Goal: Answer question/provide support: Share knowledge or assist other users

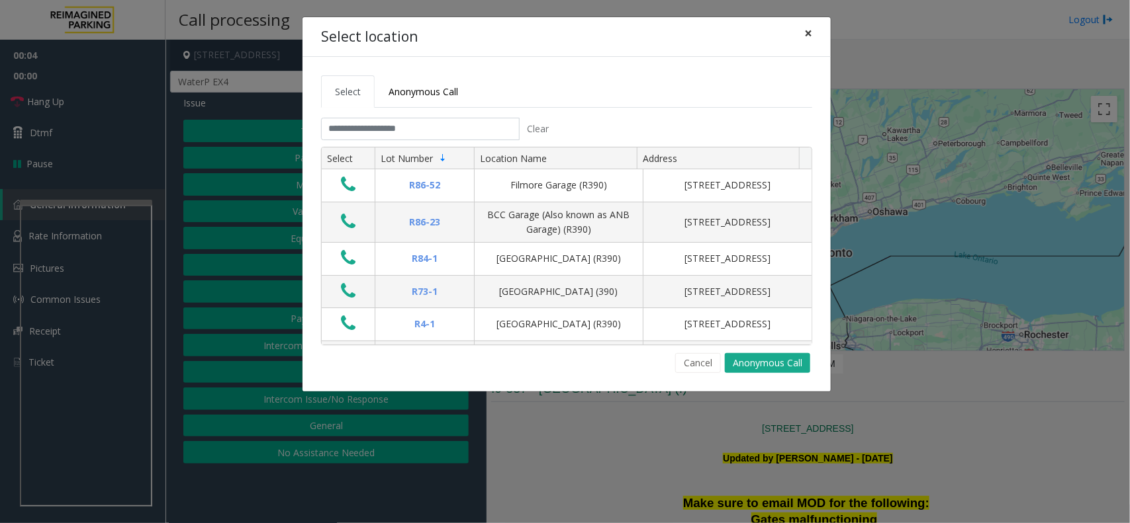
click at [799, 32] on button "×" at bounding box center [808, 33] width 26 height 32
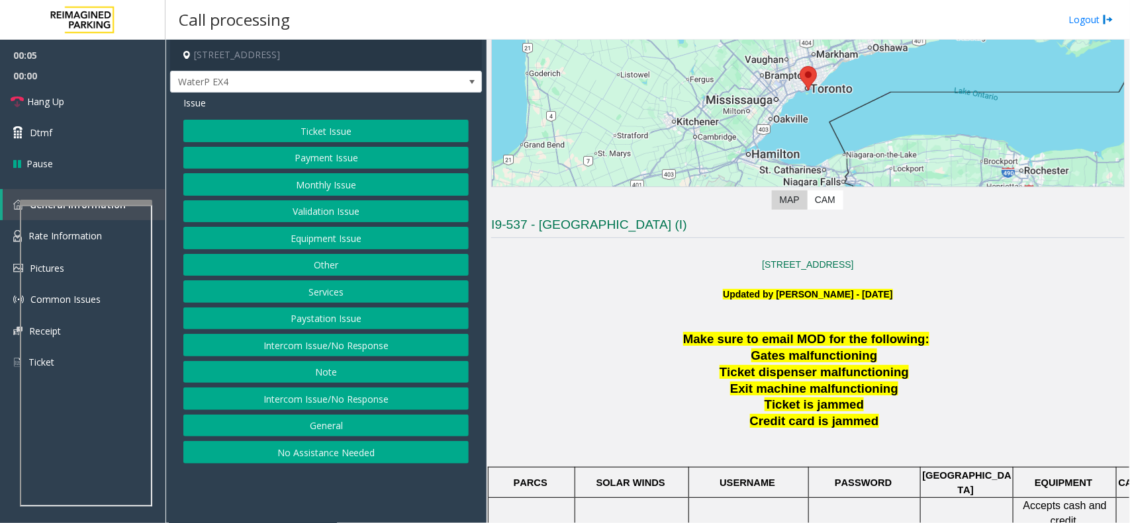
scroll to position [165, 0]
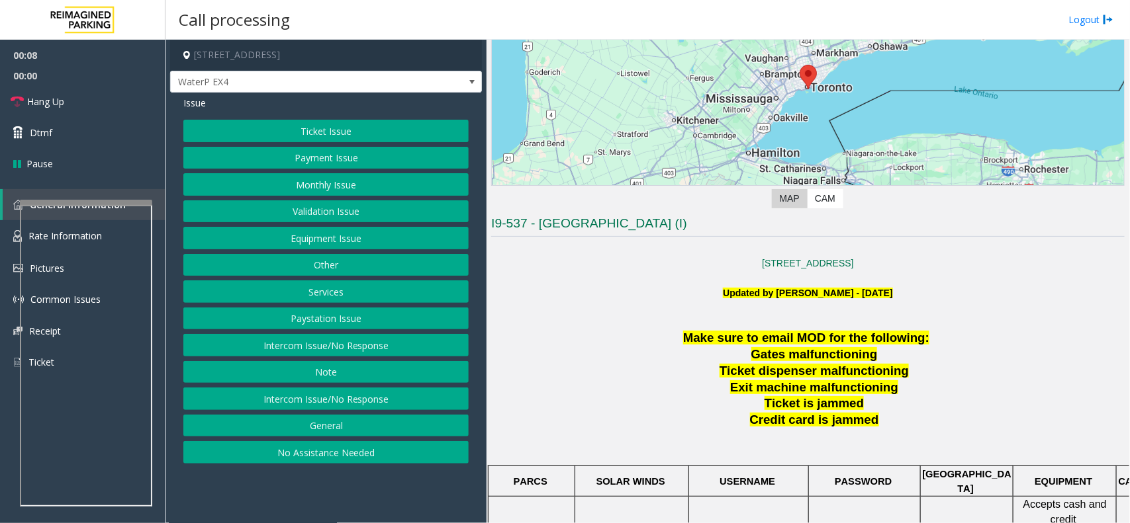
click at [351, 136] on button "Ticket Issue" at bounding box center [325, 131] width 285 height 22
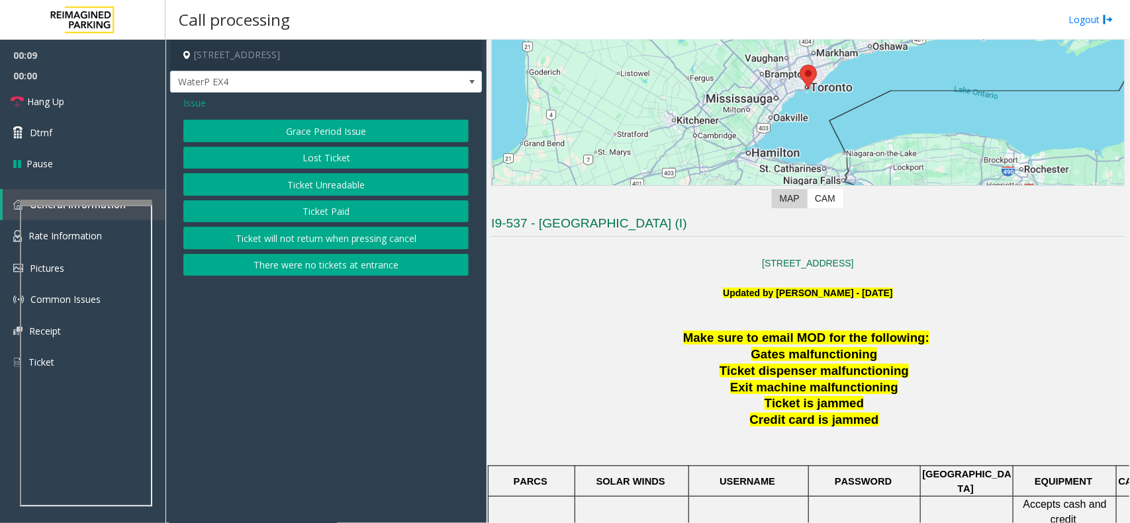
click at [346, 192] on button "Ticket Unreadable" at bounding box center [325, 184] width 285 height 22
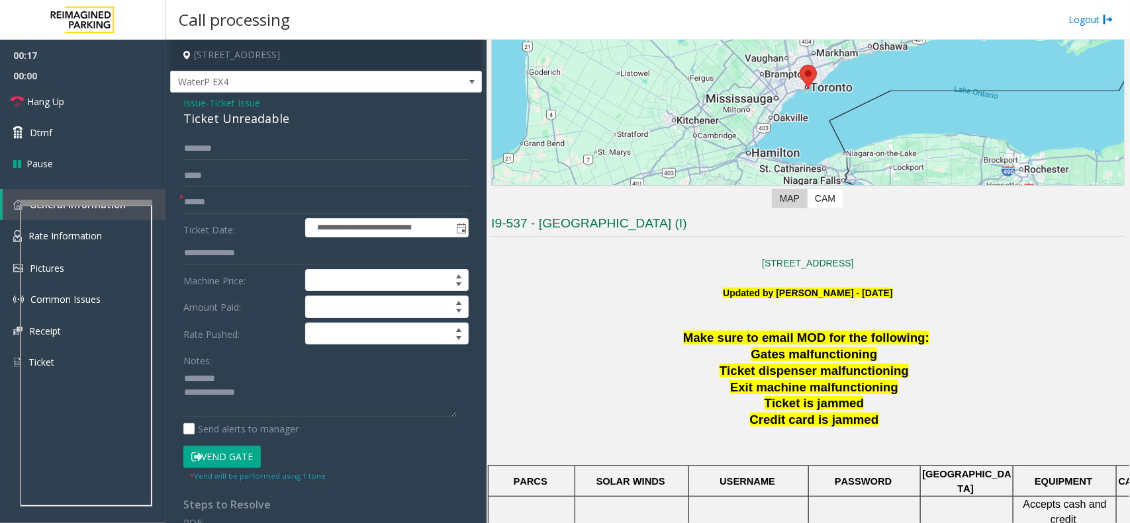
click at [194, 123] on div "Ticket Unreadable" at bounding box center [325, 119] width 285 height 18
type textarea "**********"
click at [250, 196] on input "text" at bounding box center [325, 202] width 285 height 22
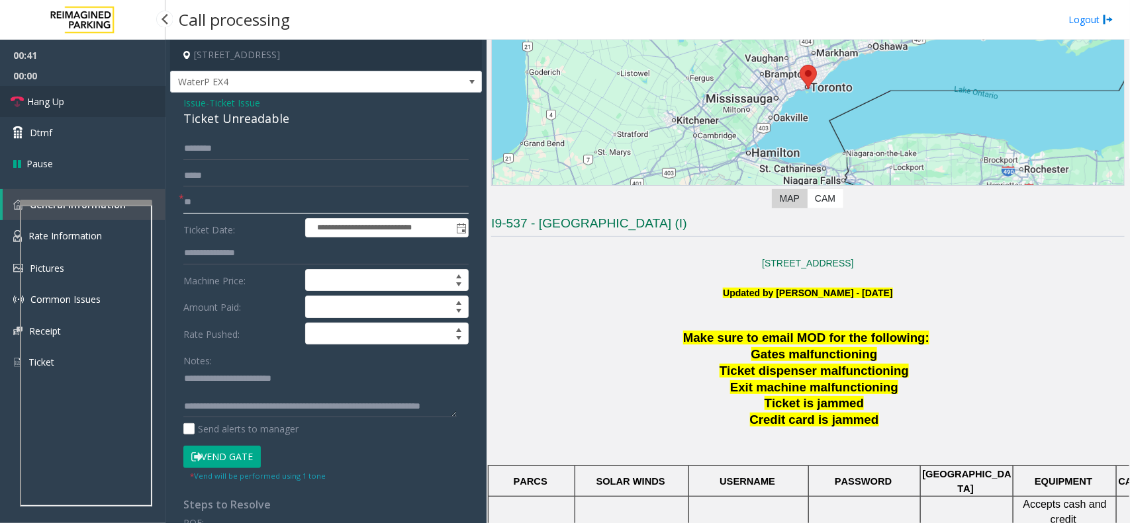
type input "**"
click at [83, 94] on link "Hang Up" at bounding box center [82, 101] width 165 height 31
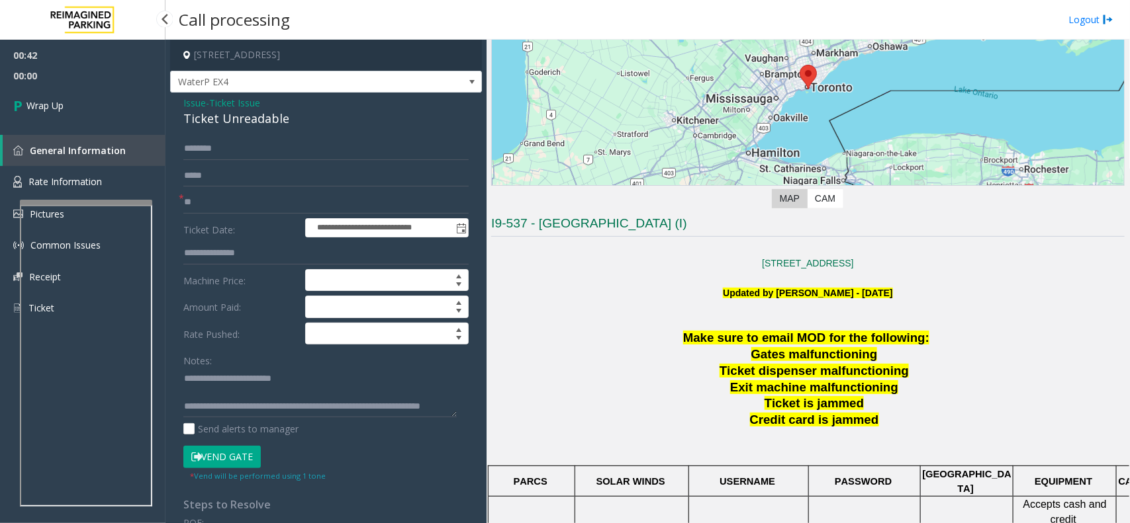
click at [83, 94] on link "Wrap Up" at bounding box center [82, 105] width 165 height 39
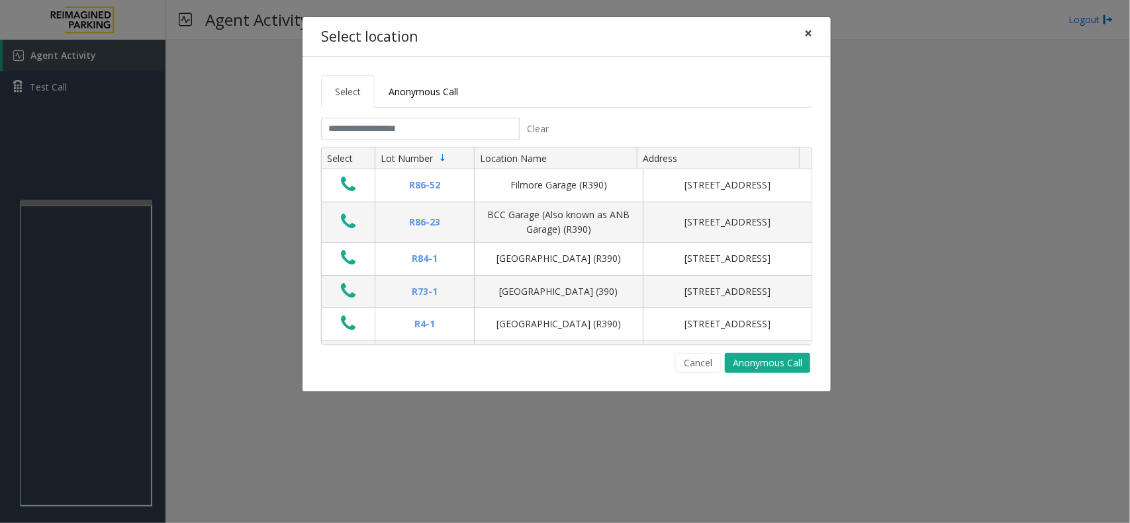
click at [811, 27] on span "×" at bounding box center [808, 33] width 8 height 19
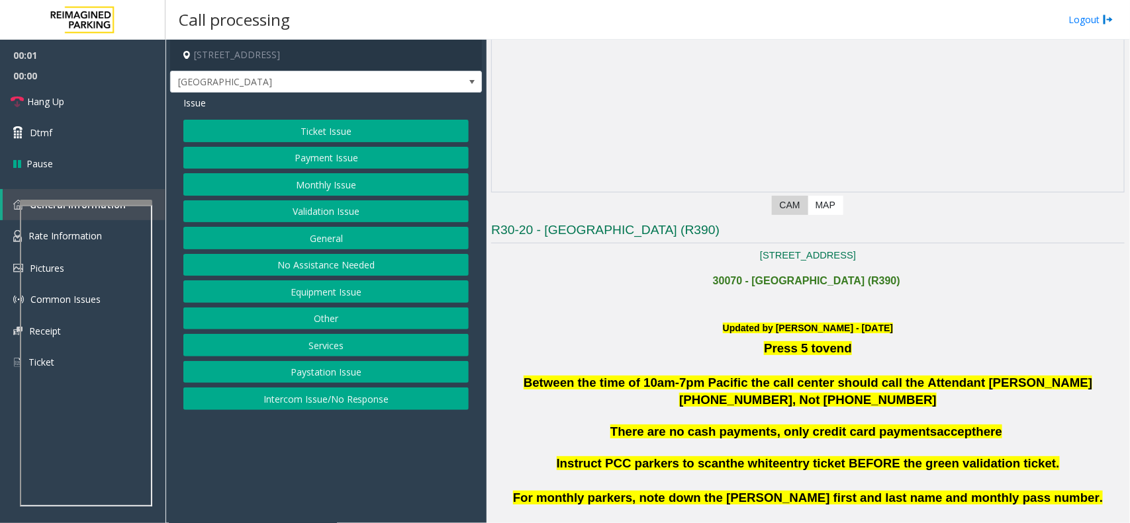
scroll to position [165, 0]
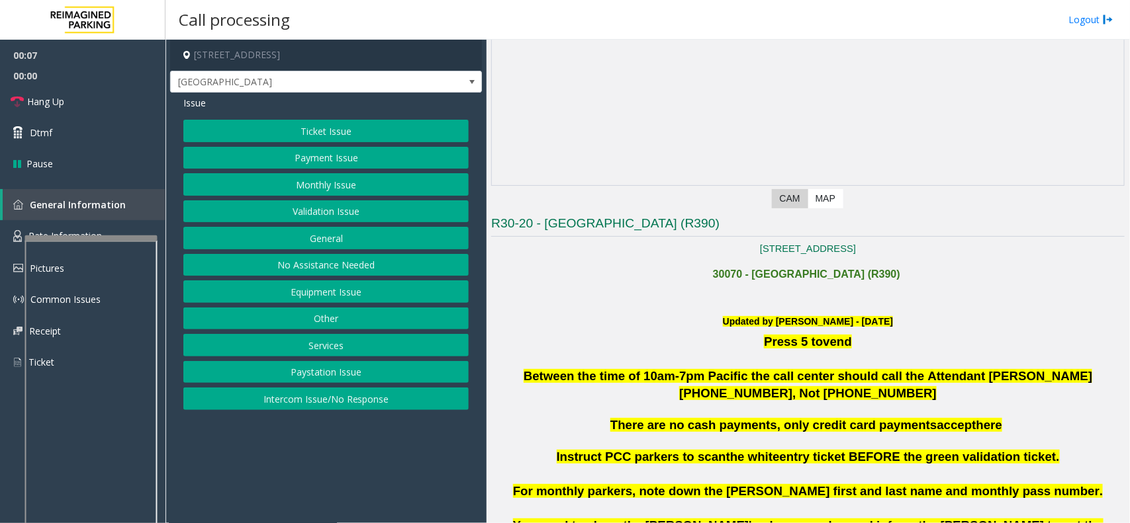
click at [89, 238] on div at bounding box center [91, 238] width 132 height 5
click at [71, 91] on link "Hang Up" at bounding box center [82, 101] width 165 height 31
click at [313, 394] on button "Intercom Issue/No Response" at bounding box center [325, 399] width 285 height 22
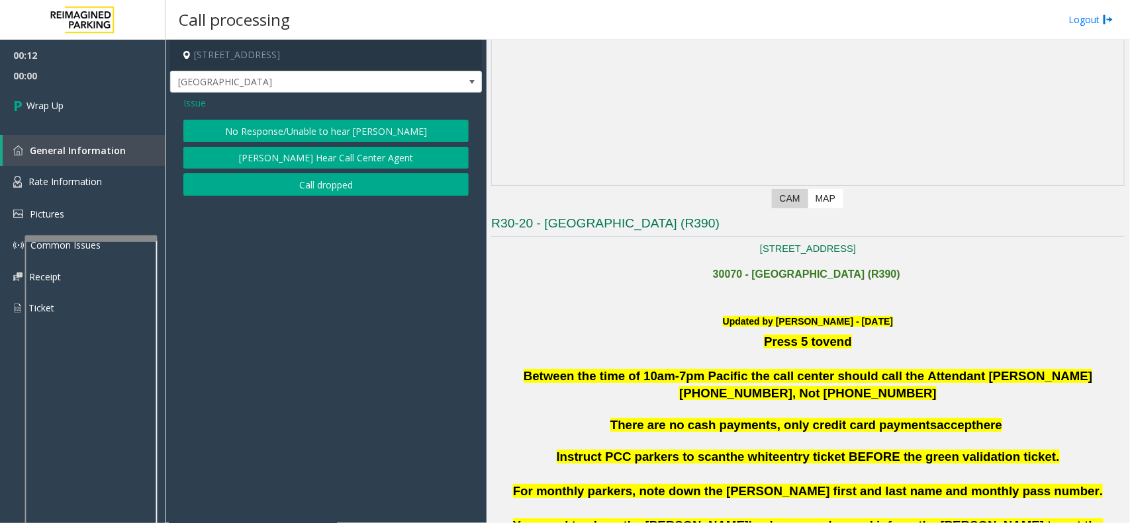
click at [292, 130] on button "No Response/Unable to hear [PERSON_NAME]" at bounding box center [325, 131] width 285 height 22
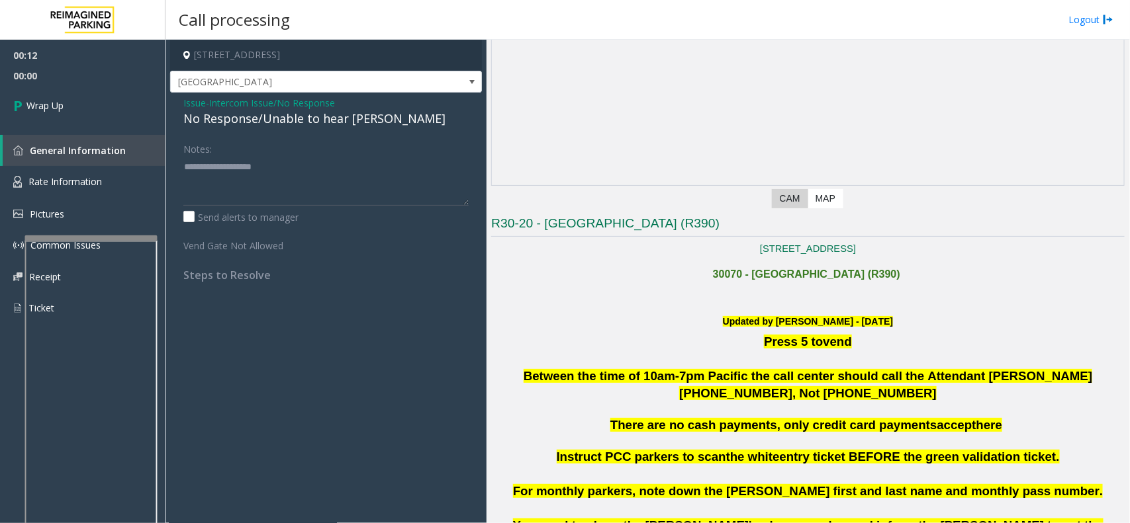
click at [265, 116] on div "No Response/Unable to hear [PERSON_NAME]" at bounding box center [325, 119] width 285 height 18
type textarea "**********"
click at [117, 93] on link "Wrap Up" at bounding box center [82, 105] width 165 height 39
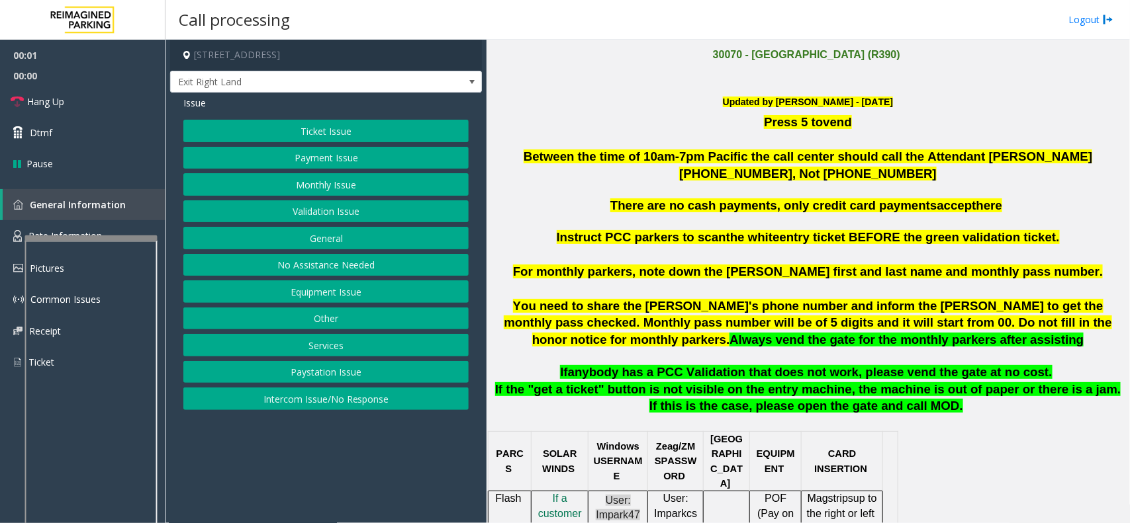
scroll to position [414, 0]
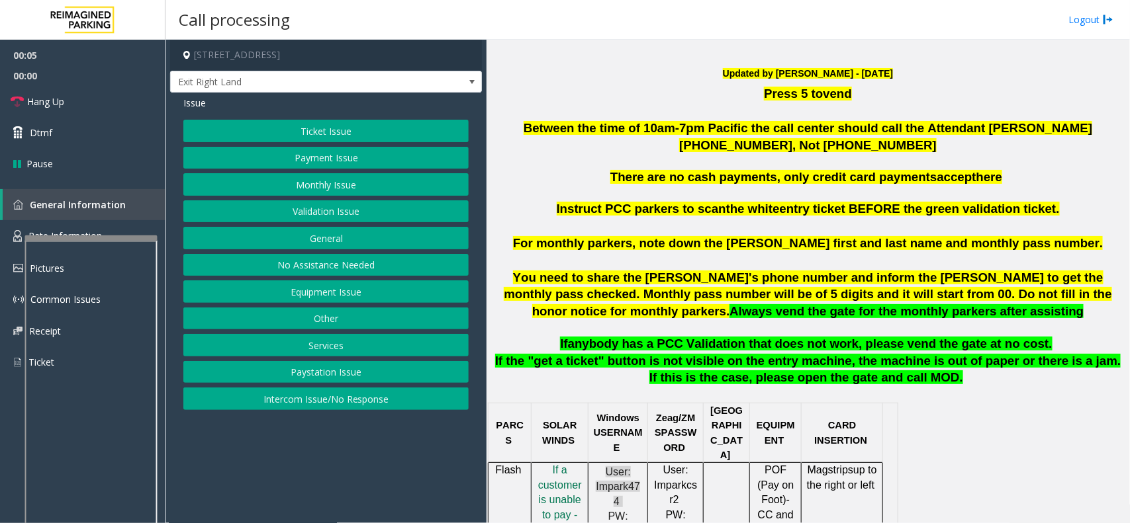
click at [320, 400] on button "Intercom Issue/No Response" at bounding box center [325, 399] width 285 height 22
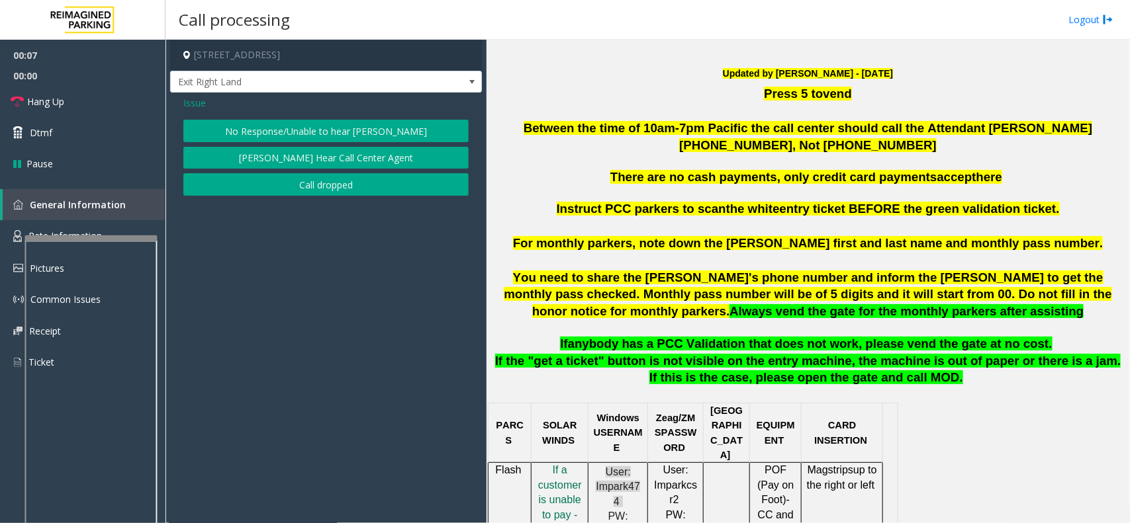
click at [328, 122] on button "No Response/Unable to hear [PERSON_NAME]" at bounding box center [325, 131] width 285 height 22
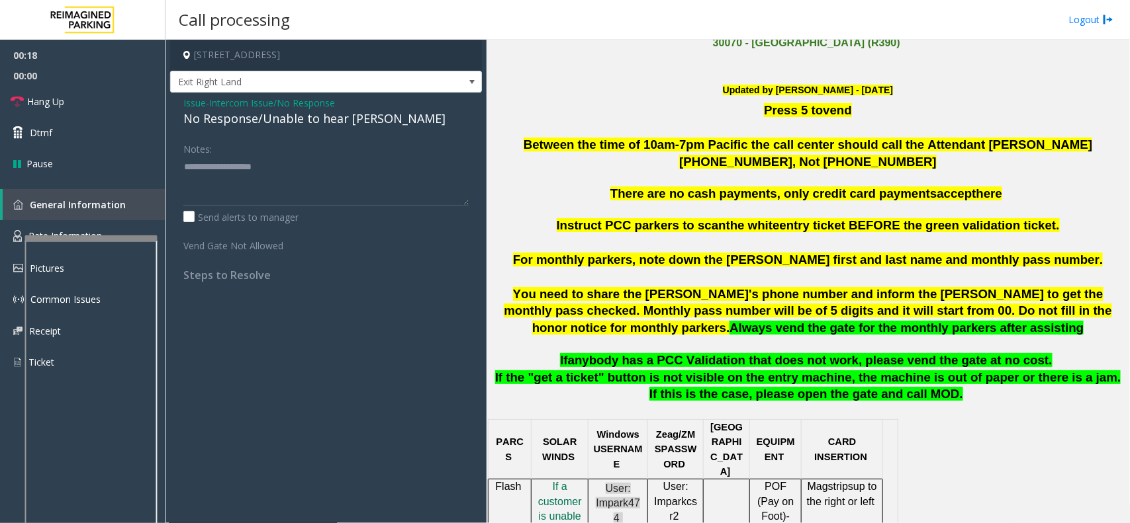
scroll to position [331, 0]
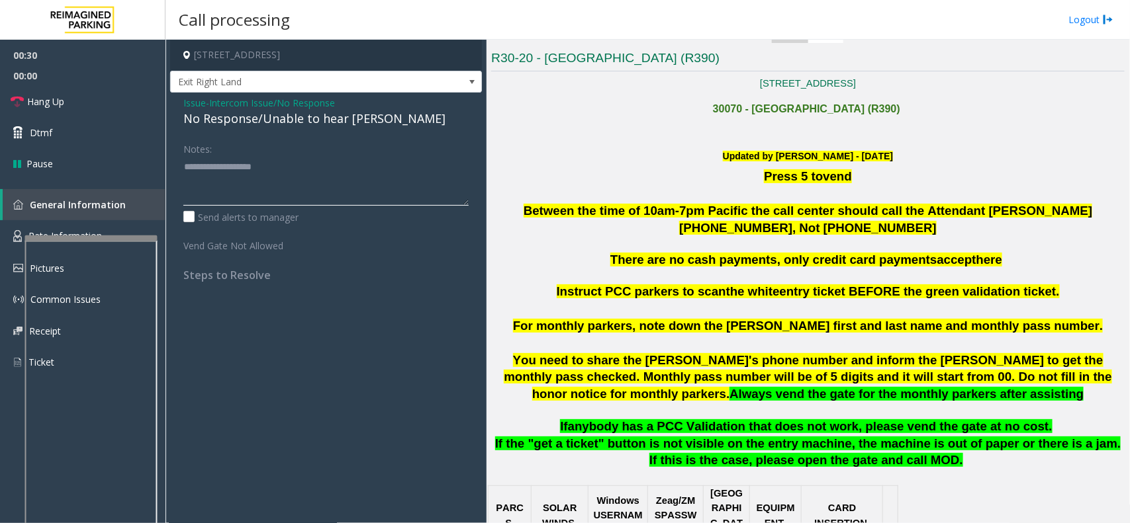
drag, startPoint x: 220, startPoint y: 185, endPoint x: 220, endPoint y: 146, distance: 39.0
click at [218, 184] on textarea at bounding box center [325, 181] width 285 height 50
click at [223, 114] on div "No Response/Unable to hear [PERSON_NAME]" at bounding box center [325, 119] width 285 height 18
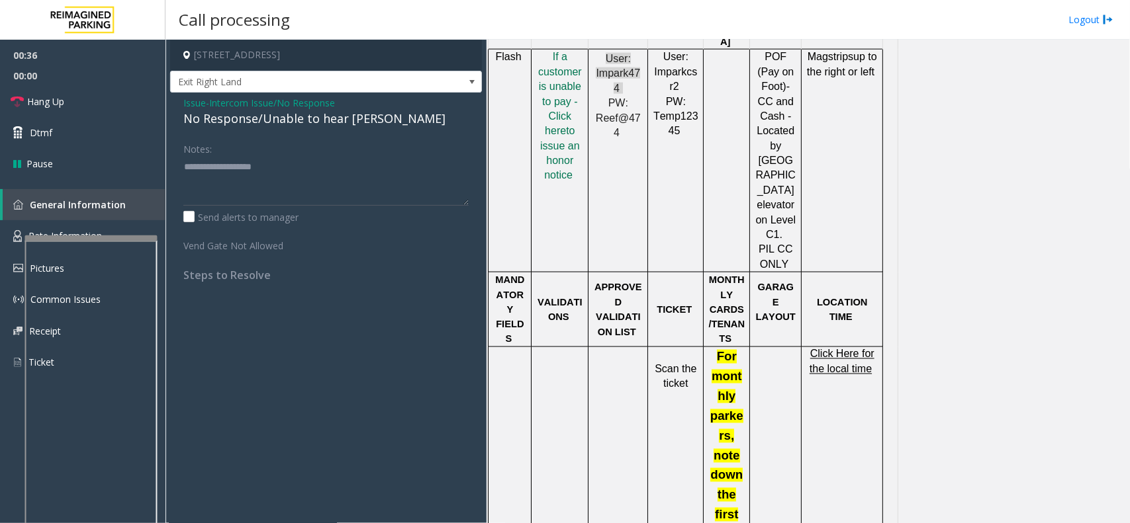
scroll to position [744, 0]
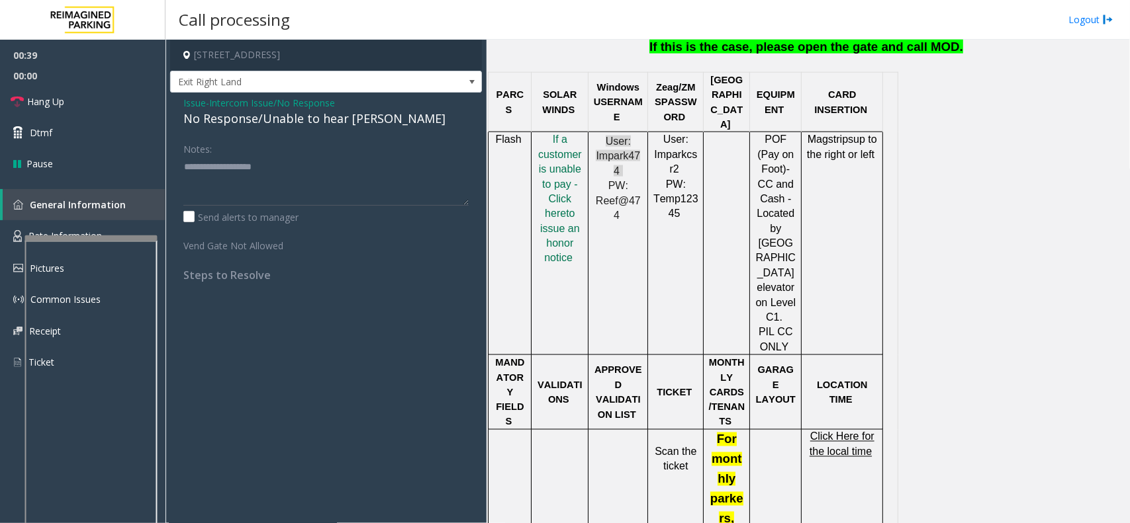
click at [320, 109] on span "Intercom Issue/No Response" at bounding box center [272, 103] width 126 height 14
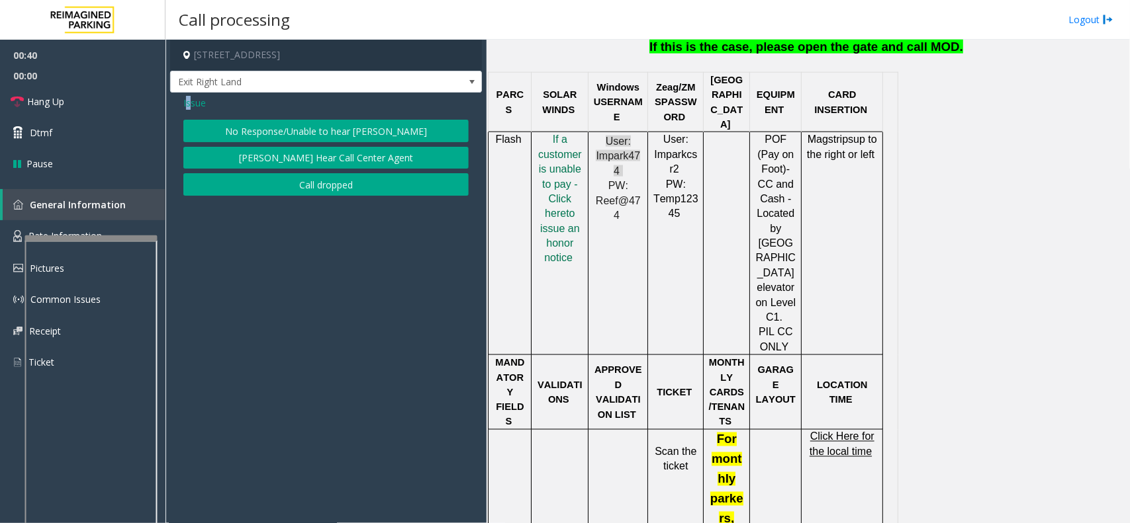
click at [187, 104] on span "Issue" at bounding box center [194, 103] width 22 height 14
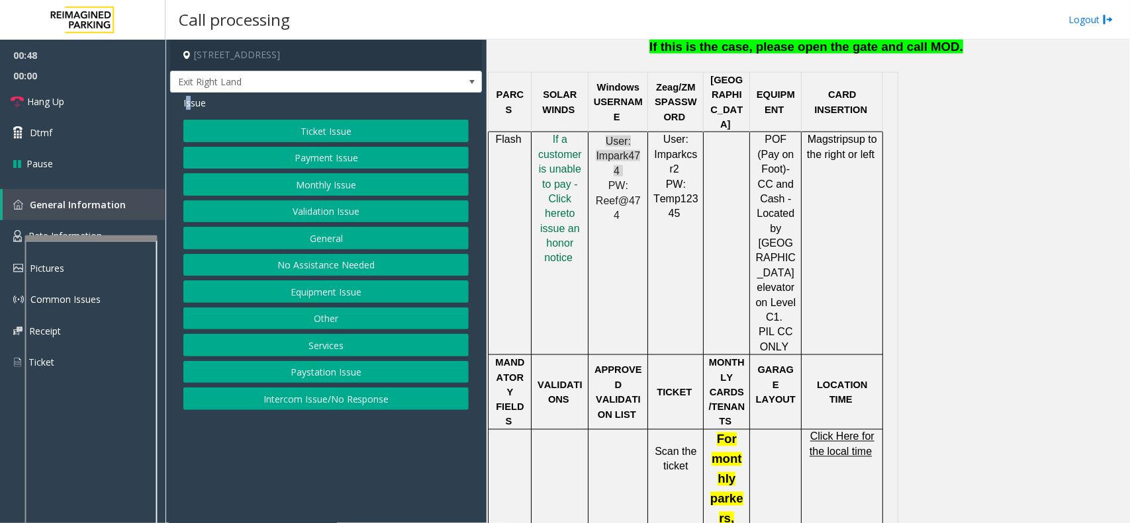
click at [357, 154] on button "Payment Issue" at bounding box center [325, 158] width 285 height 22
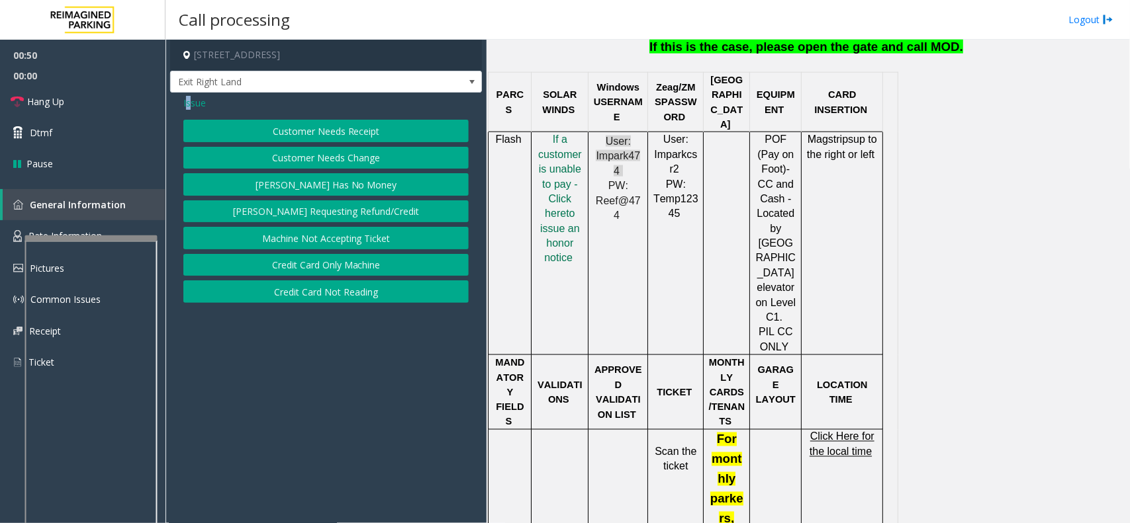
click at [279, 277] on button "Credit Card Only Machine" at bounding box center [325, 265] width 285 height 22
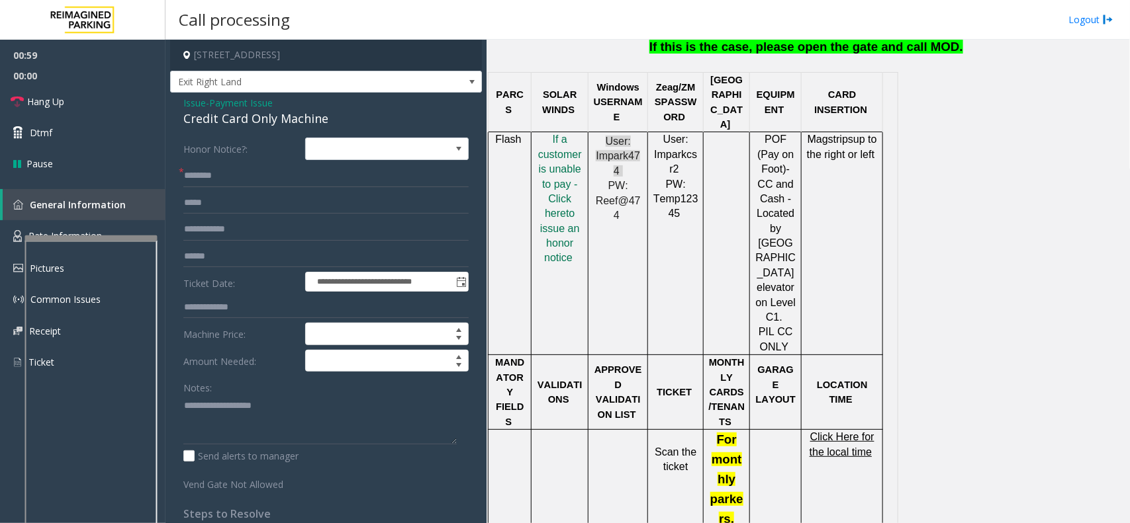
click at [537, 169] on p "I f a customer is unable to pay - Click her e to issue an honor notice" at bounding box center [559, 199] width 47 height 134
click at [553, 187] on span "f a customer is unable to pay - Click her" at bounding box center [560, 176] width 44 height 85
click at [245, 117] on div "Credit Card Only Machine" at bounding box center [325, 119] width 285 height 18
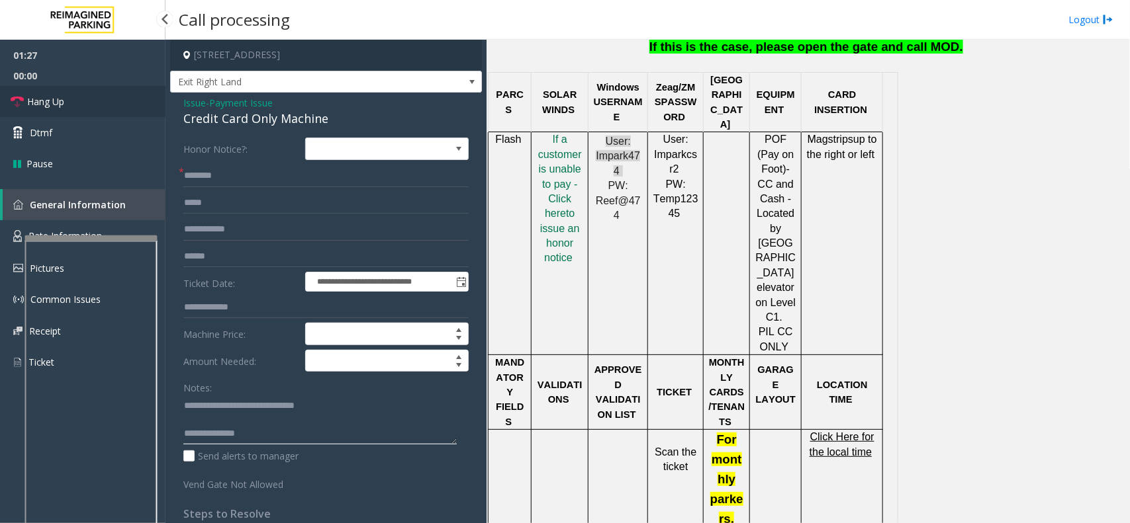
type textarea "**********"
click at [101, 97] on link "Hang Up" at bounding box center [82, 101] width 165 height 31
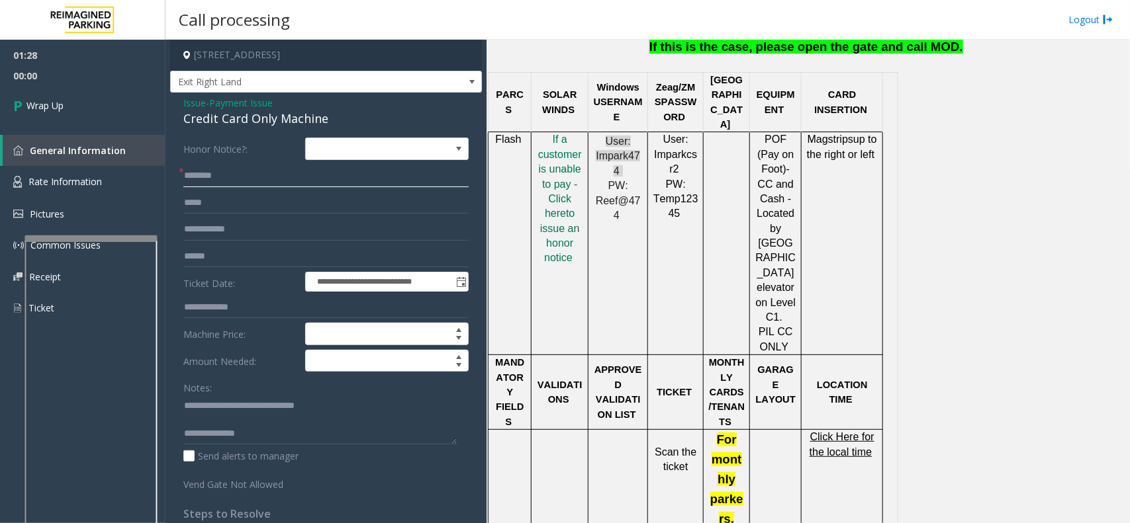
click at [206, 171] on input "text" at bounding box center [325, 176] width 285 height 22
type input "**"
drag, startPoint x: 391, startPoint y: 449, endPoint x: 373, endPoint y: 438, distance: 21.3
click at [388, 449] on div "Notes: Send alerts to manager" at bounding box center [325, 420] width 285 height 87
paste textarea "**********"
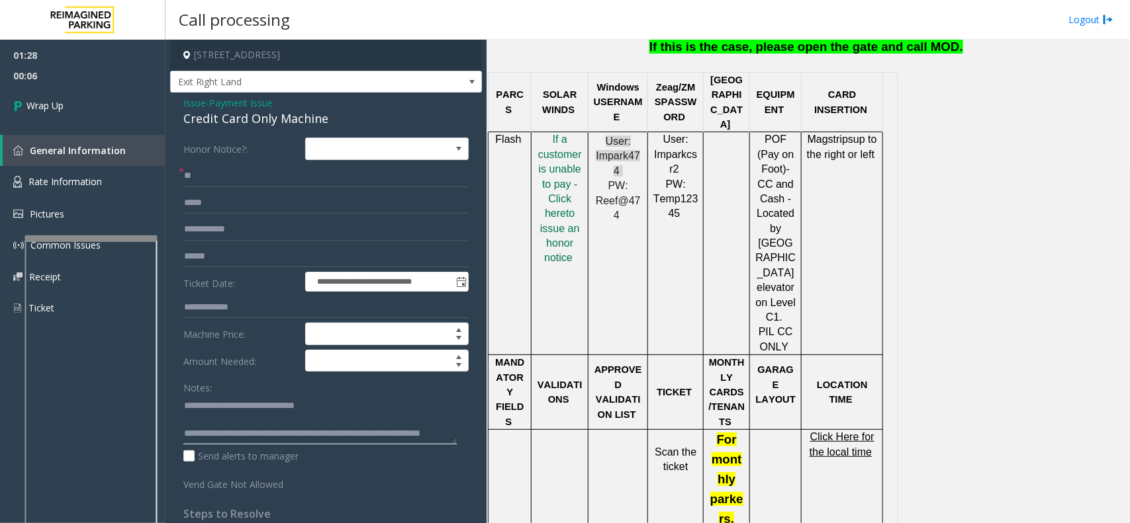
scroll to position [23, 0]
click at [357, 412] on textarea at bounding box center [319, 420] width 273 height 50
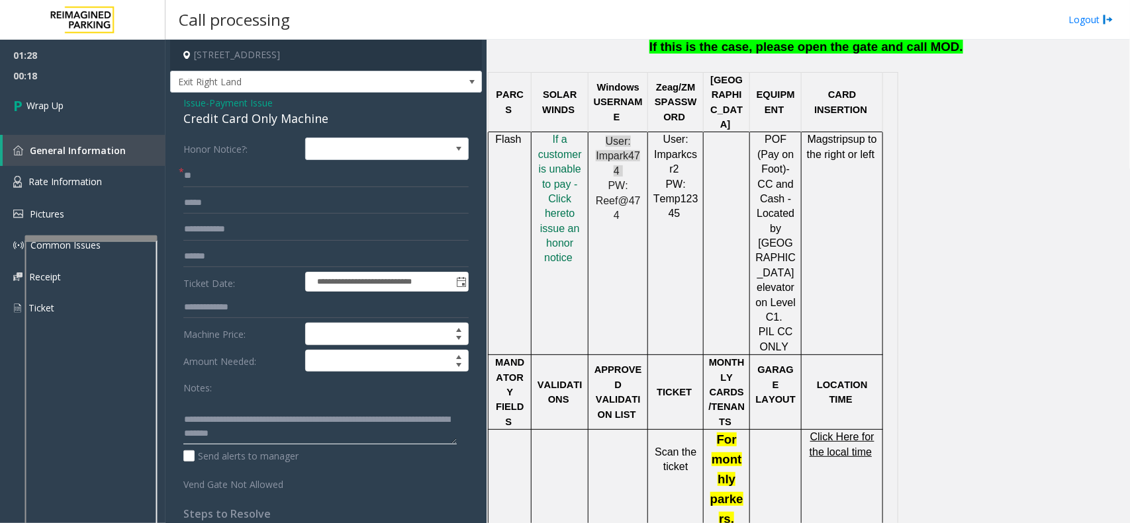
click at [397, 412] on textarea at bounding box center [319, 420] width 273 height 50
type textarea "**********"
click at [101, 104] on link "Wrap Up" at bounding box center [82, 105] width 165 height 39
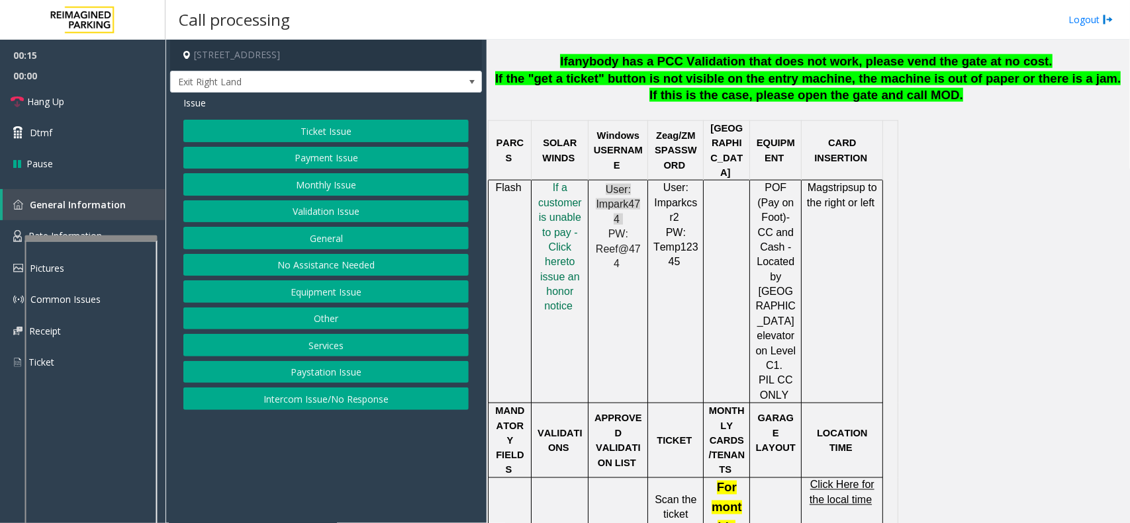
scroll to position [744, 0]
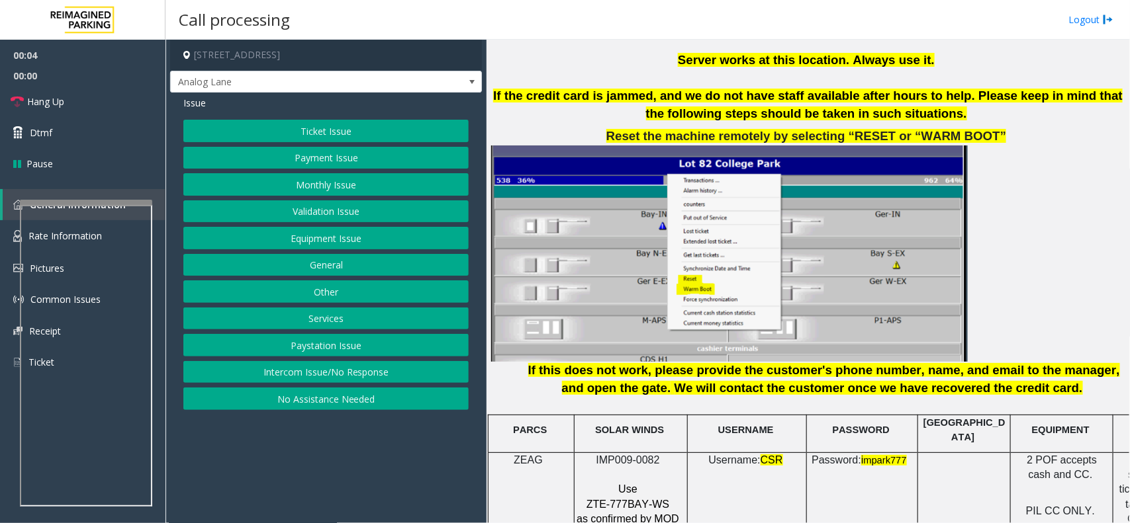
scroll to position [1737, 0]
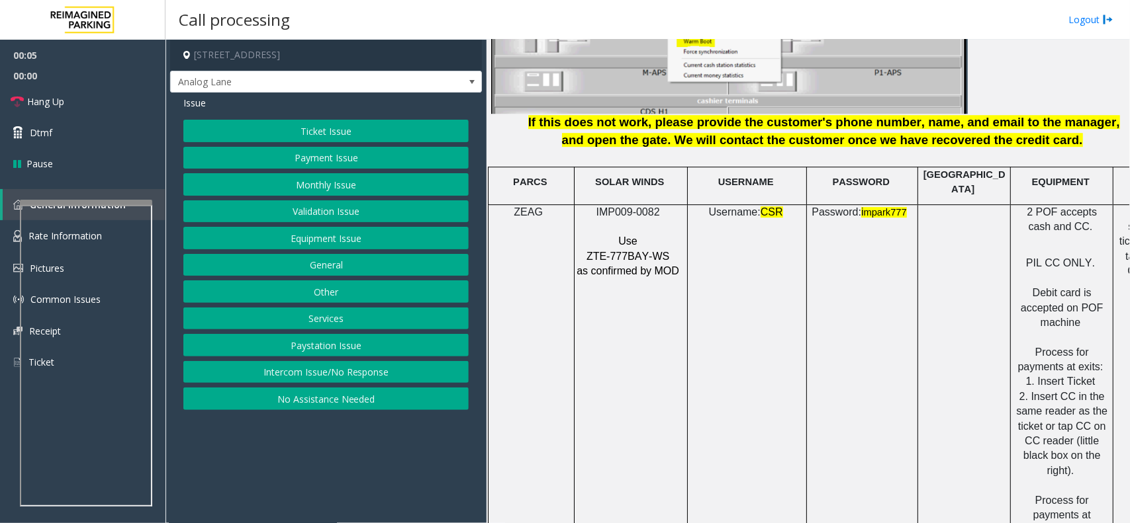
click at [629, 251] on span "ZTE-777BAY-WS" at bounding box center [627, 256] width 83 height 11
copy p "ZTE-777BAY-WS"
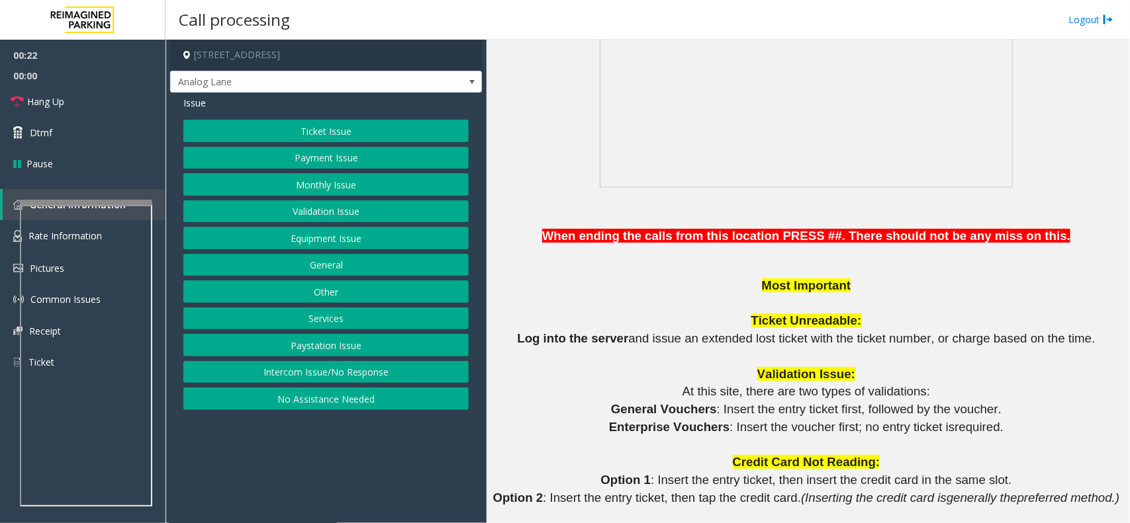
scroll to position [744, 0]
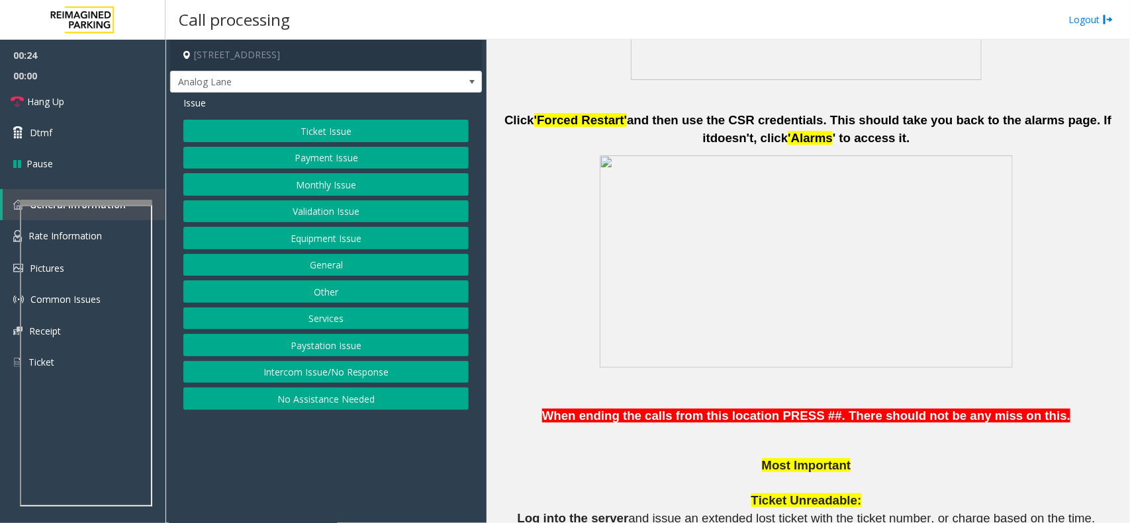
click at [341, 320] on button "Services" at bounding box center [325, 319] width 285 height 22
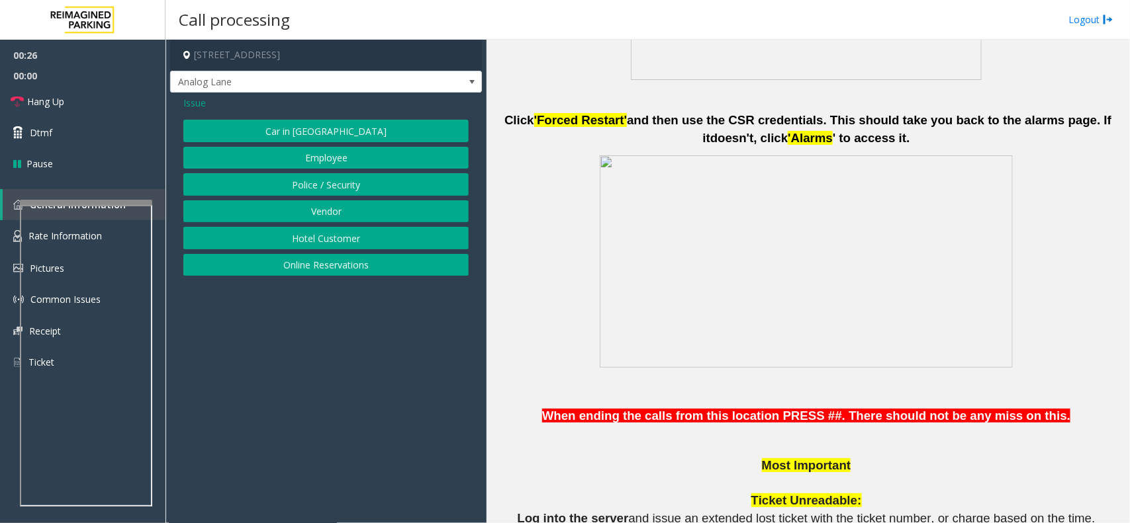
click at [374, 276] on button "Online Reservations" at bounding box center [325, 265] width 285 height 22
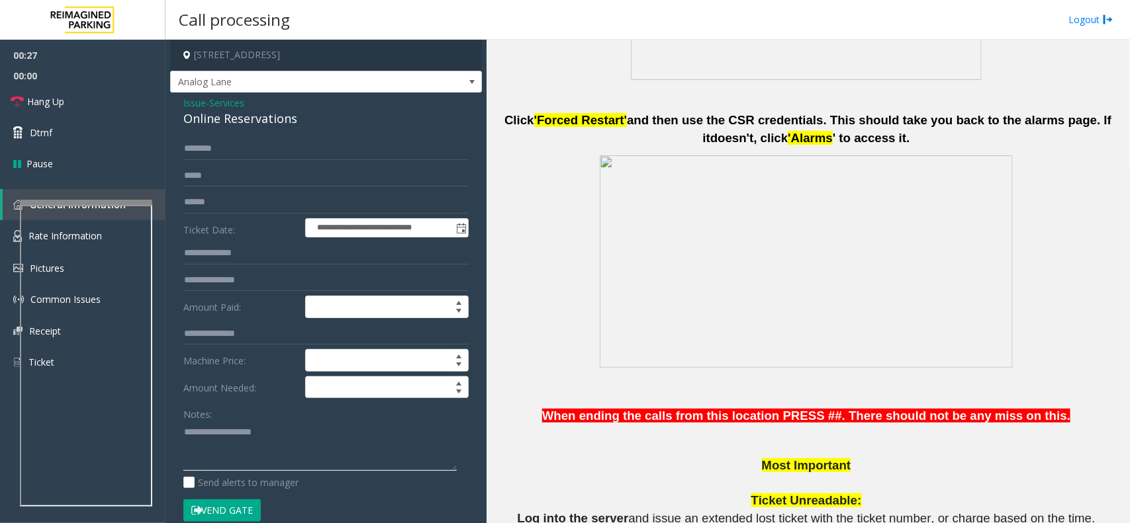
click at [262, 443] on textarea at bounding box center [319, 447] width 273 height 50
click at [212, 120] on div "Online Reservations" at bounding box center [325, 119] width 285 height 18
click at [215, 120] on div "Online Reservations" at bounding box center [325, 119] width 285 height 18
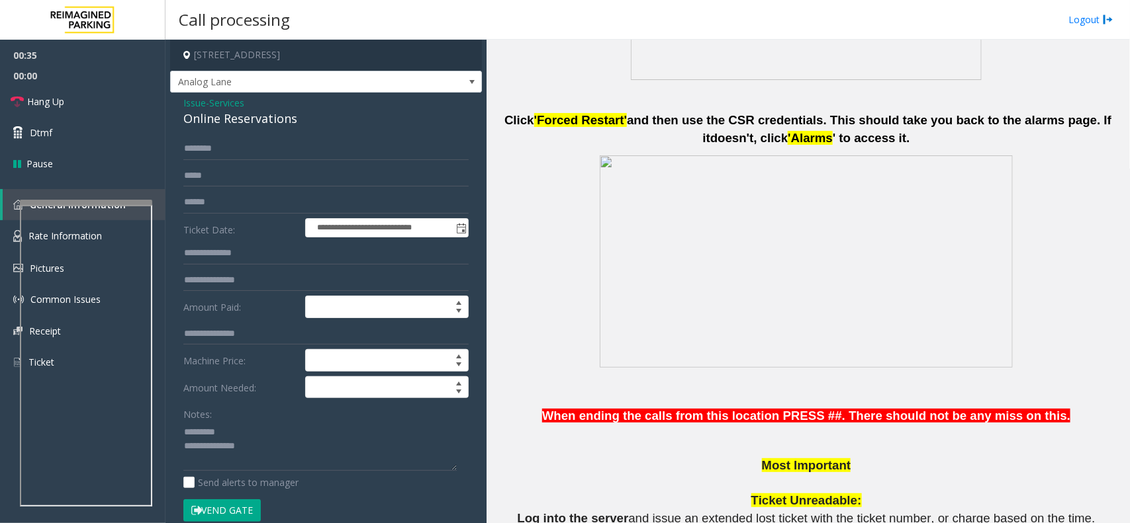
click at [205, 116] on div "Online Reservations" at bounding box center [325, 119] width 285 height 18
click at [206, 116] on div "Online Reservations" at bounding box center [325, 119] width 285 height 18
click at [210, 119] on div "Online Reservations" at bounding box center [325, 119] width 285 height 18
click at [351, 425] on textarea at bounding box center [319, 447] width 273 height 50
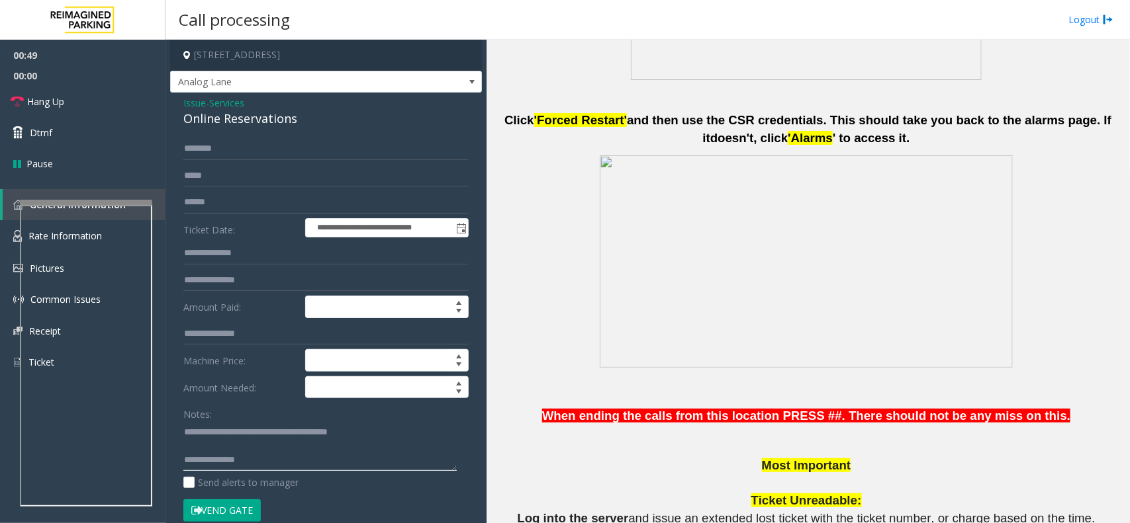
drag, startPoint x: 332, startPoint y: 427, endPoint x: 377, endPoint y: 428, distance: 45.7
click at [377, 428] on textarea at bounding box center [319, 447] width 273 height 50
drag, startPoint x: 328, startPoint y: 432, endPoint x: 416, endPoint y: 437, distance: 87.5
click at [416, 437] on textarea at bounding box center [319, 447] width 273 height 50
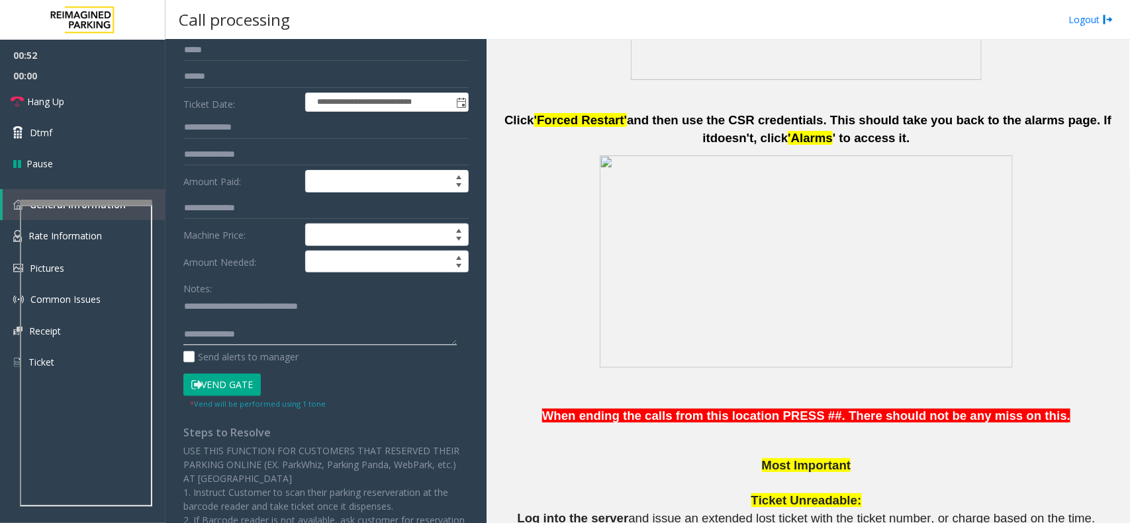
scroll to position [165, 0]
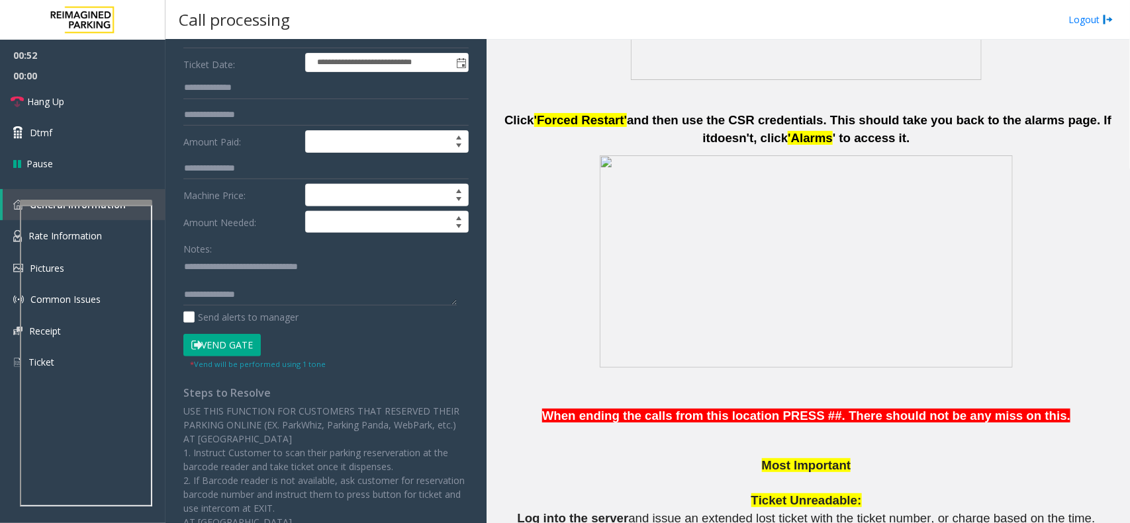
click at [234, 333] on form "**********" at bounding box center [325, 171] width 285 height 398
click at [235, 347] on button "Vend Gate" at bounding box center [221, 345] width 77 height 22
click at [240, 293] on textarea at bounding box center [319, 281] width 273 height 50
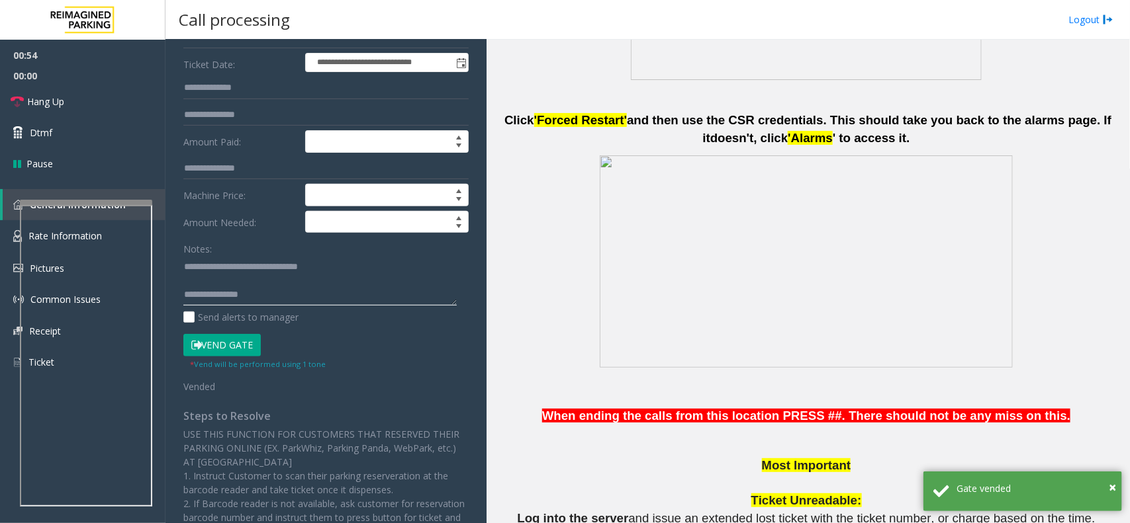
scroll to position [10, 0]
paste textarea "**********"
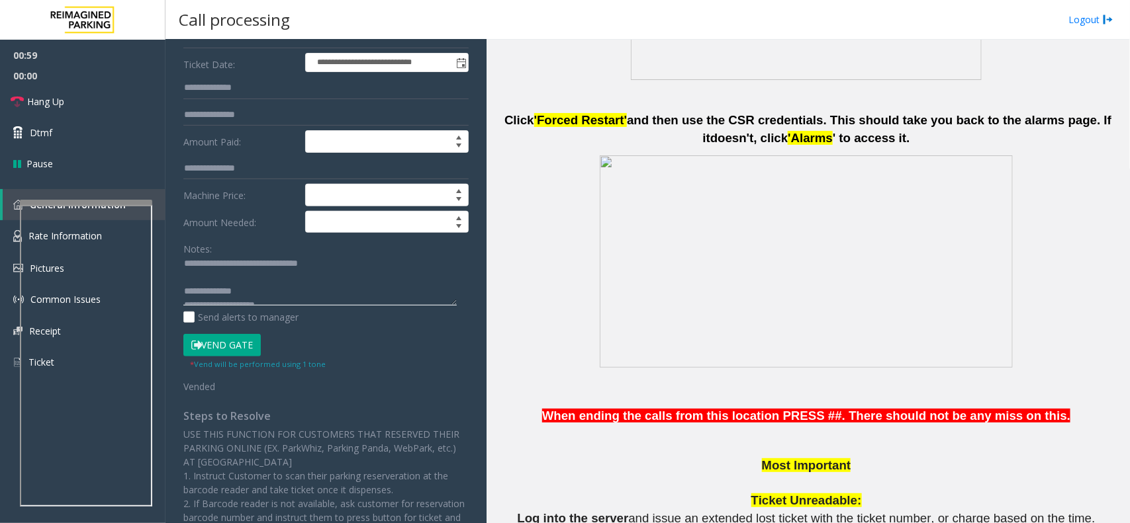
scroll to position [0, 0]
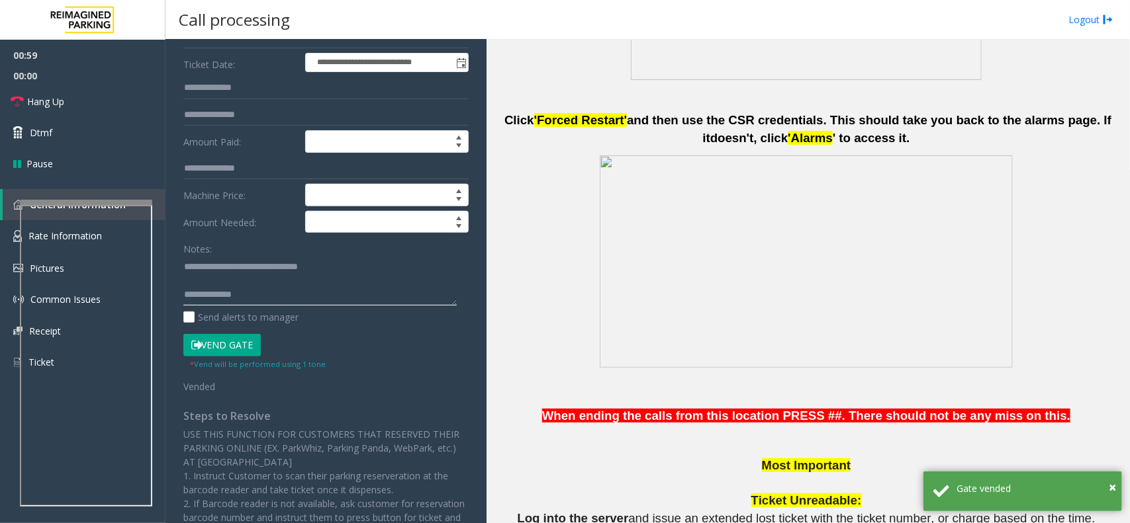
click at [354, 269] on textarea at bounding box center [319, 281] width 273 height 50
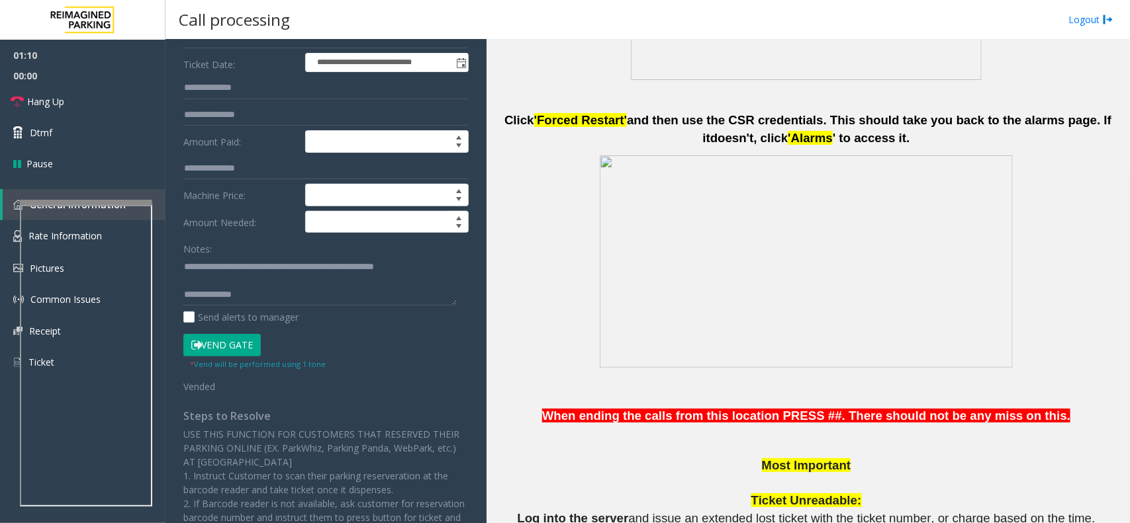
scroll to position [14, 0]
type textarea "**********"
click at [58, 81] on span "00:00" at bounding box center [82, 76] width 165 height 21
click at [61, 91] on link "Hang Up" at bounding box center [82, 101] width 165 height 31
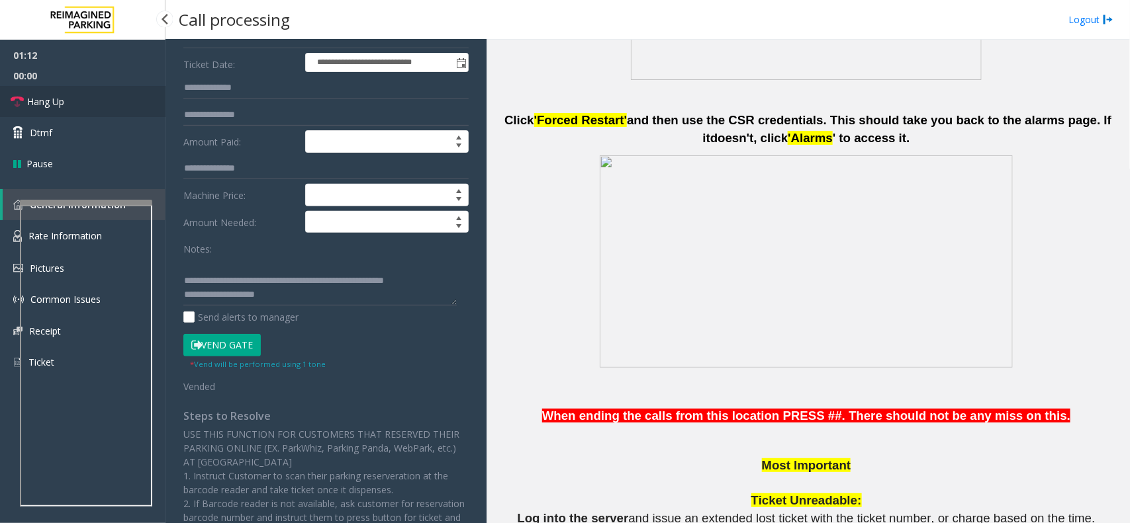
click at [61, 91] on link "Hang Up" at bounding box center [82, 101] width 165 height 31
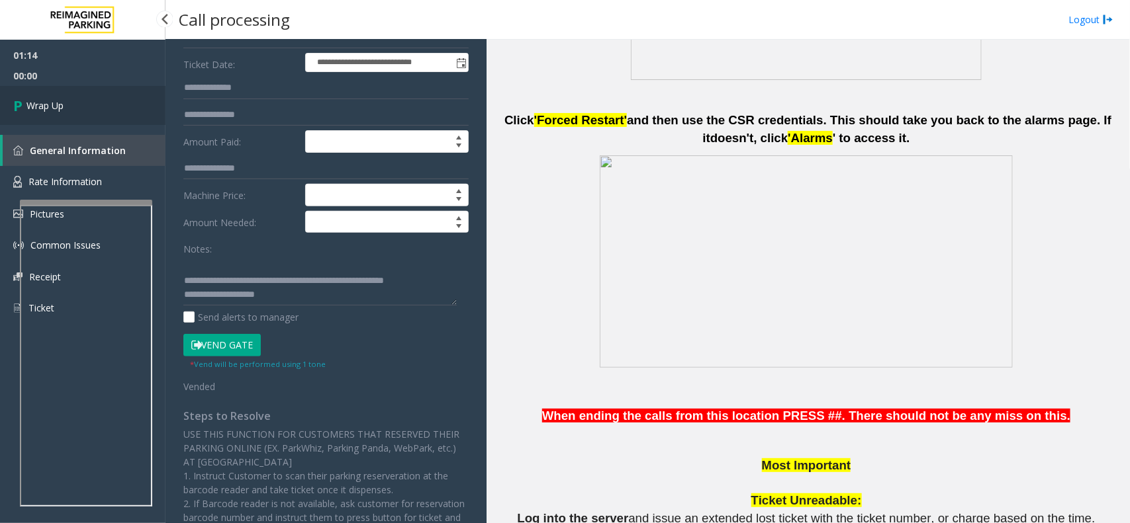
click at [61, 91] on link "Wrap Up" at bounding box center [82, 105] width 165 height 39
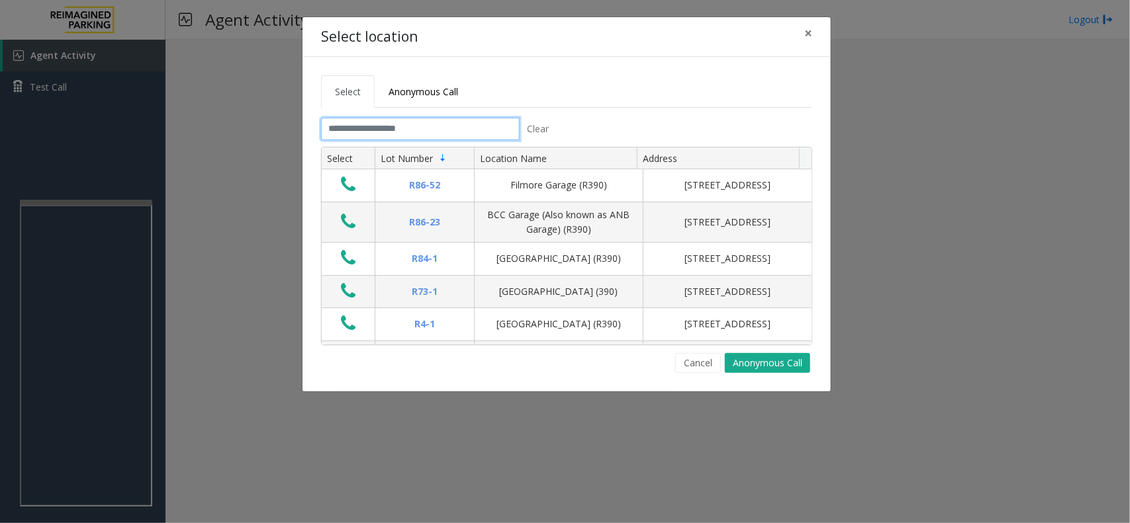
click at [462, 124] on input "text" at bounding box center [420, 129] width 199 height 22
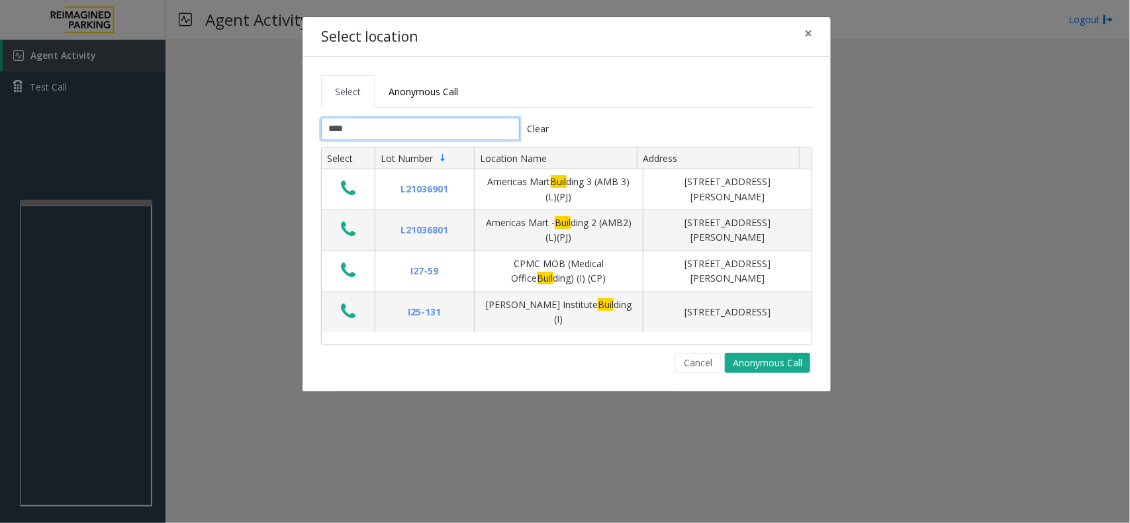
drag, startPoint x: 437, startPoint y: 133, endPoint x: 412, endPoint y: 137, distance: 26.1
click at [402, 136] on input "****" at bounding box center [420, 129] width 199 height 22
type input "****"
click at [545, 132] on button "Clear" at bounding box center [537, 129] width 37 height 22
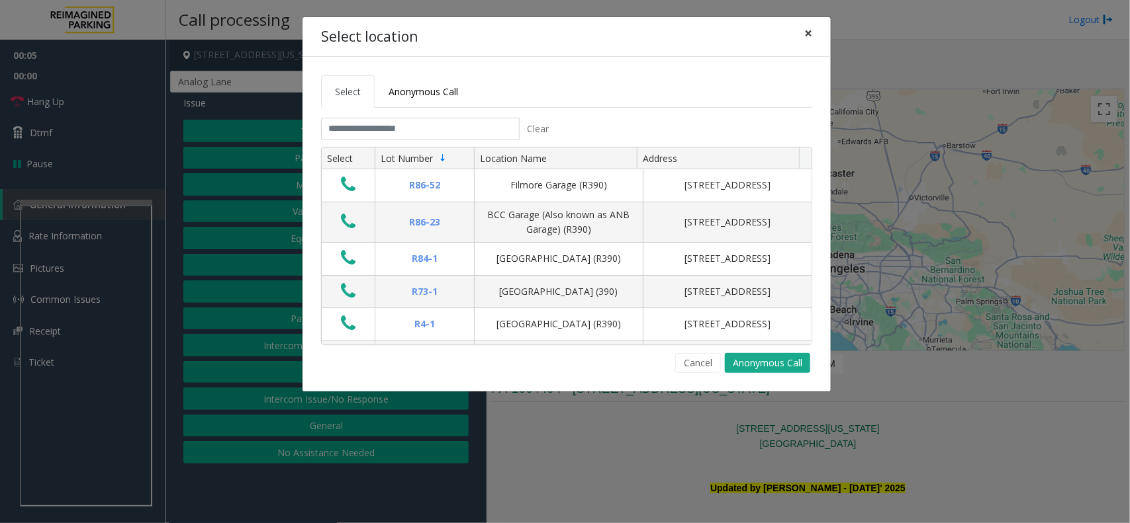
drag, startPoint x: 814, startPoint y: 34, endPoint x: 808, endPoint y: 31, distance: 6.8
click at [809, 32] on button "×" at bounding box center [808, 33] width 26 height 32
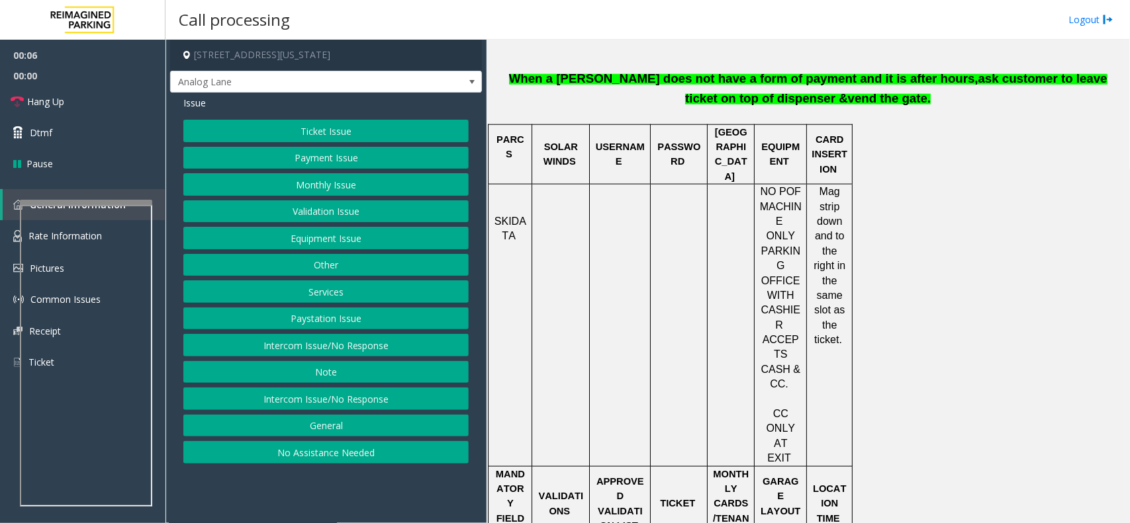
scroll to position [744, 0]
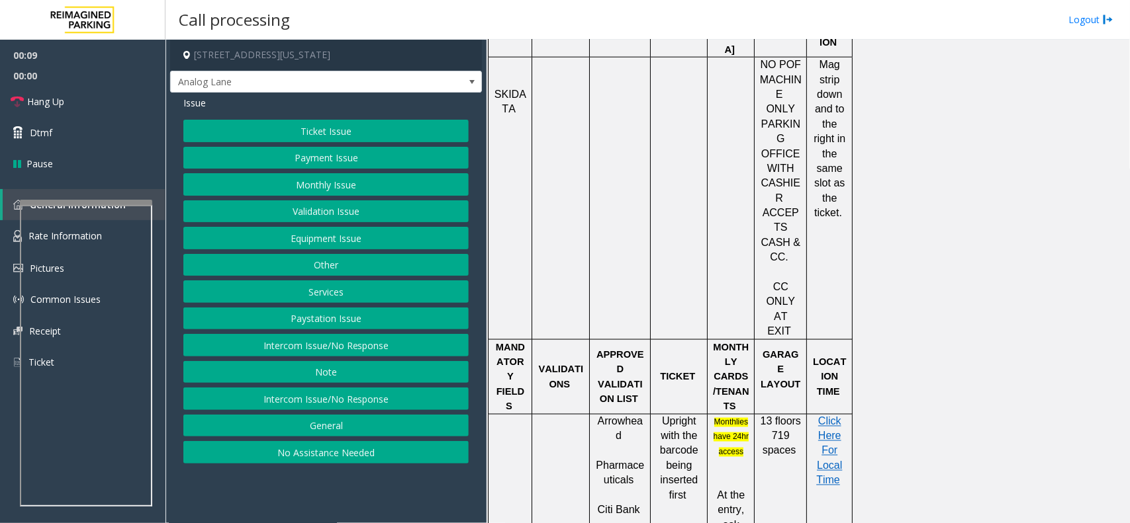
click at [352, 402] on button "Intercom Issue/No Response" at bounding box center [325, 399] width 285 height 22
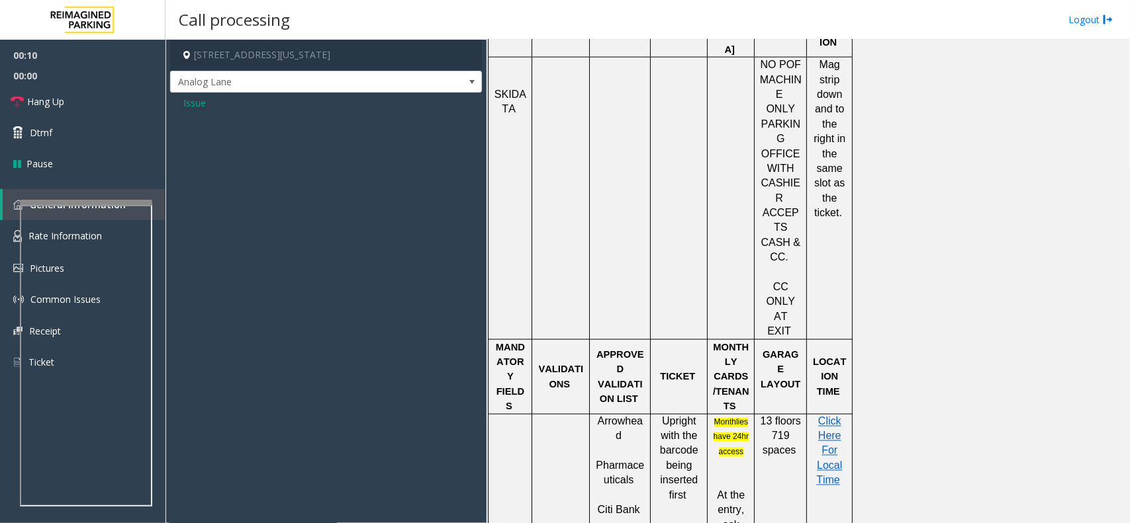
click at [200, 103] on span "Issue" at bounding box center [194, 103] width 22 height 14
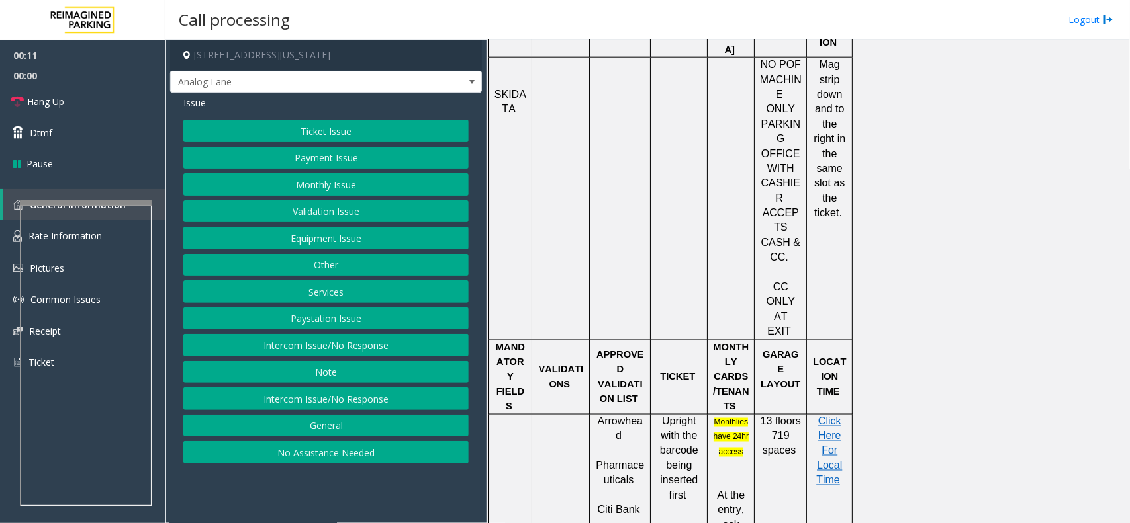
click at [328, 357] on button "Intercom Issue/No Response" at bounding box center [325, 345] width 285 height 22
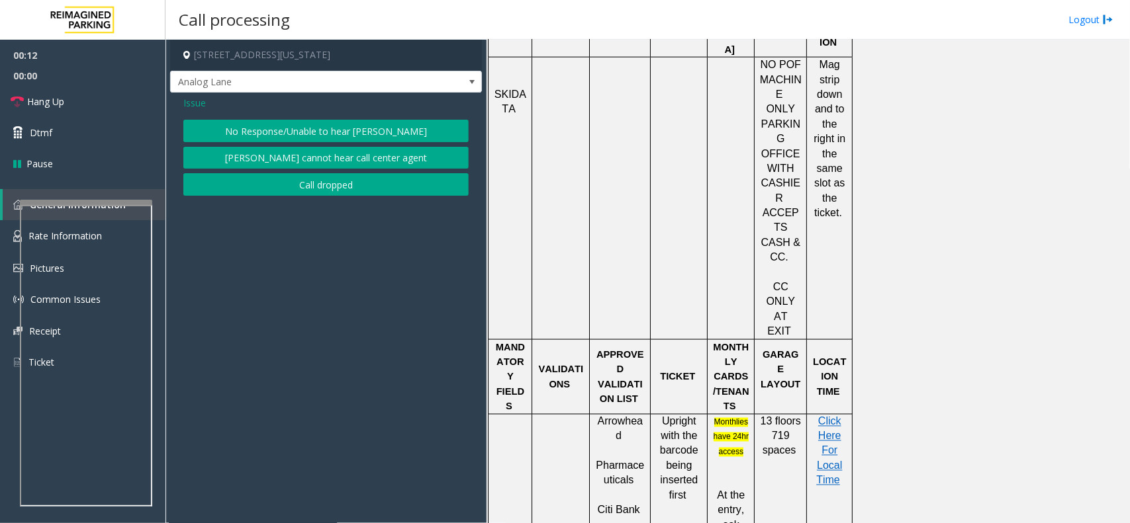
click at [300, 134] on button "No Response/Unable to hear [PERSON_NAME]" at bounding box center [325, 131] width 285 height 22
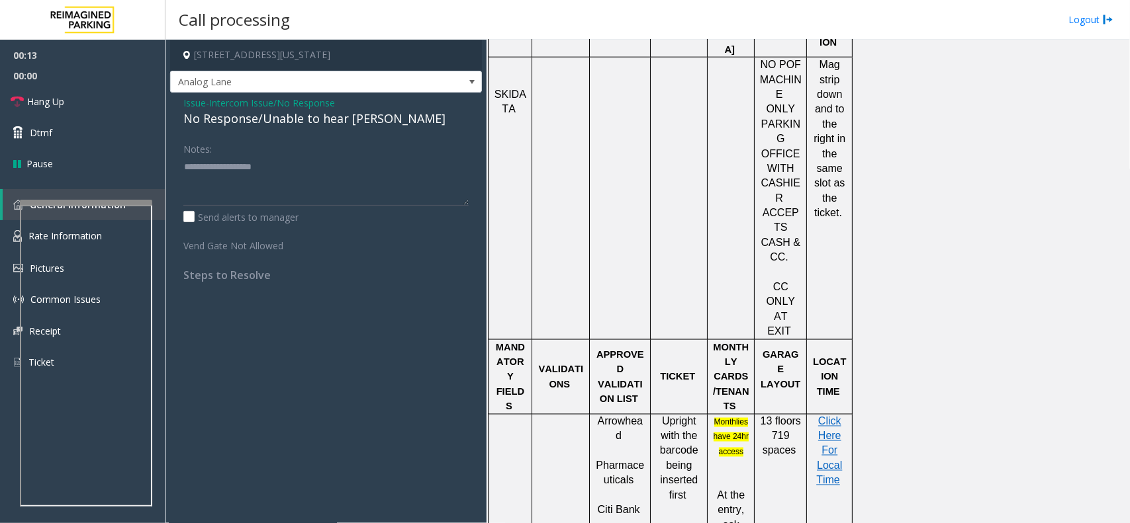
click at [283, 121] on div "No Response/Unable to hear [PERSON_NAME]" at bounding box center [325, 119] width 285 height 18
type textarea "**********"
click at [55, 98] on span "Hang Up" at bounding box center [45, 102] width 37 height 14
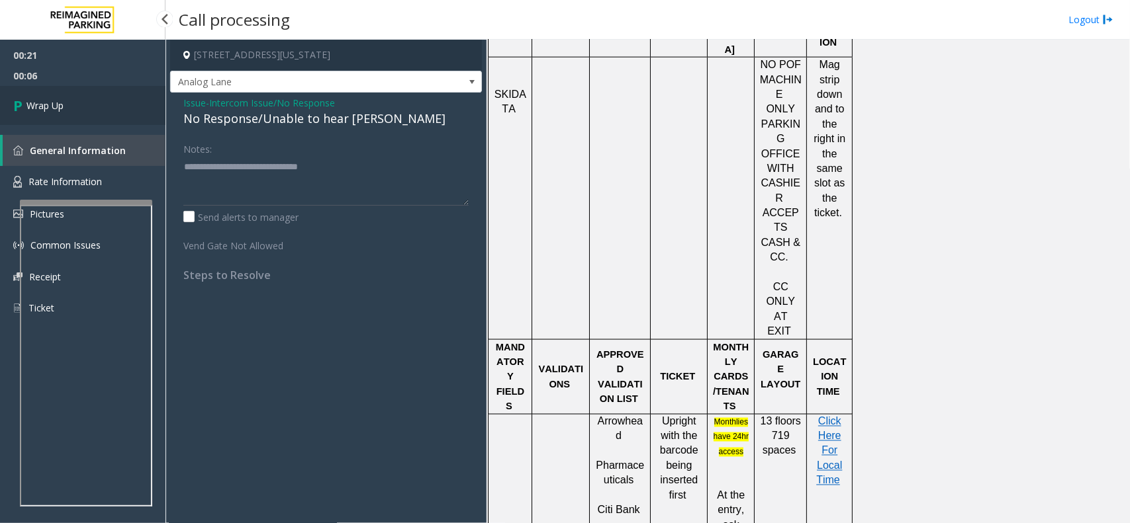
click at [55, 99] on span "Wrap Up" at bounding box center [44, 106] width 37 height 14
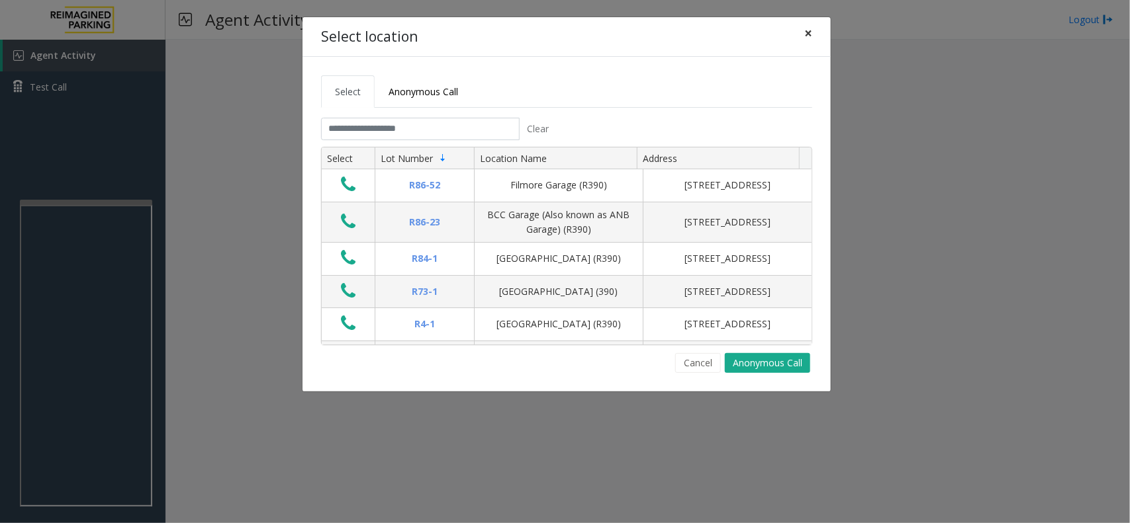
drag, startPoint x: 801, startPoint y: 28, endPoint x: 773, endPoint y: 23, distance: 28.9
click at [791, 25] on div "Select location ×" at bounding box center [566, 37] width 528 height 40
click at [809, 24] on span "×" at bounding box center [808, 33] width 8 height 19
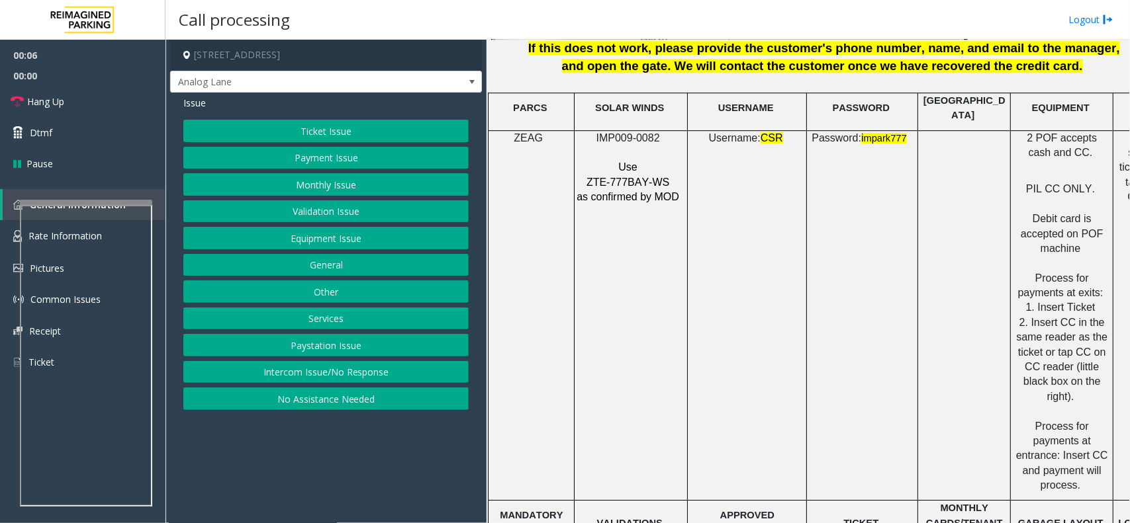
scroll to position [1820, 0]
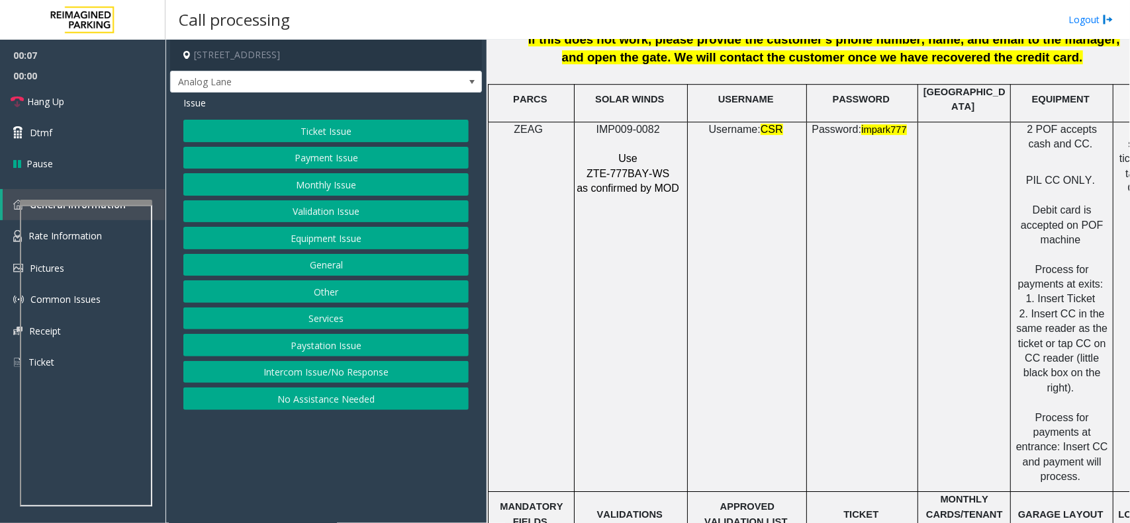
click at [647, 168] on span "ZTE-777BAY-WS" at bounding box center [627, 173] width 83 height 11
copy p "ZTE-777BAY-WS"
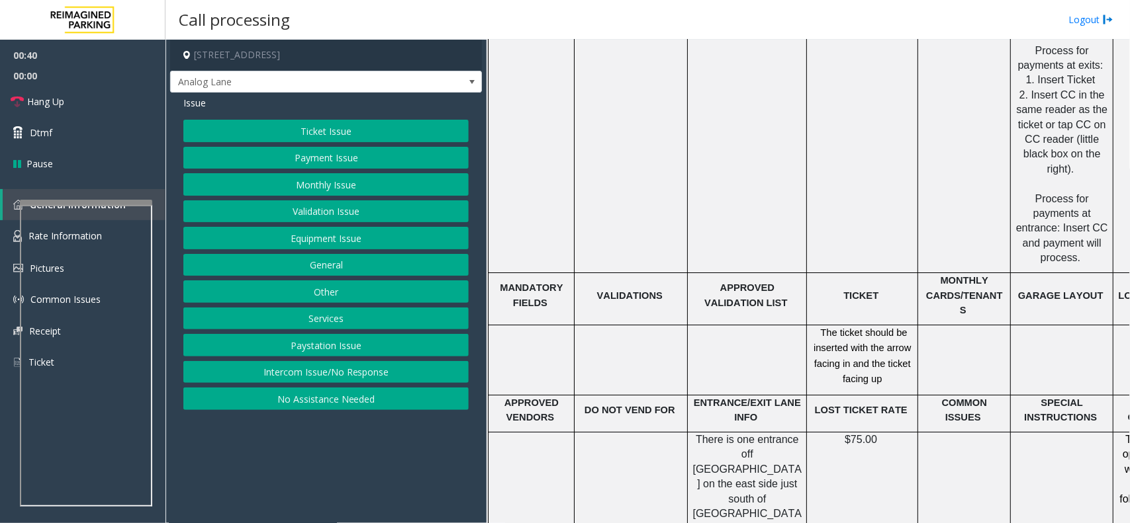
scroll to position [2068, 0]
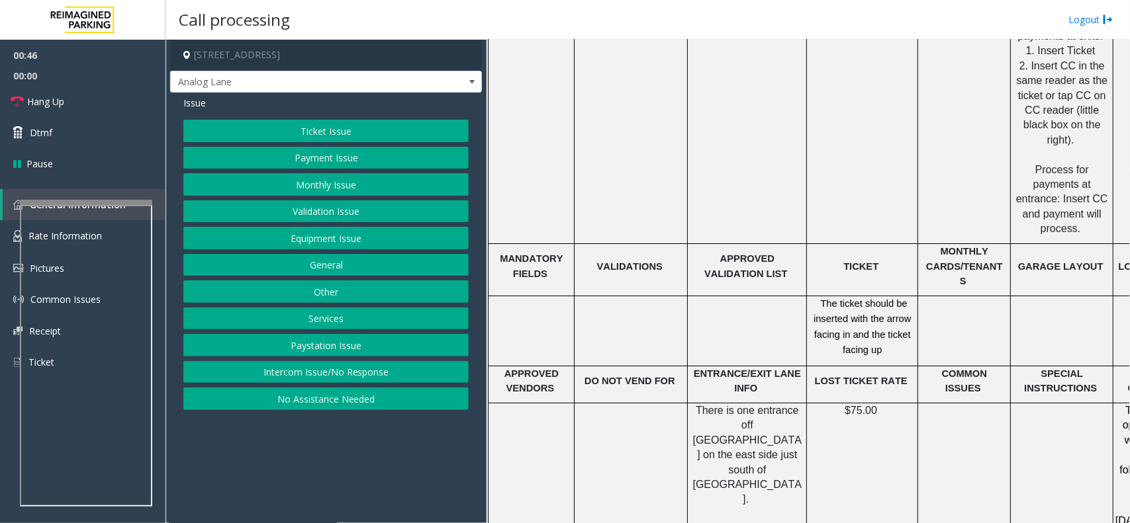
click at [333, 232] on button "Equipment Issue" at bounding box center [325, 238] width 285 height 22
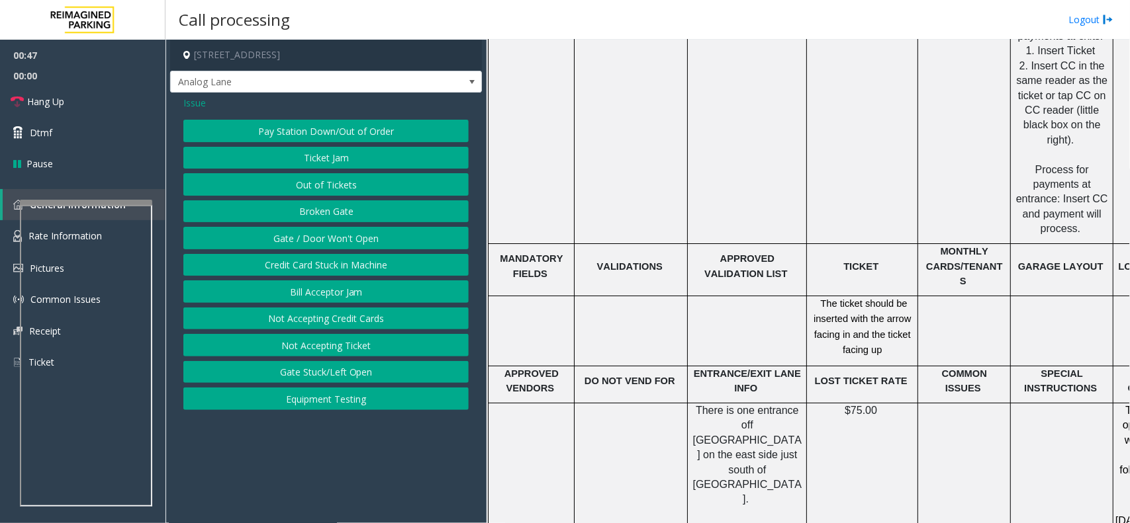
click at [365, 232] on button "Gate / Door Won't Open" at bounding box center [325, 238] width 285 height 22
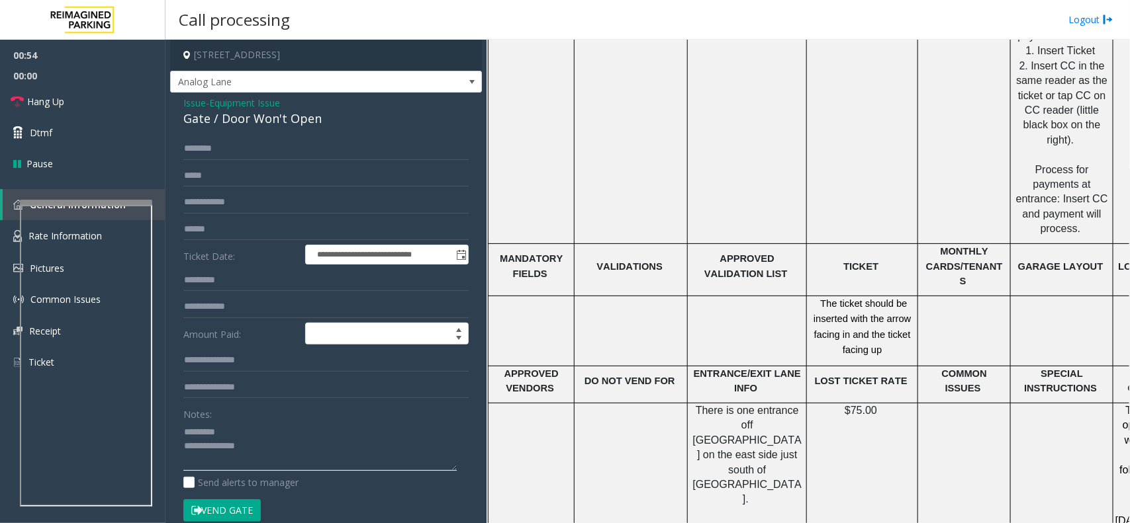
click at [293, 440] on textarea at bounding box center [319, 447] width 273 height 50
click at [285, 448] on textarea at bounding box center [319, 447] width 273 height 50
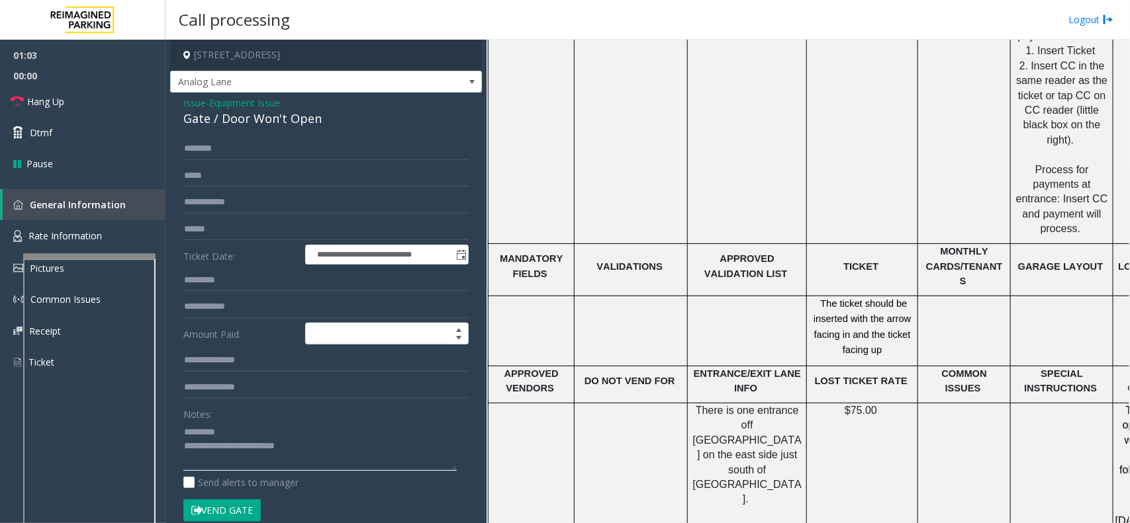
click at [114, 259] on div at bounding box center [89, 255] width 132 height 5
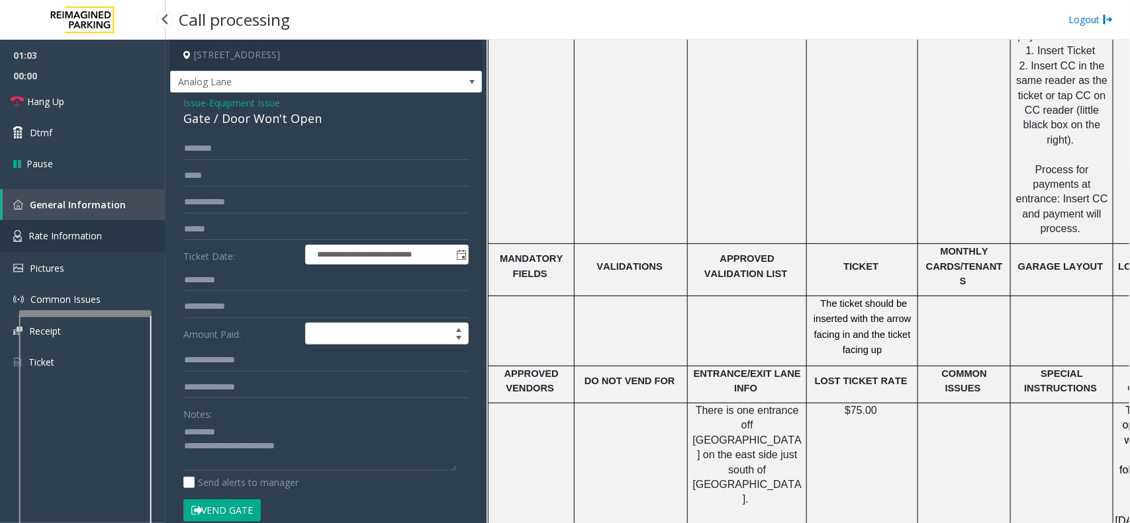
click at [67, 242] on link "Rate Information" at bounding box center [82, 236] width 165 height 32
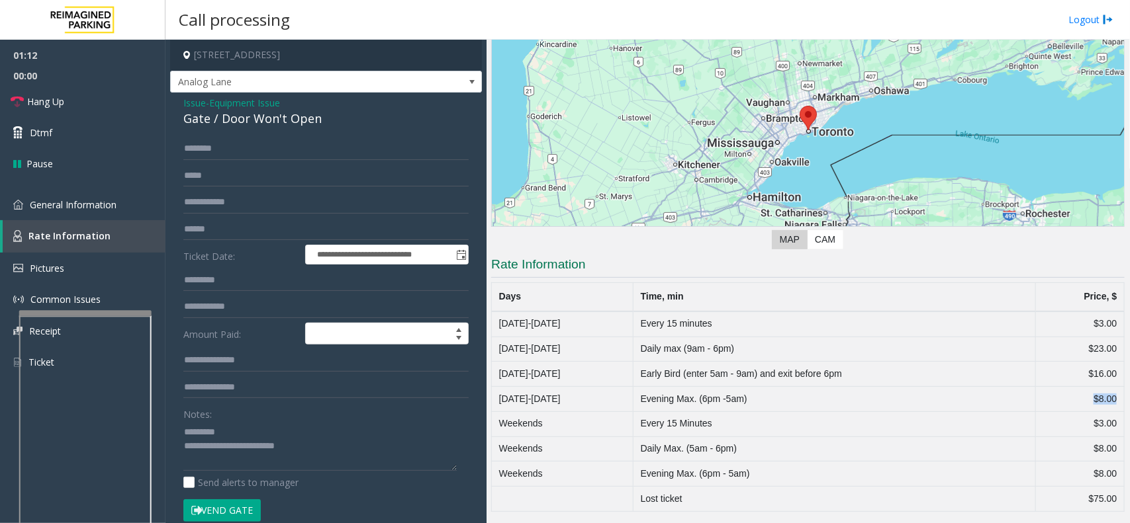
drag, startPoint x: 1074, startPoint y: 398, endPoint x: 1102, endPoint y: 395, distance: 28.6
click at [1102, 395] on td "$8.00" at bounding box center [1080, 399] width 89 height 25
click at [64, 212] on link "General Information" at bounding box center [82, 204] width 165 height 31
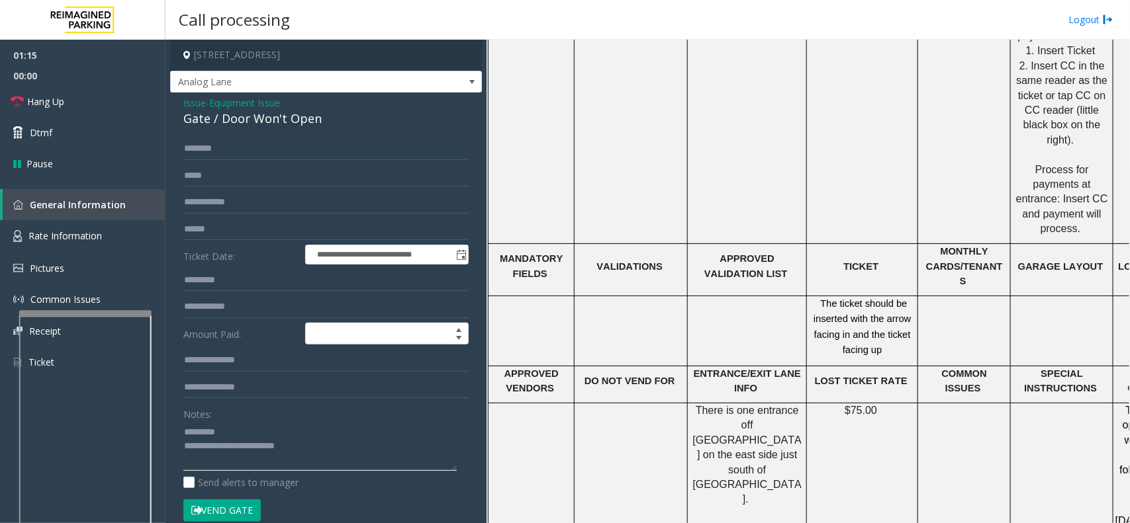
click at [326, 439] on textarea at bounding box center [319, 447] width 273 height 50
click at [308, 443] on textarea at bounding box center [319, 447] width 273 height 50
click at [96, 107] on link "Hang Up" at bounding box center [82, 101] width 165 height 31
click at [367, 445] on textarea at bounding box center [319, 447] width 273 height 50
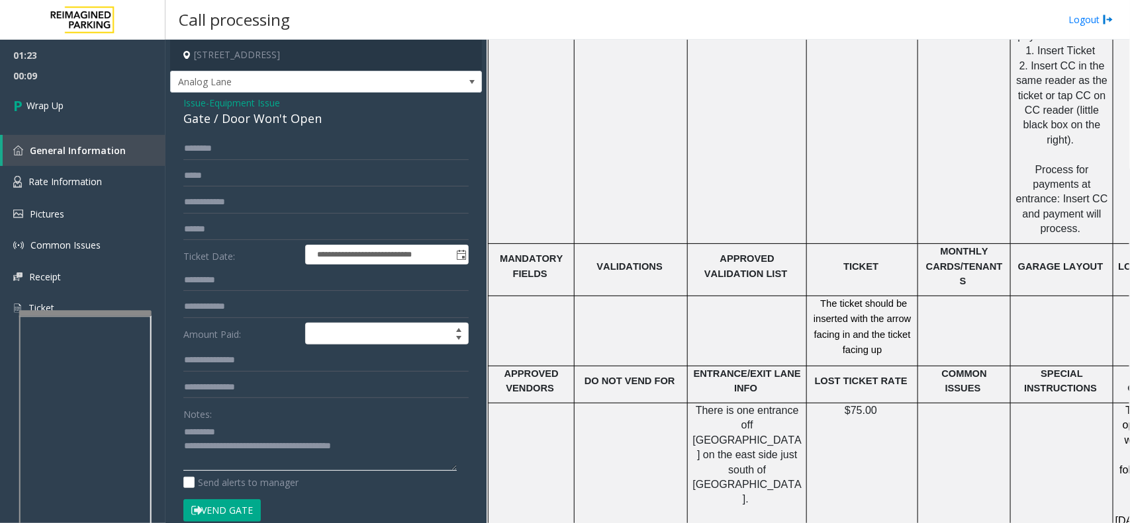
click at [230, 433] on textarea at bounding box center [319, 447] width 273 height 50
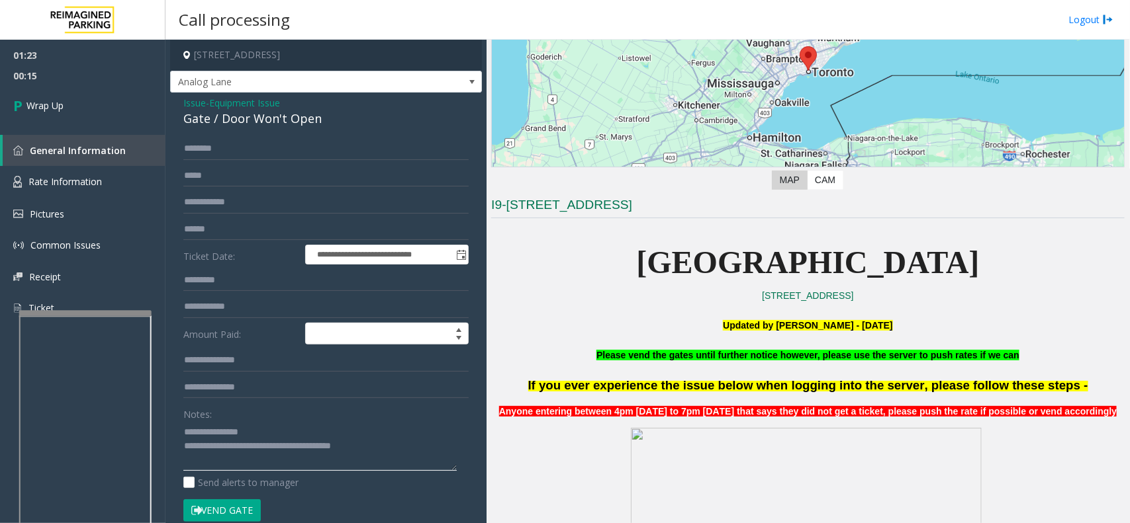
scroll to position [0, 0]
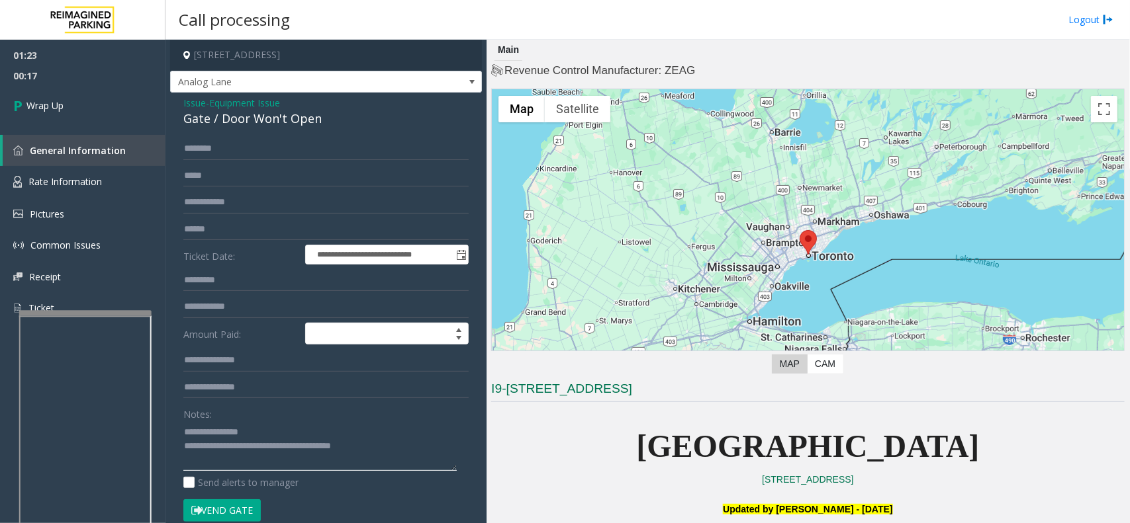
click at [267, 430] on textarea at bounding box center [319, 447] width 273 height 50
click at [240, 449] on textarea at bounding box center [319, 447] width 273 height 50
drag, startPoint x: 243, startPoint y: 461, endPoint x: 557, endPoint y: 485, distance: 315.3
click at [557, 485] on div "**********" at bounding box center [646, 282] width 963 height 484
type textarea "**********"
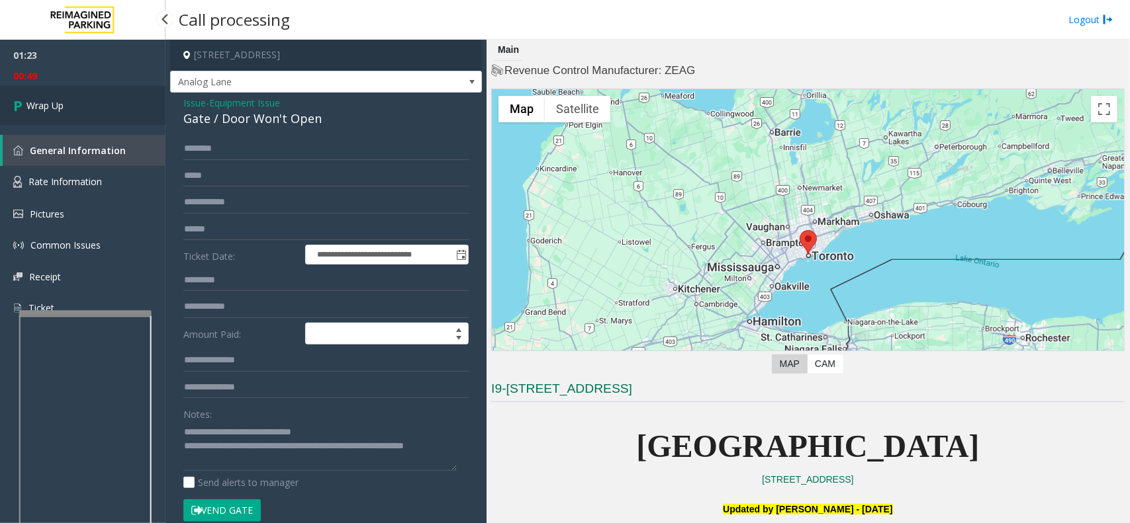
click at [36, 90] on link "Wrap Up" at bounding box center [82, 105] width 165 height 39
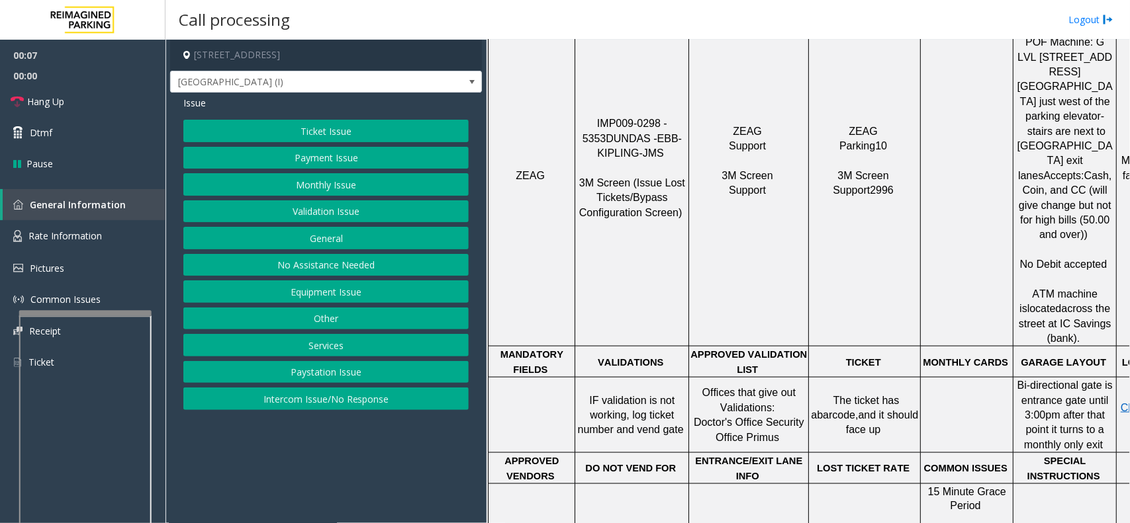
scroll to position [827, 0]
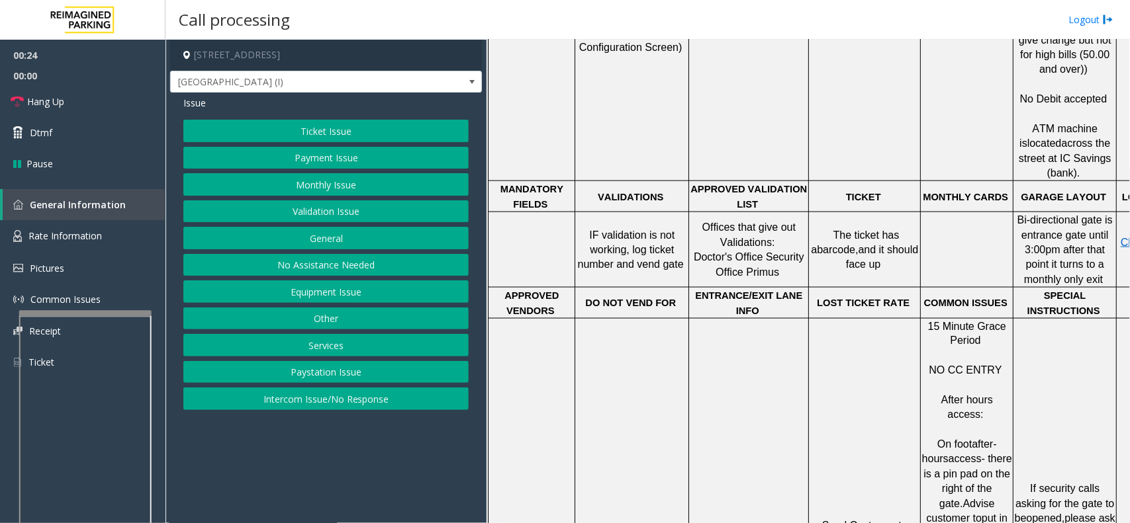
click at [375, 322] on button "Other" at bounding box center [325, 319] width 285 height 22
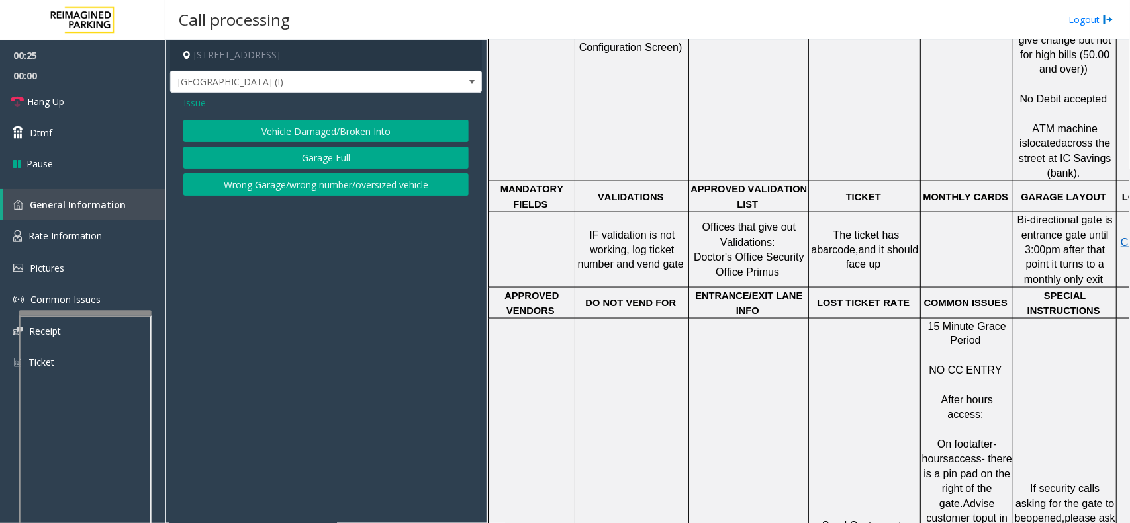
click at [199, 109] on span "Issue" at bounding box center [194, 103] width 22 height 14
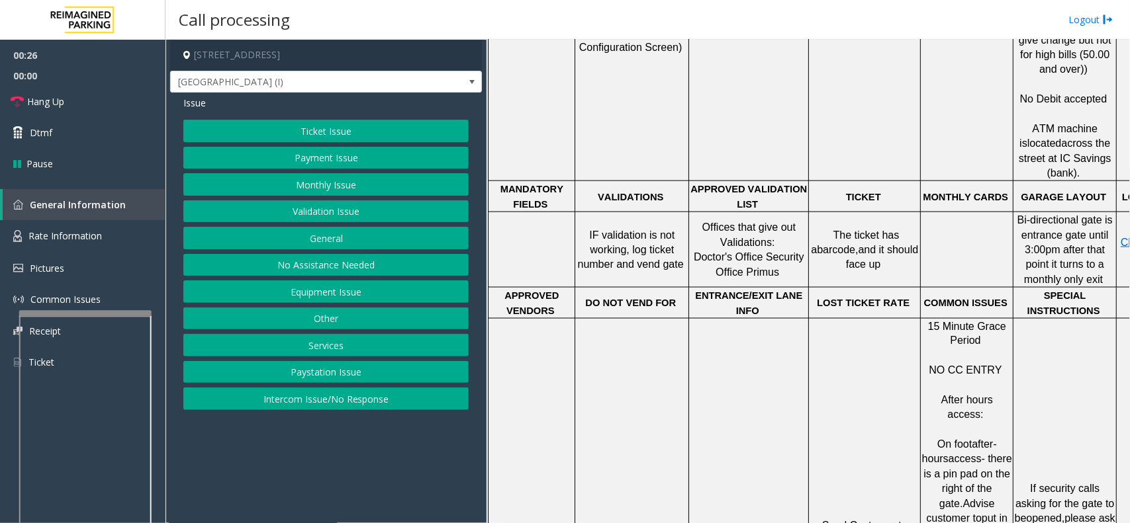
click at [339, 346] on button "Services" at bounding box center [325, 345] width 285 height 22
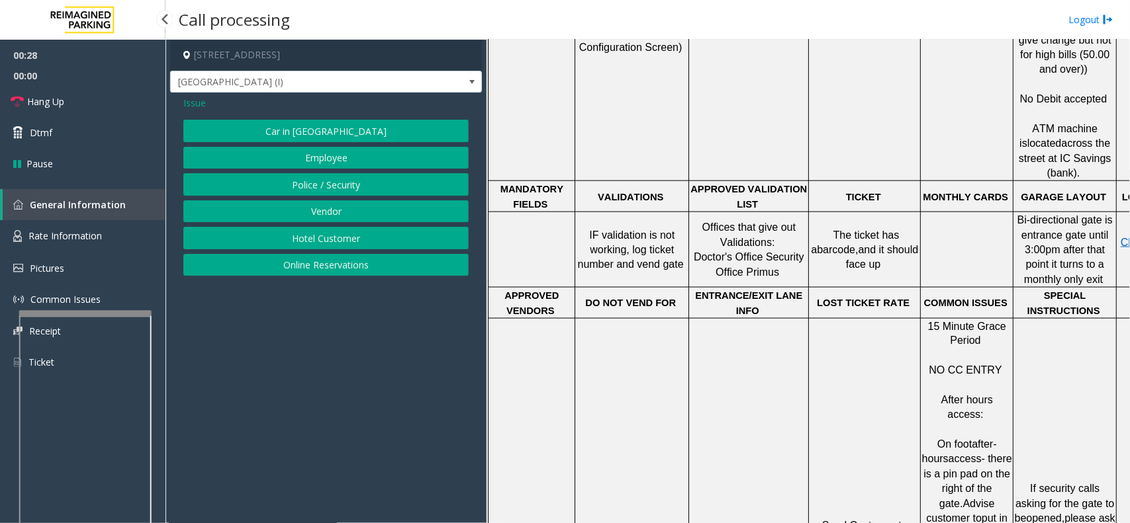
click at [77, 81] on span "00:00" at bounding box center [82, 76] width 165 height 21
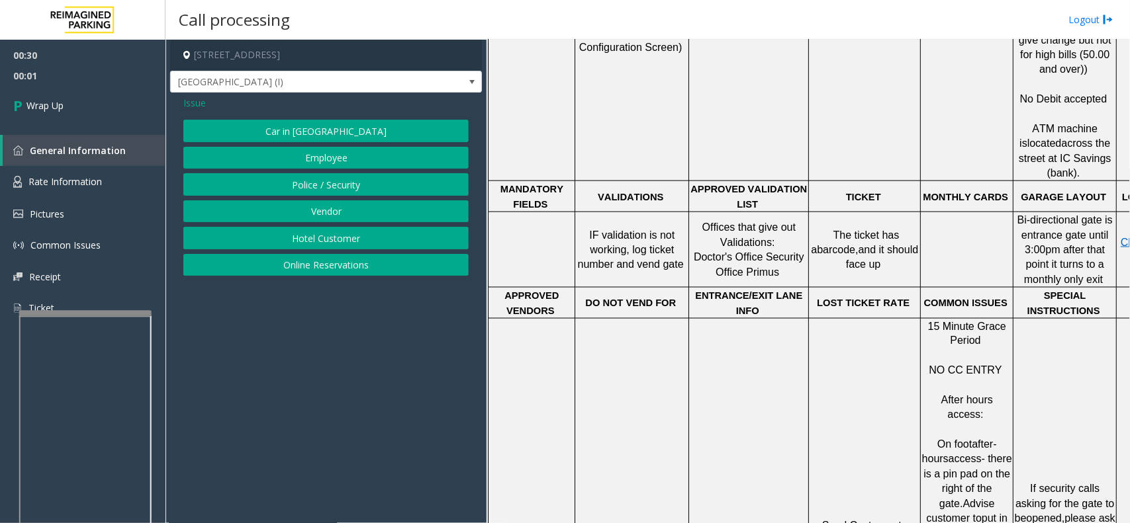
click at [192, 110] on span "Issue" at bounding box center [194, 103] width 22 height 14
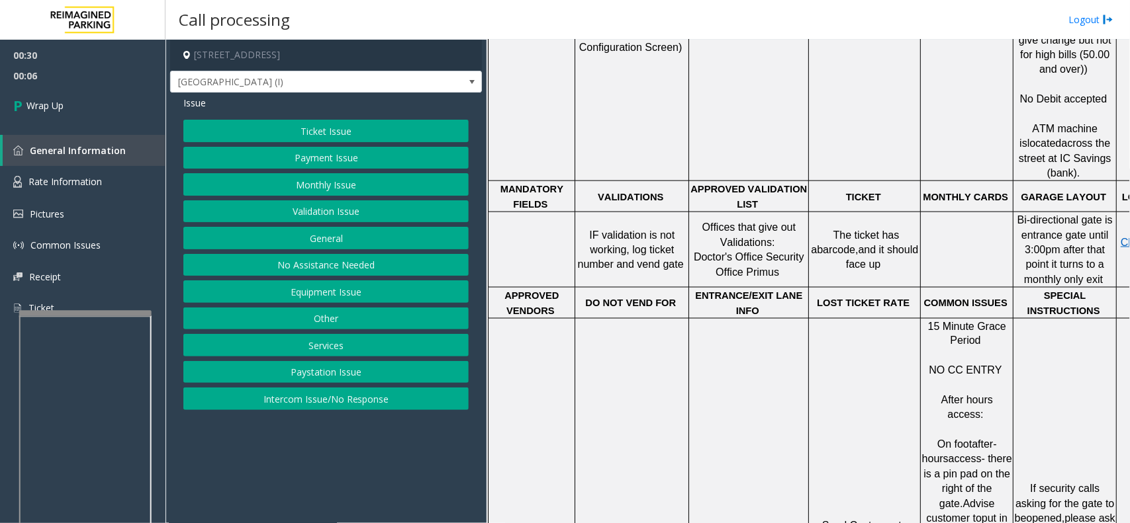
click at [330, 294] on button "Equipment Issue" at bounding box center [325, 292] width 285 height 22
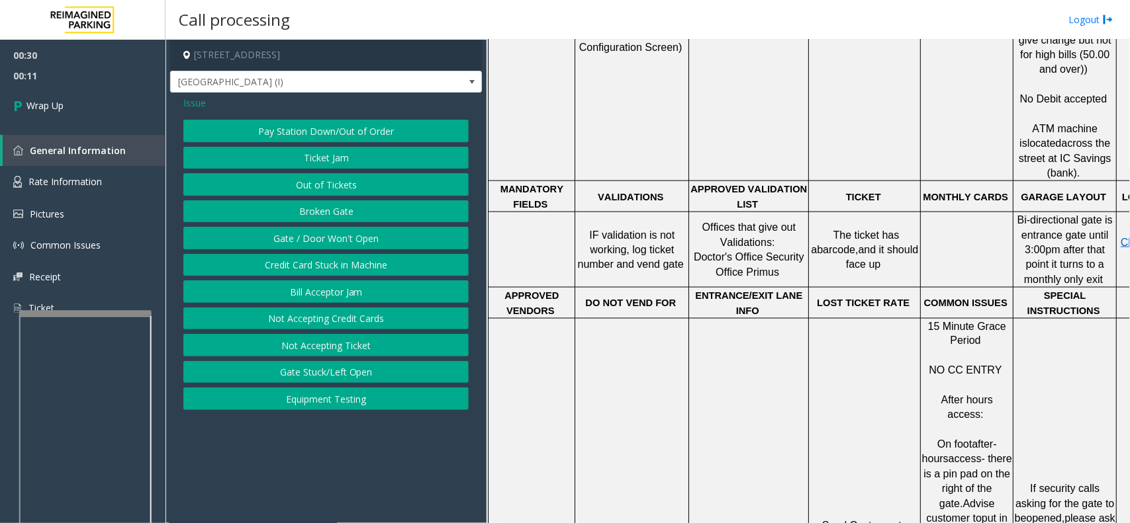
click at [335, 236] on button "Gate / Door Won't Open" at bounding box center [325, 238] width 285 height 22
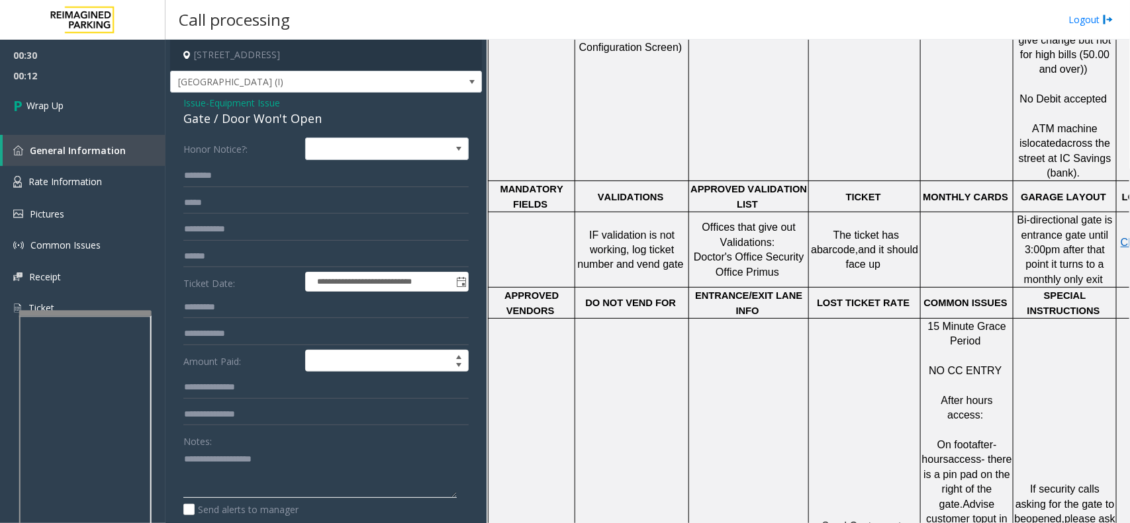
click at [227, 473] on textarea at bounding box center [319, 474] width 273 height 50
click at [277, 124] on div "Gate / Door Won't Open" at bounding box center [325, 119] width 285 height 18
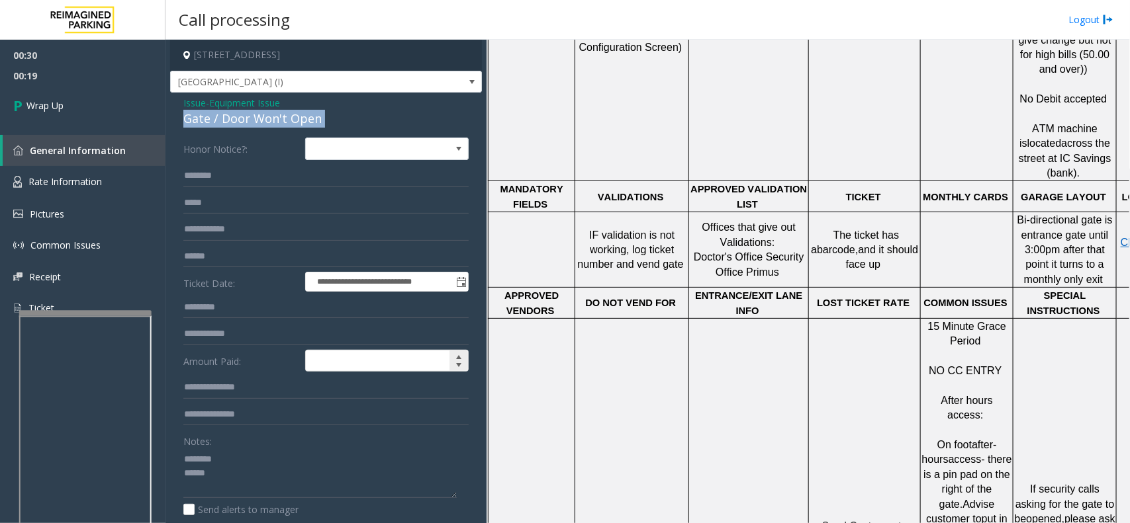
copy div "Gate / Door Won't Open"
click at [246, 447] on div "Notes:" at bounding box center [325, 464] width 285 height 68
click at [245, 469] on textarea at bounding box center [319, 474] width 273 height 50
paste textarea "**********"
click at [239, 449] on textarea at bounding box center [319, 474] width 273 height 50
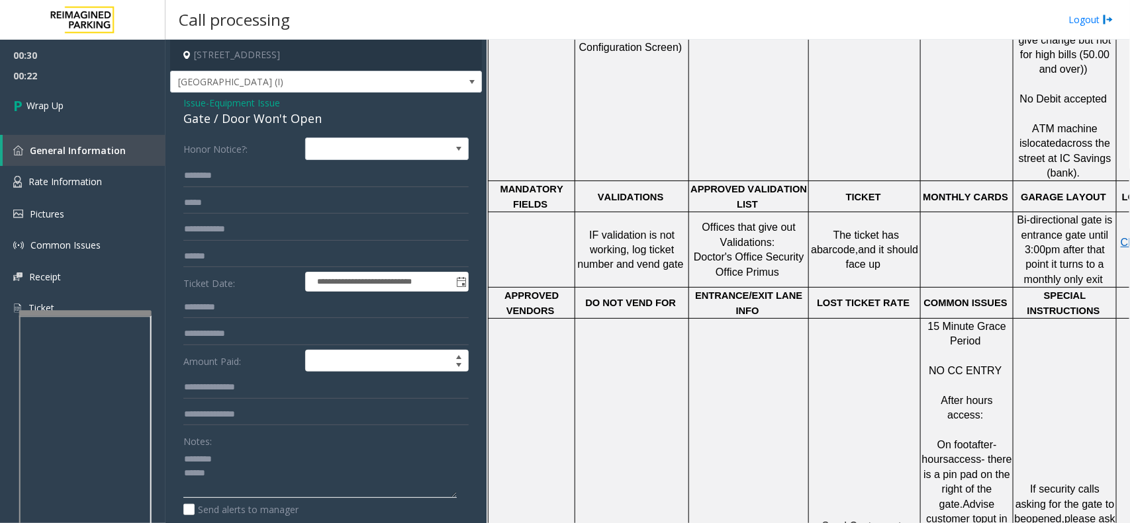
paste textarea "**********"
drag, startPoint x: 924, startPoint y: 357, endPoint x: 1004, endPoint y: 437, distance: 112.3
copy span "On foot after-hours access- there is a pin pad on the right of the gate. Advise…"
click at [238, 487] on textarea at bounding box center [319, 474] width 273 height 50
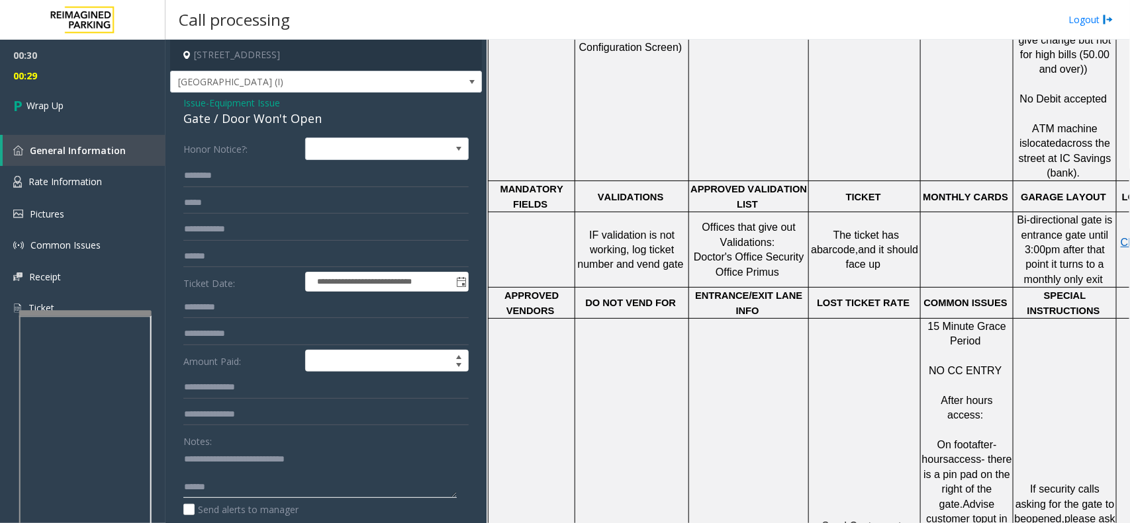
paste textarea "**********"
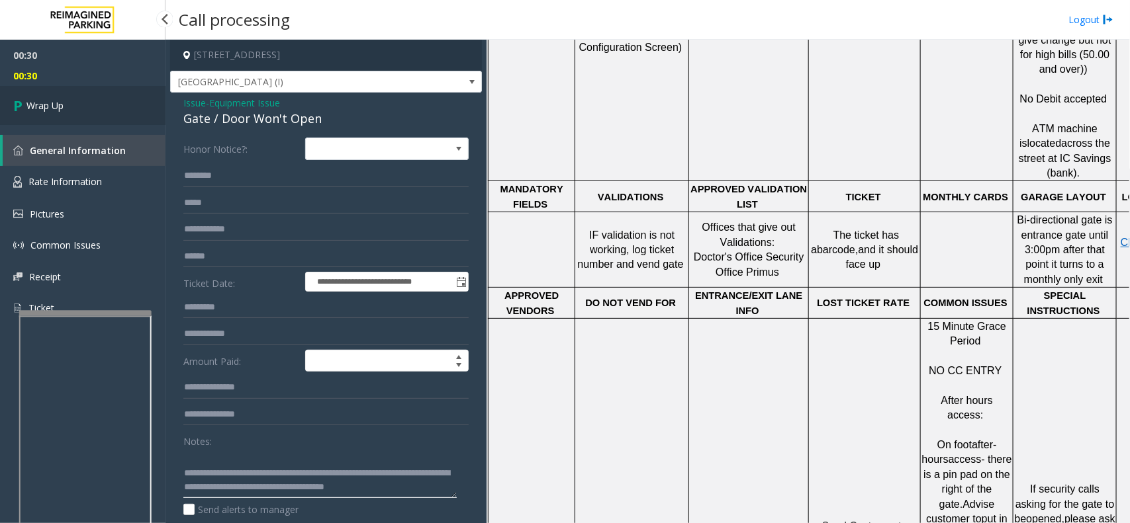
type textarea "**********"
click at [27, 106] on span "Wrap Up" at bounding box center [44, 106] width 37 height 14
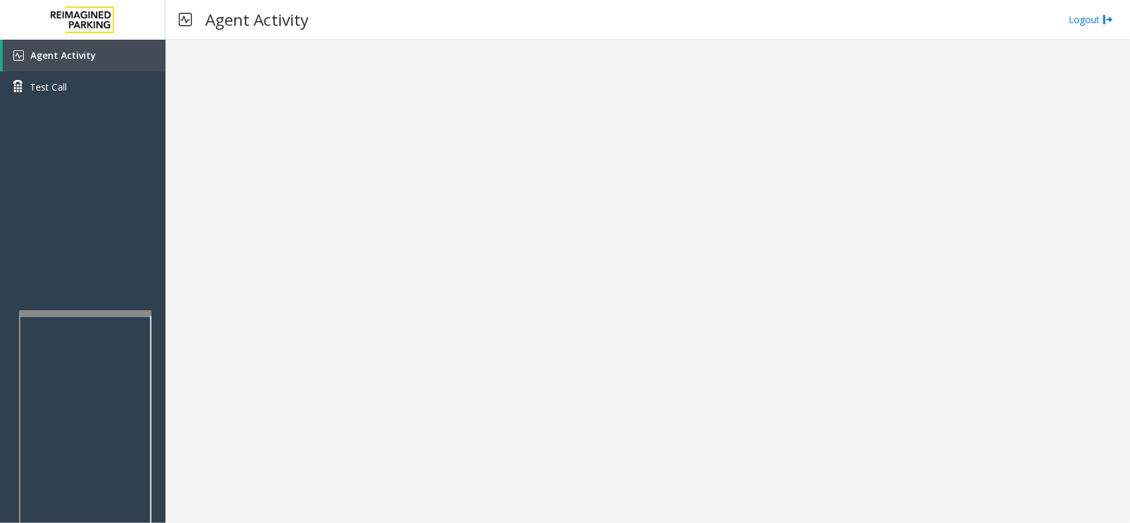
drag, startPoint x: 27, startPoint y: 106, endPoint x: 478, endPoint y: 218, distance: 464.5
click at [483, 222] on div at bounding box center [647, 282] width 964 height 484
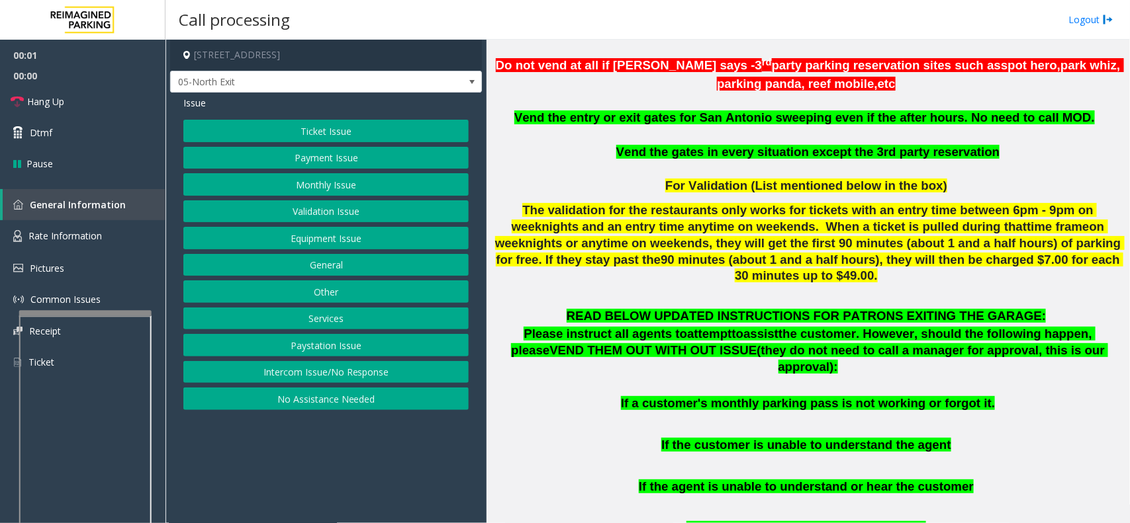
scroll to position [662, 0]
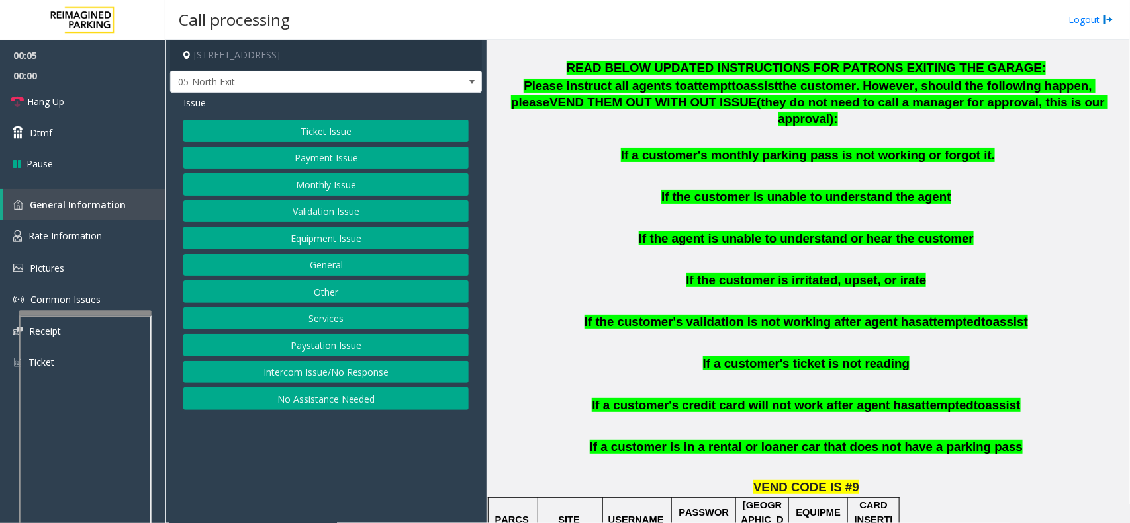
click at [328, 372] on button "Intercom Issue/No Response" at bounding box center [325, 372] width 285 height 22
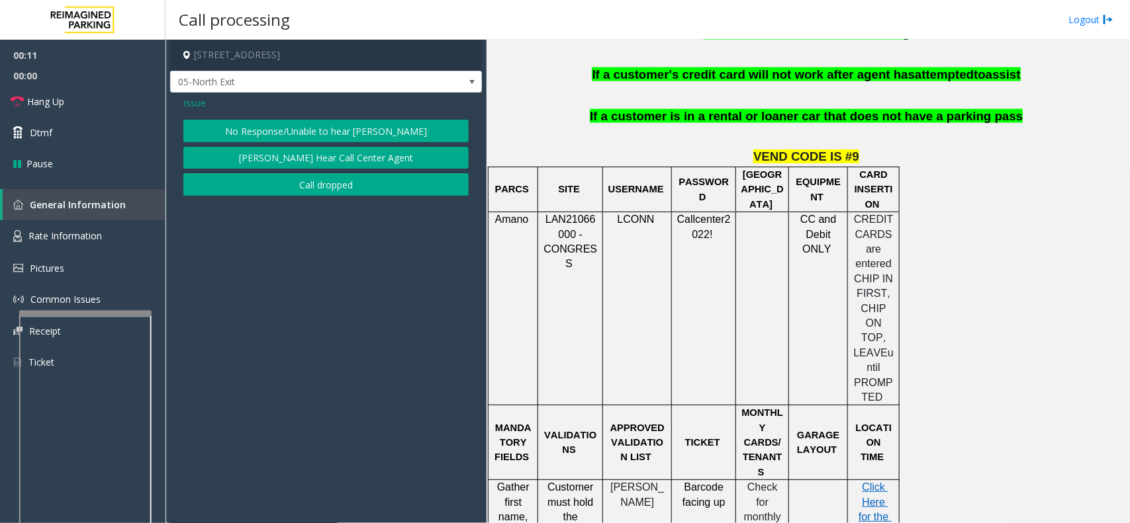
scroll to position [827, 0]
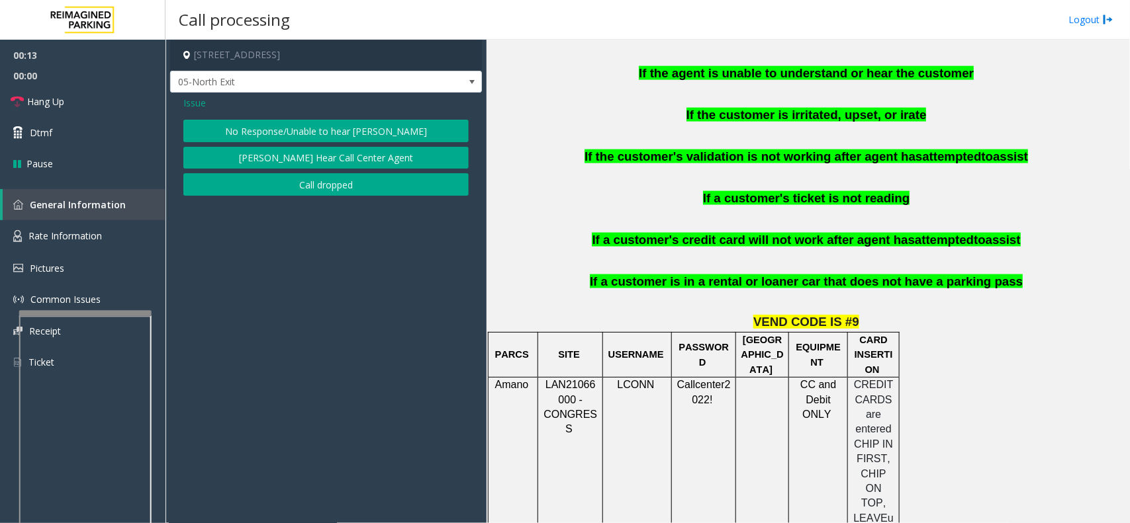
click at [206, 101] on div "Issue" at bounding box center [325, 103] width 285 height 14
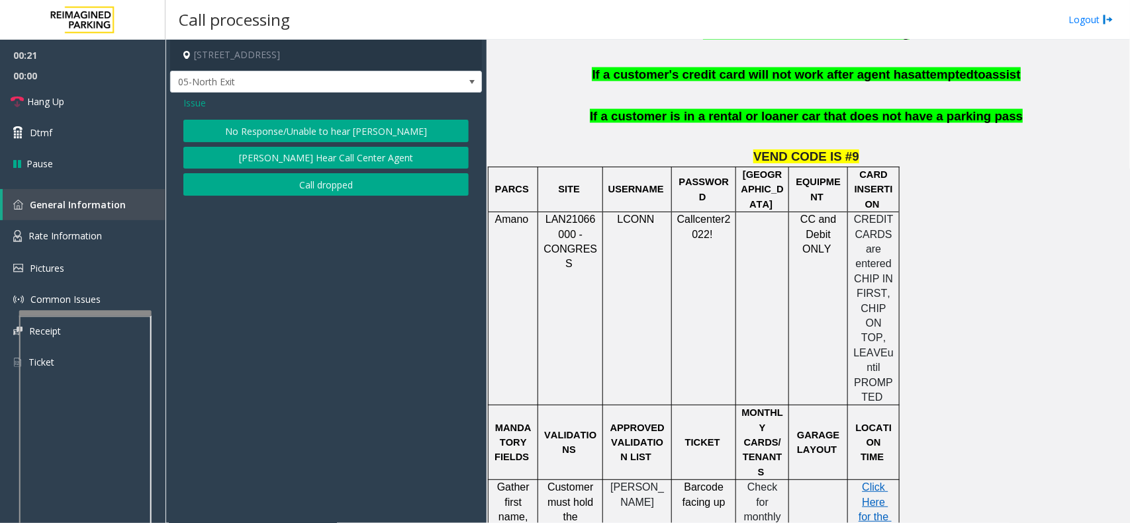
click at [194, 98] on span "Issue" at bounding box center [194, 103] width 22 height 14
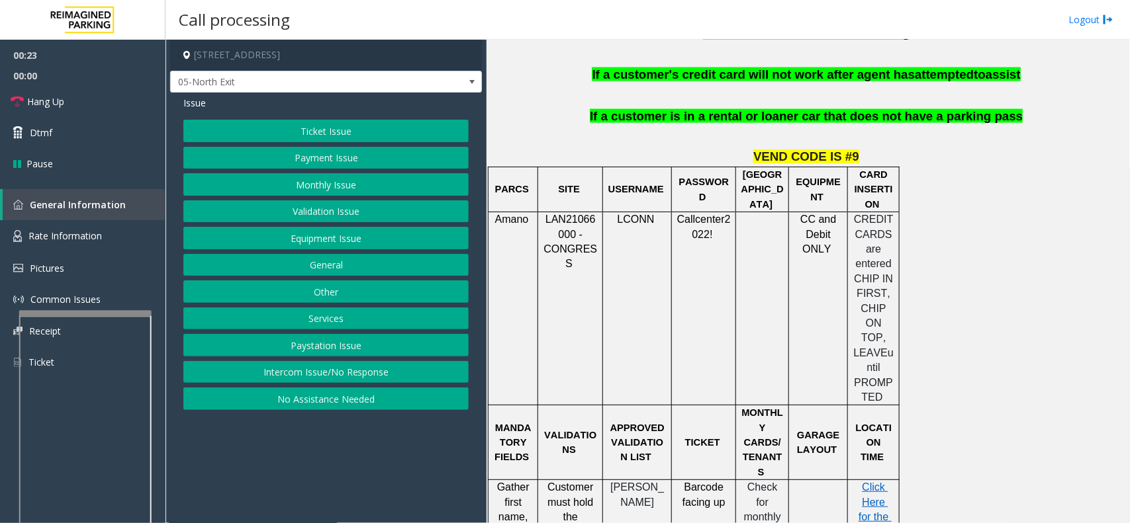
click at [355, 156] on button "Payment Issue" at bounding box center [325, 158] width 285 height 22
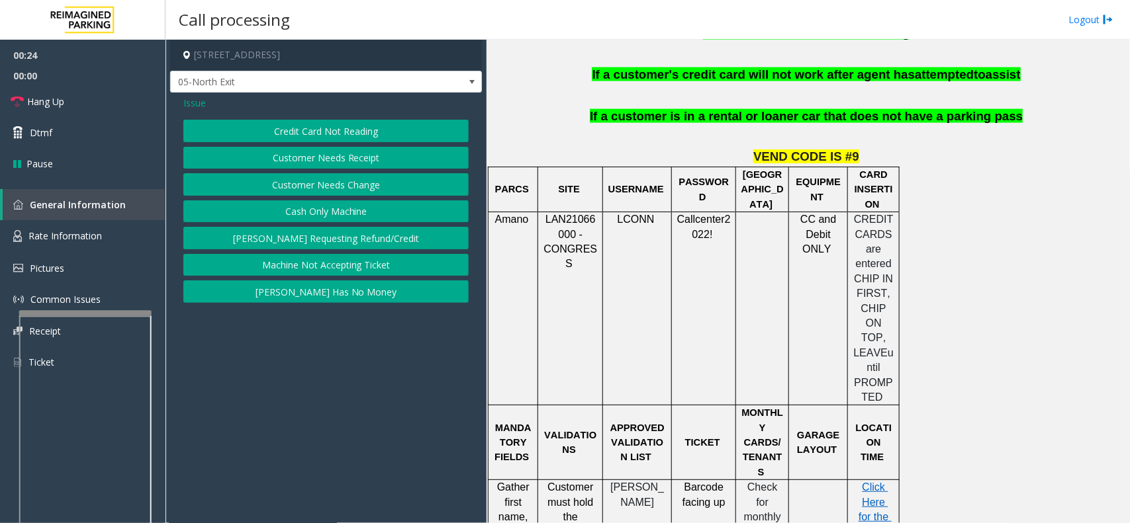
click at [335, 136] on button "Credit Card Not Reading" at bounding box center [325, 131] width 285 height 22
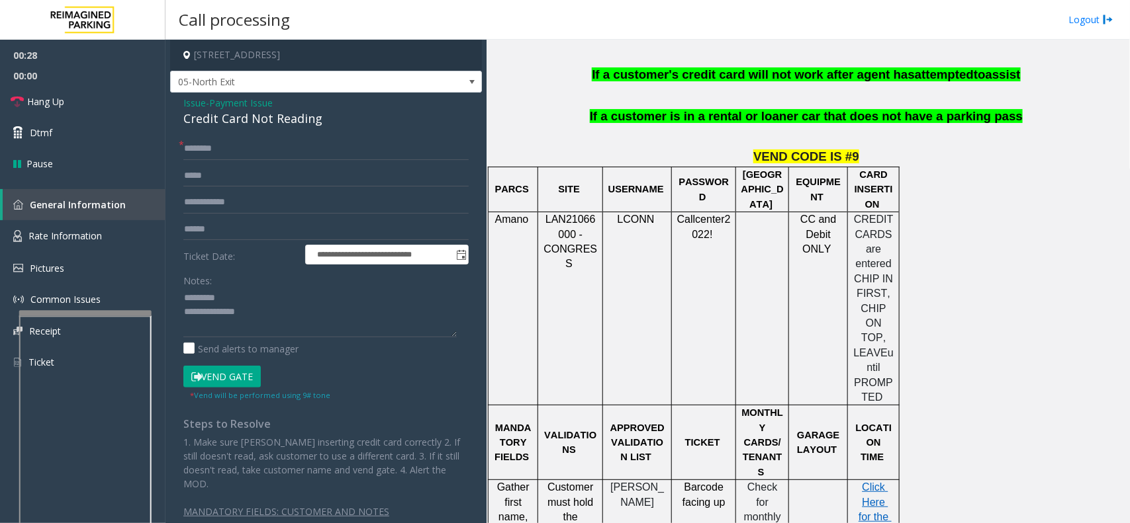
click at [225, 118] on div "Credit Card Not Reading" at bounding box center [325, 119] width 285 height 18
type textarea "**********"
click at [217, 154] on input "text" at bounding box center [325, 149] width 285 height 22
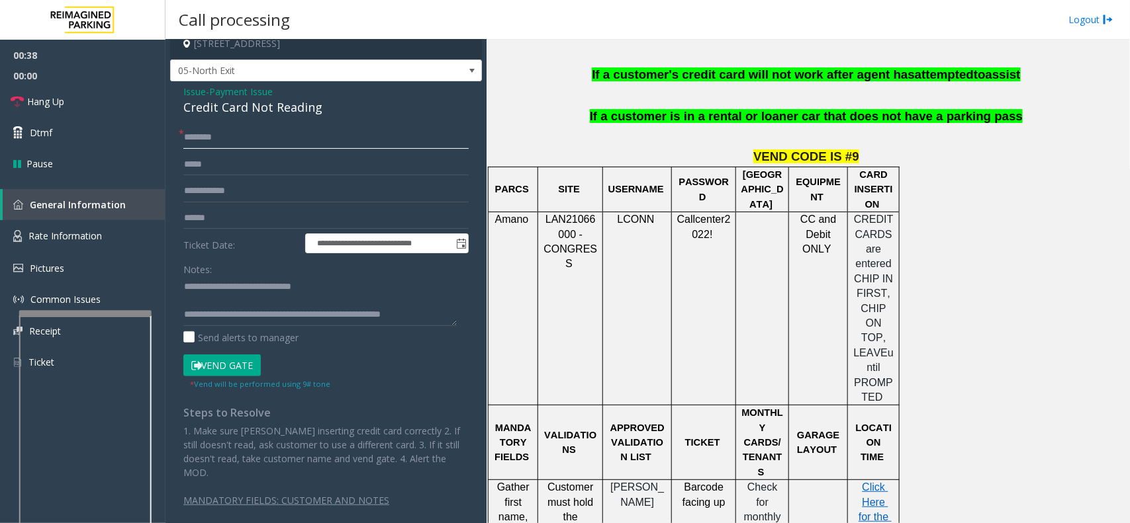
scroll to position [0, 0]
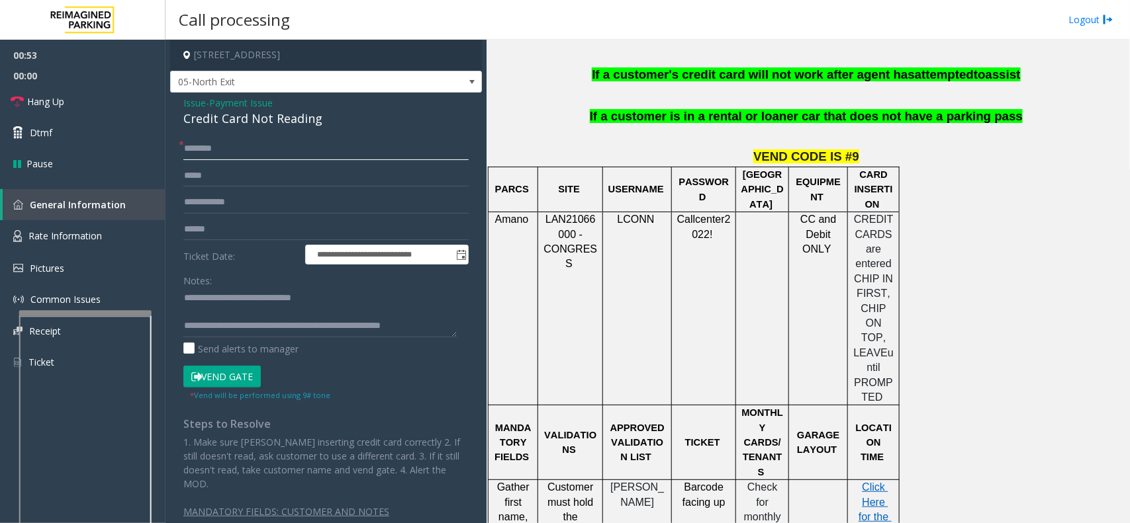
click at [272, 154] on input "text" at bounding box center [325, 149] width 285 height 22
drag, startPoint x: 213, startPoint y: 156, endPoint x: 185, endPoint y: 156, distance: 27.8
click at [185, 156] on input "*****" at bounding box center [325, 149] width 285 height 22
type input "*****"
click at [201, 207] on input "text" at bounding box center [325, 202] width 285 height 22
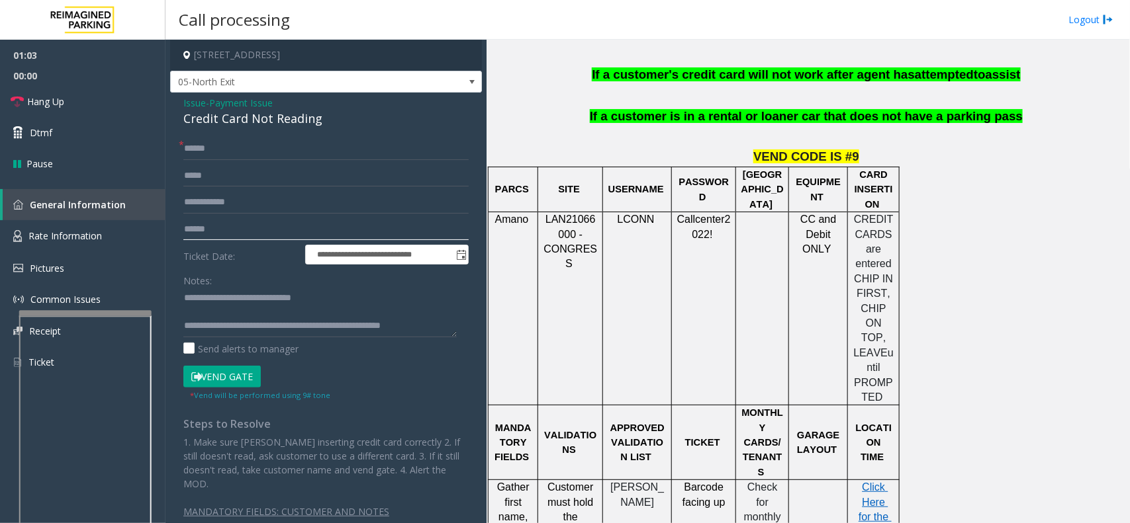
click at [210, 236] on input "text" at bounding box center [325, 229] width 285 height 22
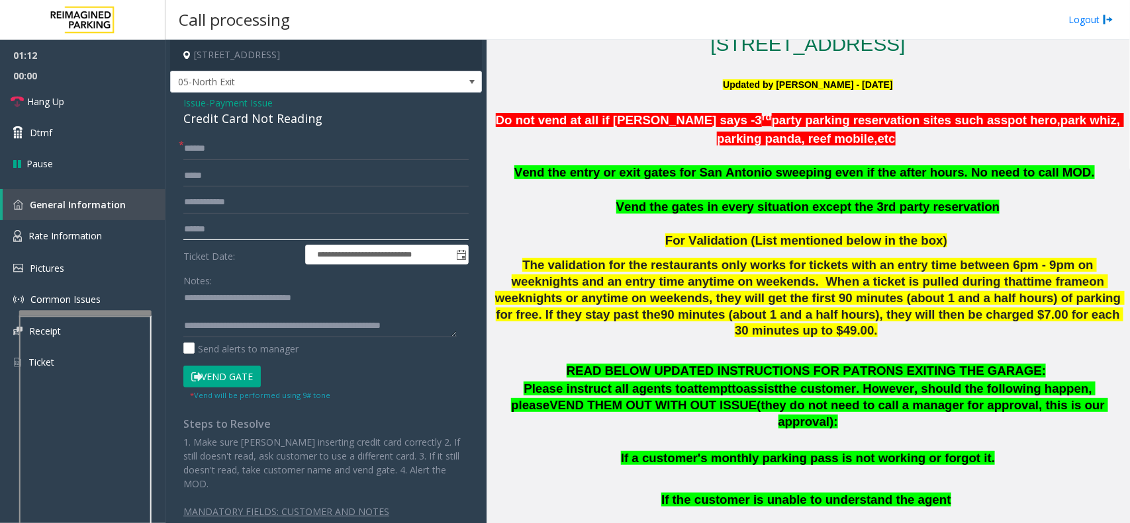
scroll to position [331, 0]
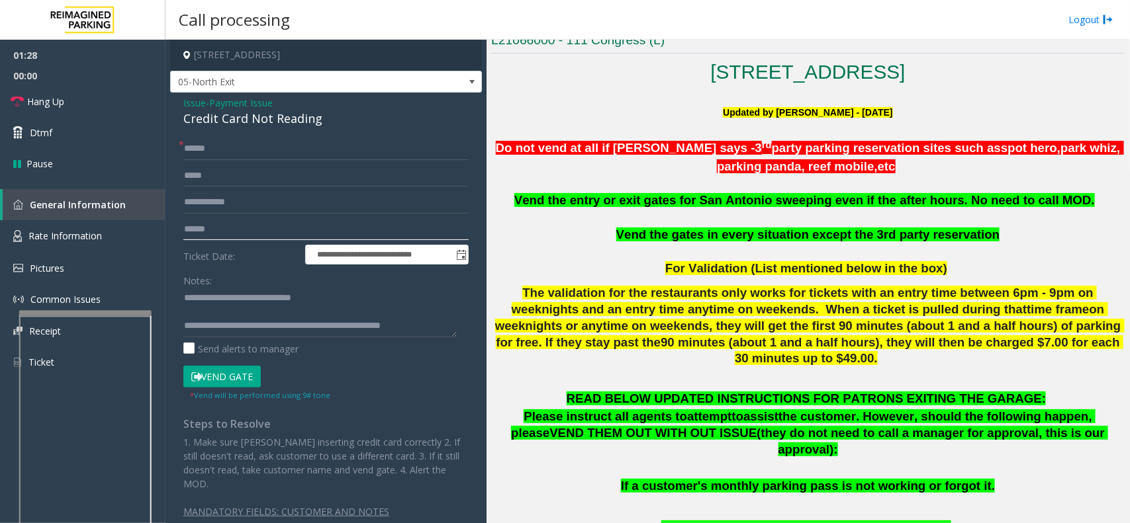
click at [185, 232] on input "text" at bounding box center [325, 229] width 285 height 22
click at [796, 523] on html "**********" at bounding box center [565, 261] width 1130 height 523
click at [239, 233] on input "text" at bounding box center [325, 229] width 285 height 22
click at [234, 223] on input "********" at bounding box center [325, 229] width 285 height 22
click at [222, 226] on input "**********" at bounding box center [325, 229] width 285 height 22
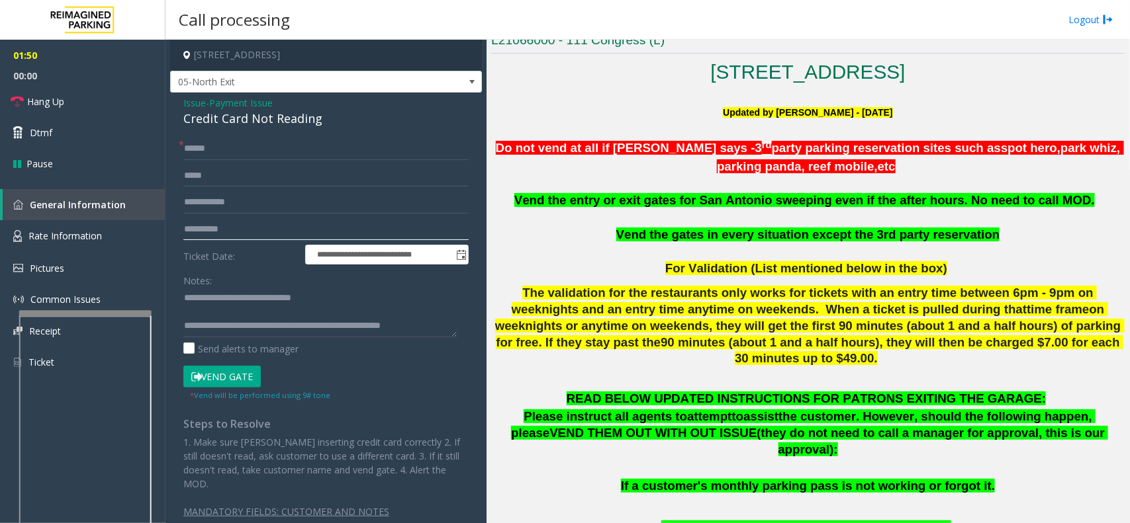
click at [226, 228] on input "**********" at bounding box center [325, 229] width 285 height 22
click at [201, 226] on input "**********" at bounding box center [325, 229] width 285 height 22
click at [220, 384] on button "Vend Gate" at bounding box center [221, 377] width 77 height 22
click at [226, 236] on input "**********" at bounding box center [325, 229] width 285 height 22
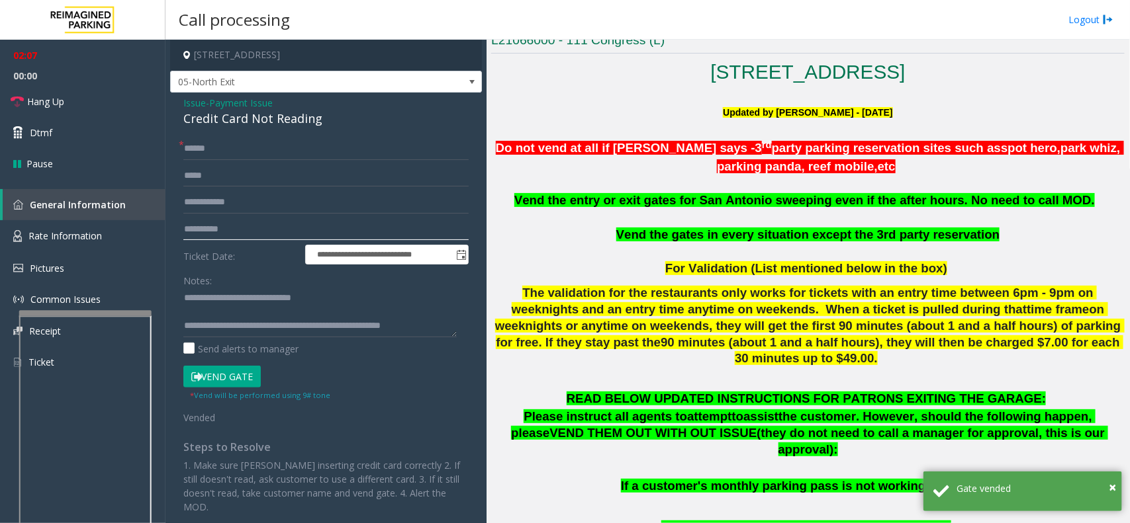
type input "**********"
click at [106, 104] on link "Hang Up" at bounding box center [82, 101] width 165 height 31
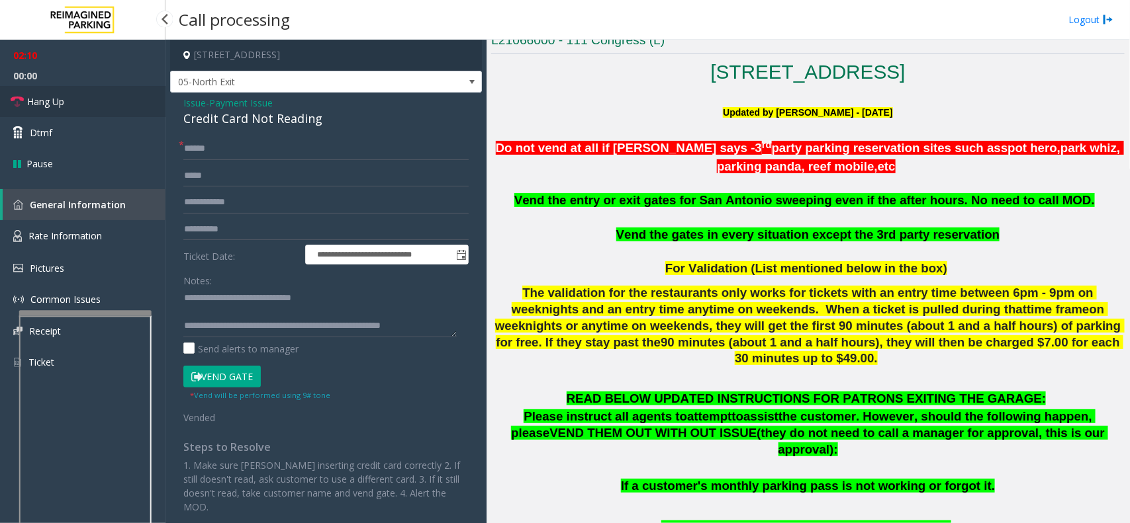
click at [106, 104] on link "Hang Up" at bounding box center [82, 101] width 165 height 31
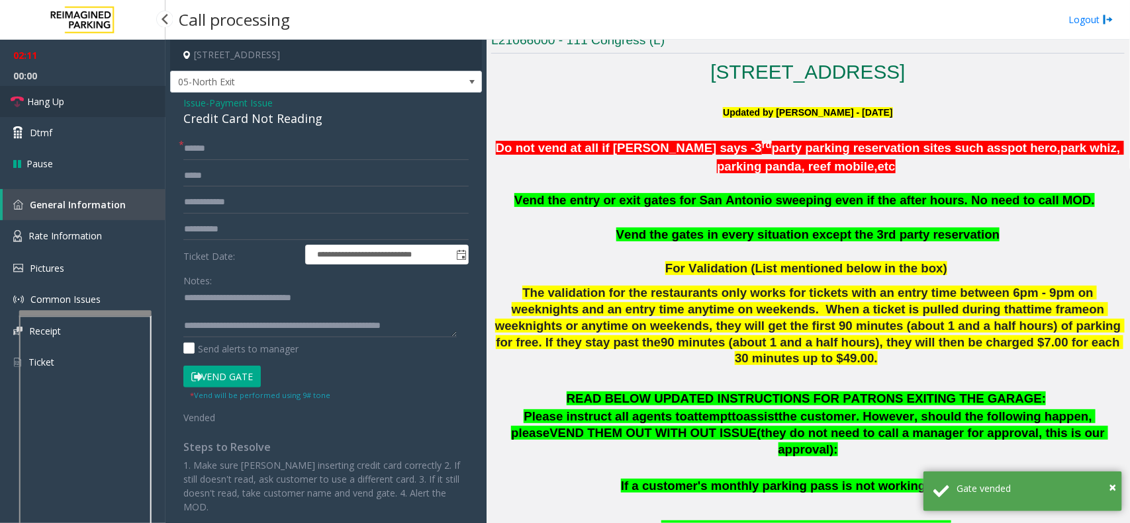
click at [106, 104] on link "Hang Up" at bounding box center [82, 101] width 165 height 31
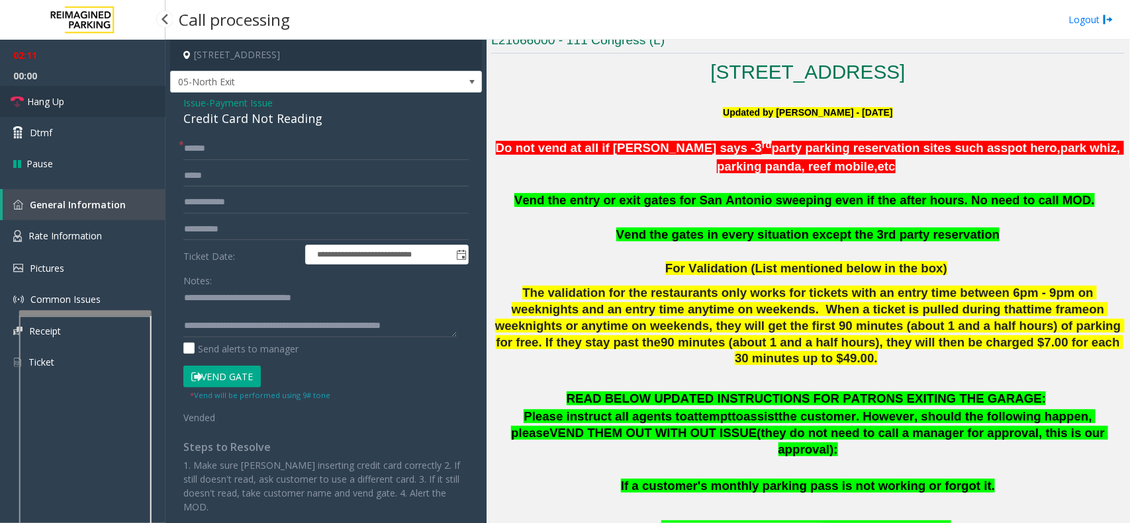
click at [106, 104] on link "Hang Up" at bounding box center [82, 101] width 165 height 31
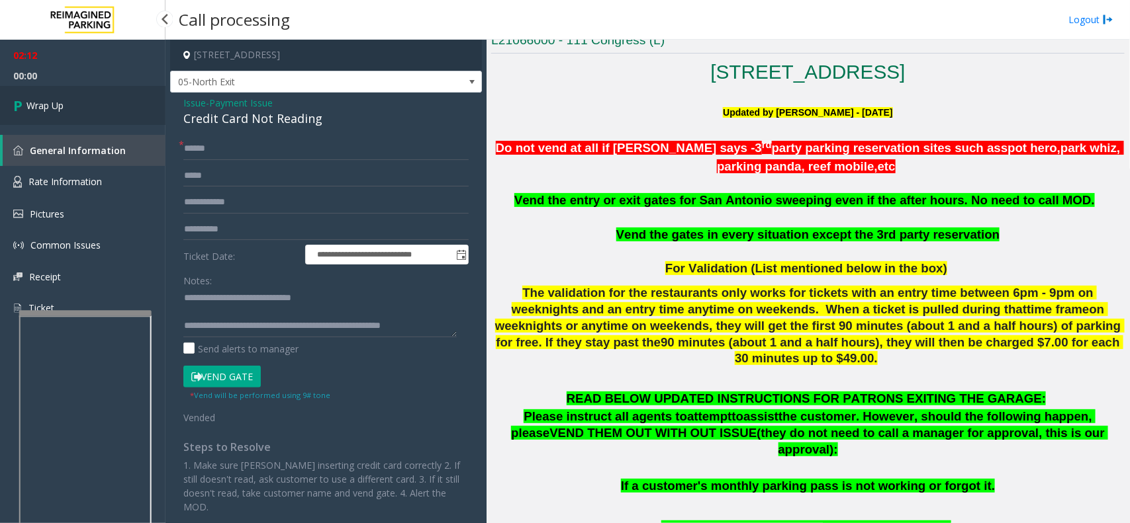
click at [106, 104] on link "Wrap Up" at bounding box center [82, 105] width 165 height 39
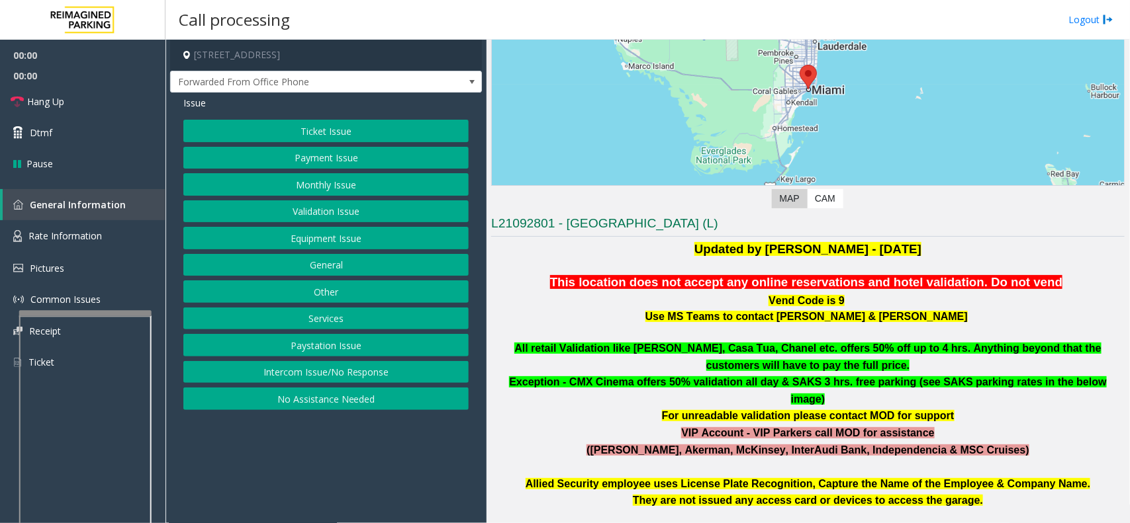
drag, startPoint x: 488, startPoint y: 351, endPoint x: 462, endPoint y: 338, distance: 28.7
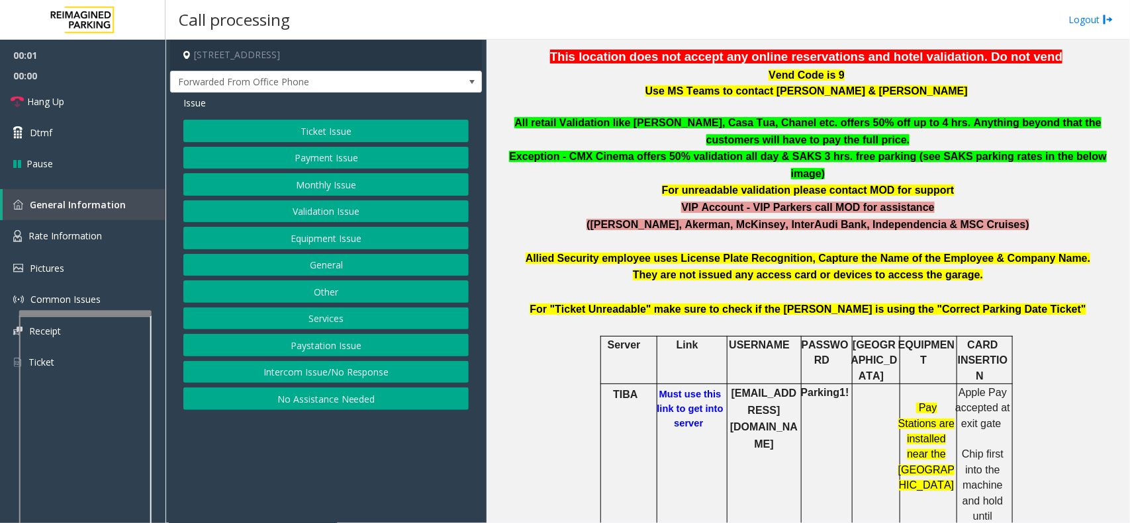
scroll to position [414, 0]
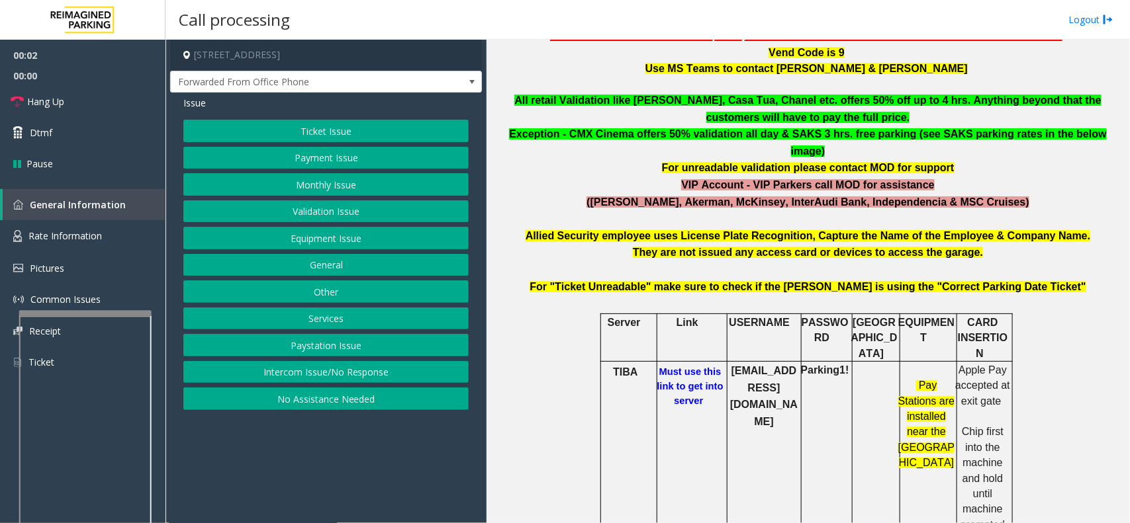
drag, startPoint x: 462, startPoint y: 338, endPoint x: 488, endPoint y: 441, distance: 106.6
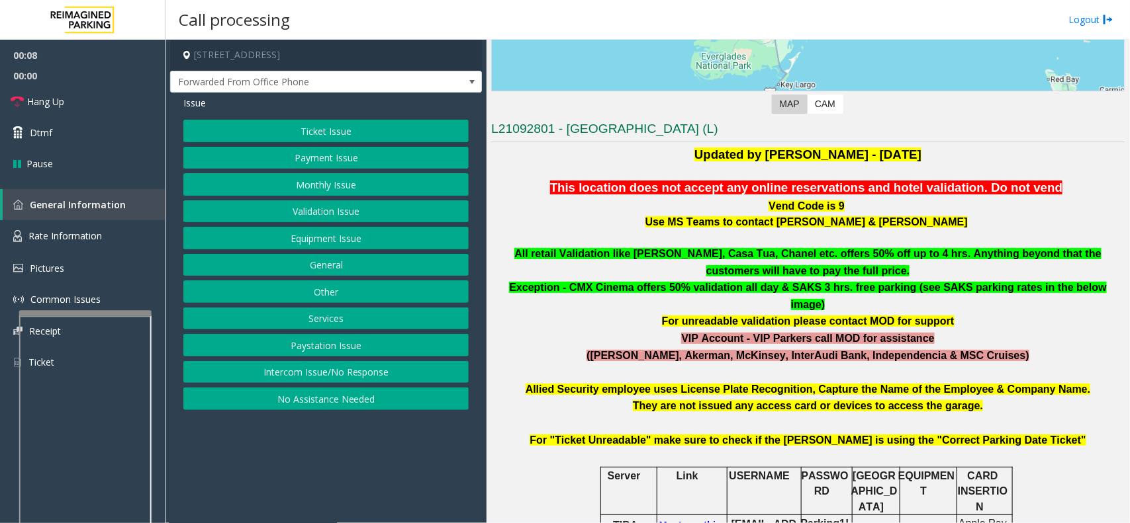
scroll to position [248, 0]
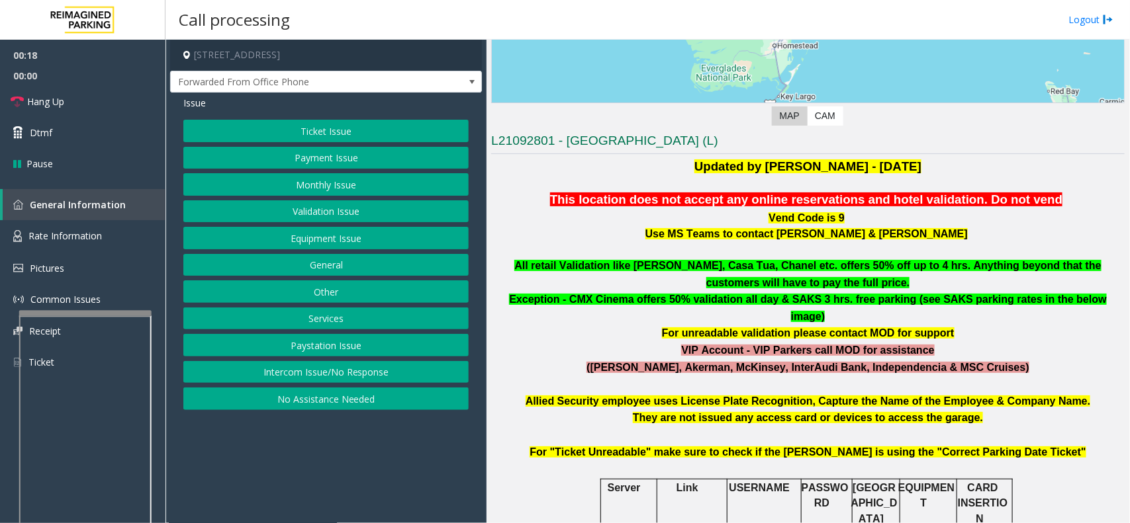
click at [373, 247] on button "Equipment Issue" at bounding box center [325, 238] width 285 height 22
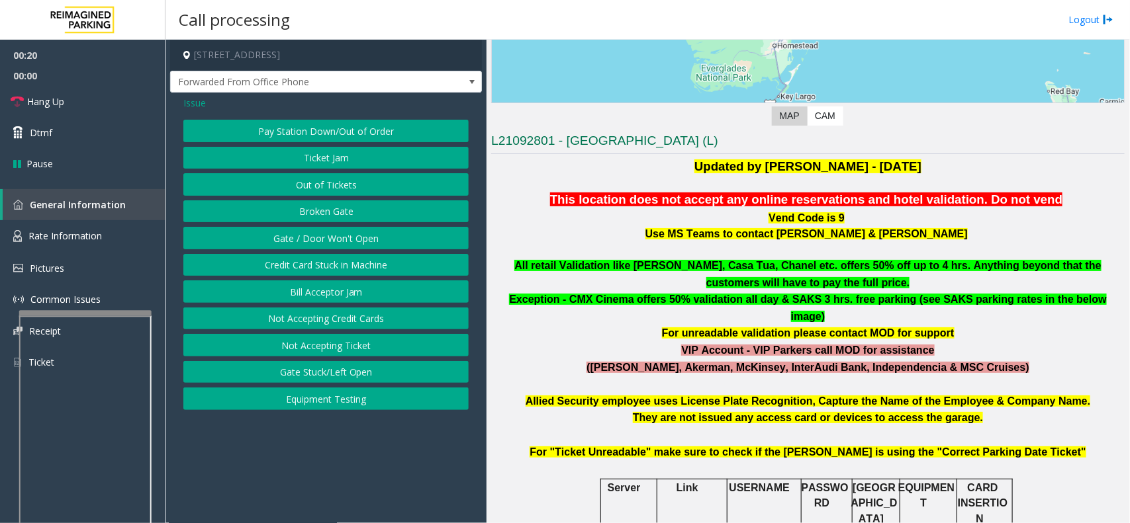
click at [396, 245] on button "Gate / Door Won't Open" at bounding box center [325, 238] width 285 height 22
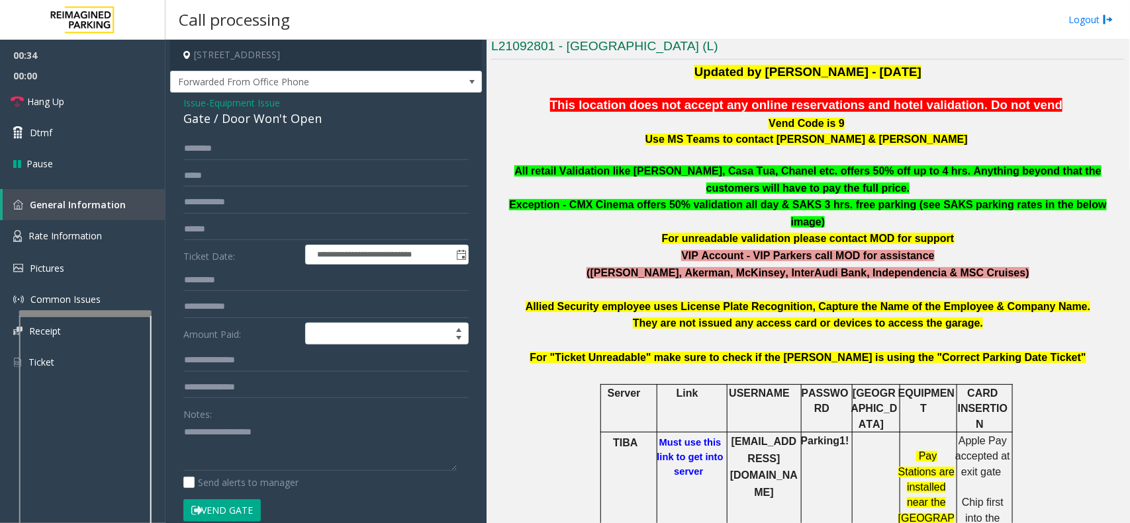
scroll to position [414, 0]
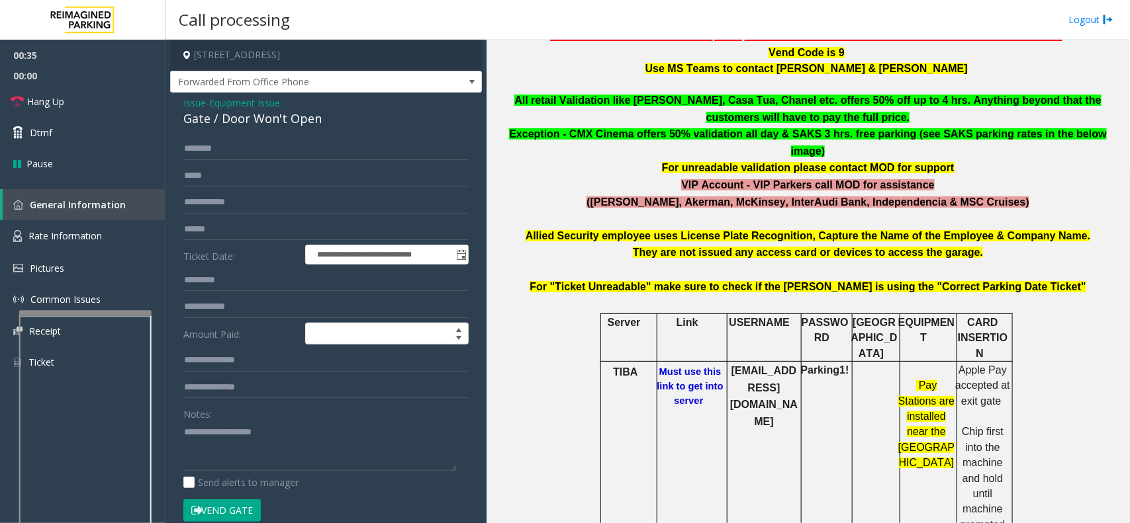
click at [689, 367] on b "Must use this link to get into server" at bounding box center [690, 387] width 66 height 40
click at [745, 365] on b "bccparking@reefparking.com" at bounding box center [763, 396] width 67 height 62
drag, startPoint x: 183, startPoint y: 114, endPoint x: 283, endPoint y: 111, distance: 100.6
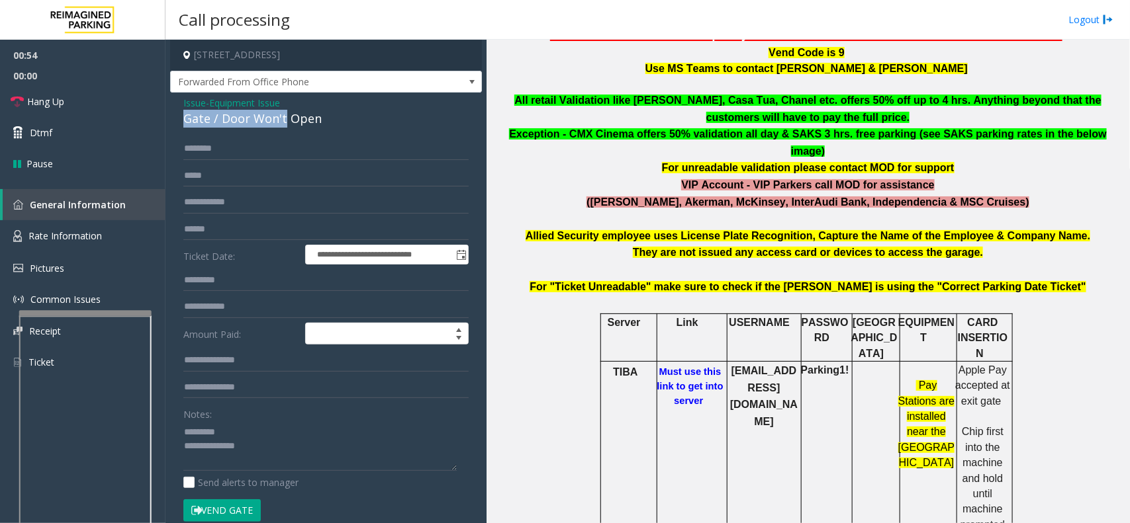
click at [283, 111] on div "Gate / Door Won't Open" at bounding box center [325, 119] width 285 height 18
drag, startPoint x: 325, startPoint y: 120, endPoint x: 174, endPoint y: 127, distance: 151.1
click at [174, 127] on div "**********" at bounding box center [326, 358] width 312 height 531
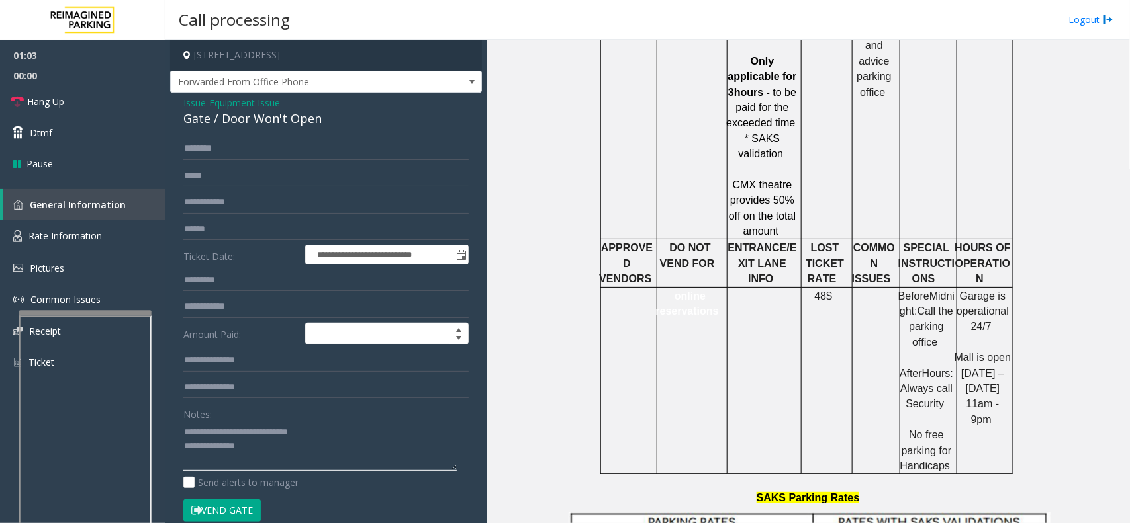
scroll to position [1323, 0]
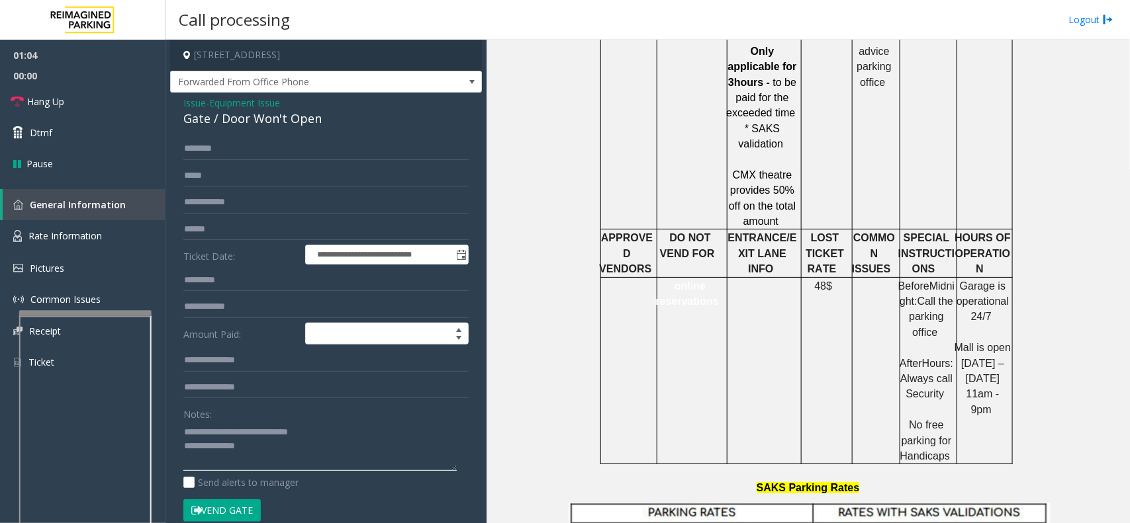
click at [279, 450] on textarea at bounding box center [319, 447] width 273 height 50
click at [83, 91] on link "Hang Up" at bounding box center [82, 101] width 165 height 31
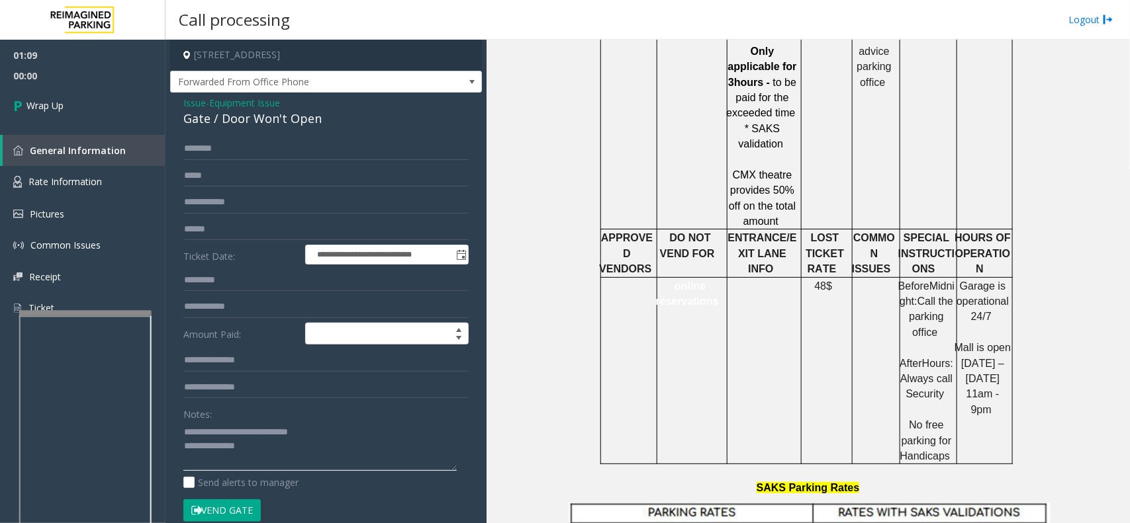
click at [298, 447] on textarea at bounding box center [319, 447] width 273 height 50
type textarea "**********"
click at [103, 94] on link "Wrap Up" at bounding box center [82, 105] width 165 height 39
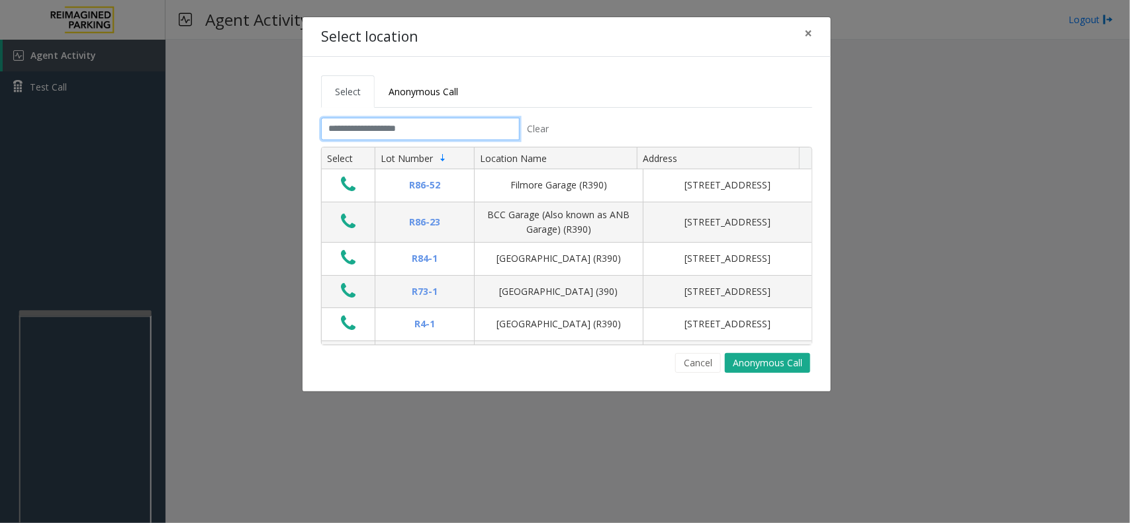
click at [397, 132] on input "text" at bounding box center [420, 129] width 199 height 22
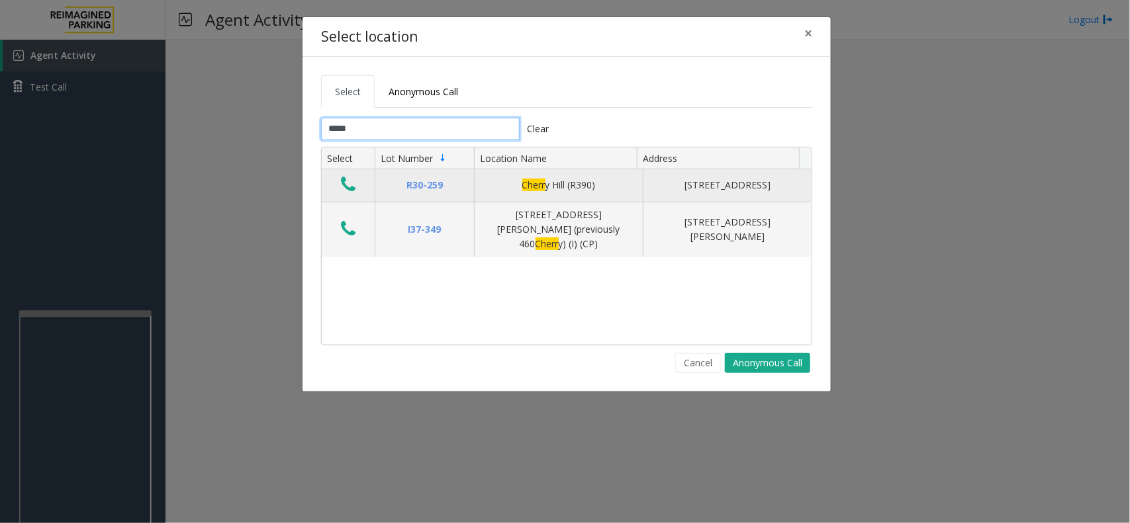
type input "*****"
click at [349, 187] on icon "Data table" at bounding box center [348, 184] width 15 height 19
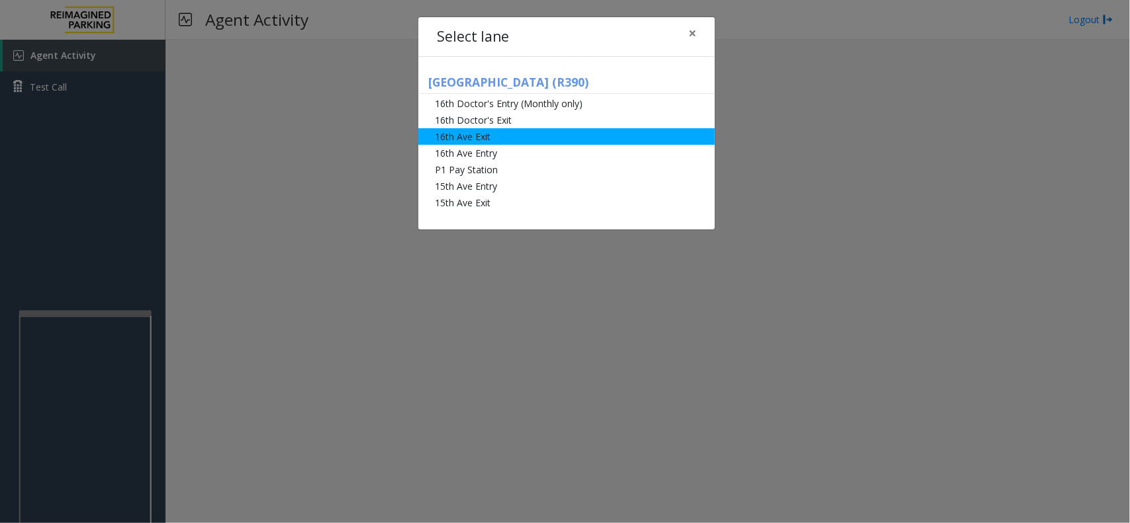
click at [516, 143] on li "16th Ave Exit" at bounding box center [566, 136] width 296 height 17
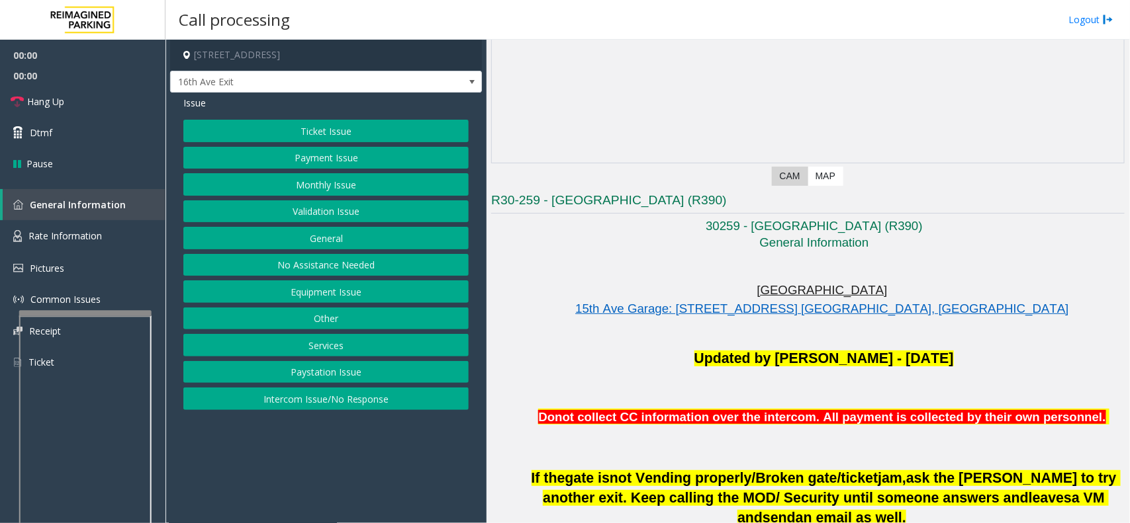
scroll to position [331, 0]
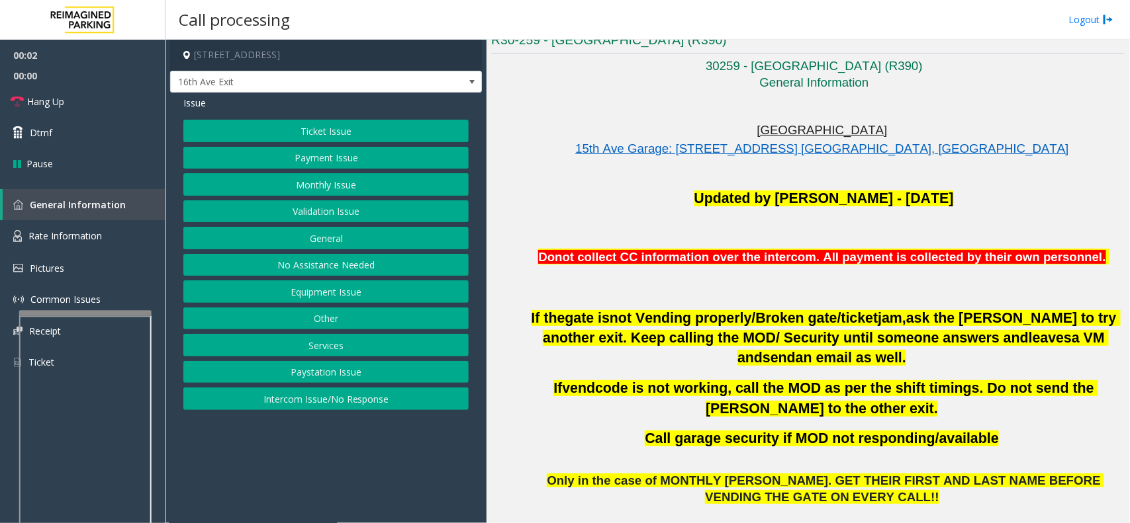
click at [352, 193] on button "Monthly Issue" at bounding box center [325, 184] width 285 height 22
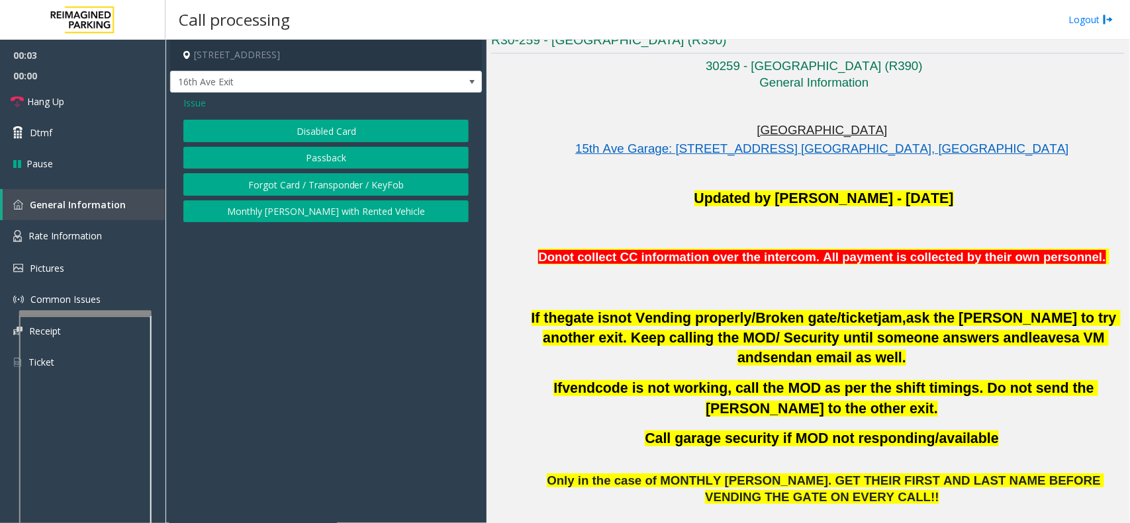
click at [345, 182] on button "Forgot Card / Transponder / KeyFob" at bounding box center [325, 184] width 285 height 22
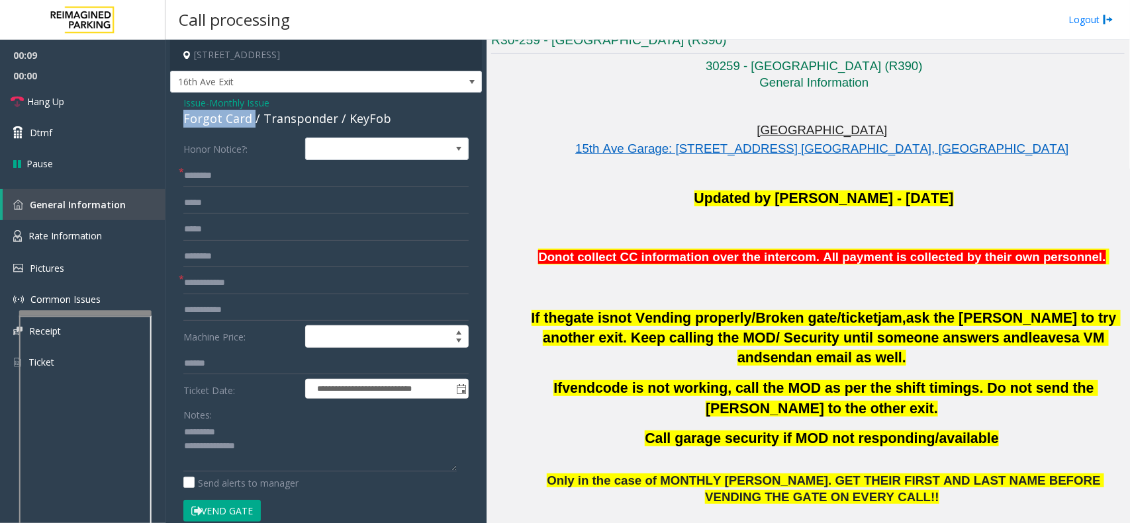
drag, startPoint x: 183, startPoint y: 120, endPoint x: 252, endPoint y: 114, distance: 69.1
click at [252, 114] on div "Forgot Card / Transponder / KeyFob" at bounding box center [325, 119] width 285 height 18
type textarea "**********"
click at [209, 294] on input "text" at bounding box center [325, 283] width 285 height 22
type input "**"
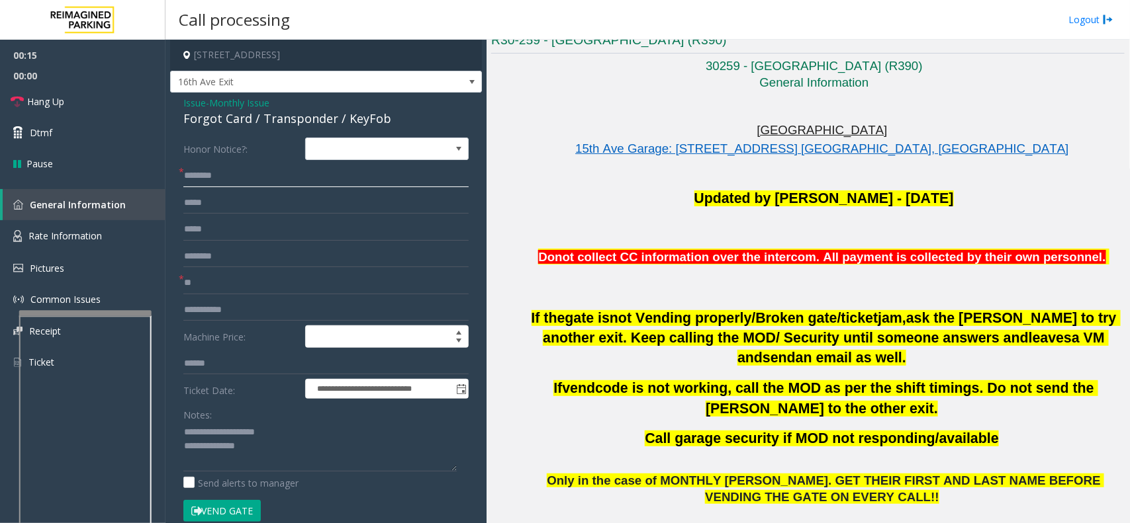
click at [206, 184] on input "text" at bounding box center [325, 176] width 285 height 22
type input "**********"
click at [235, 519] on button "Vend Gate" at bounding box center [221, 511] width 77 height 22
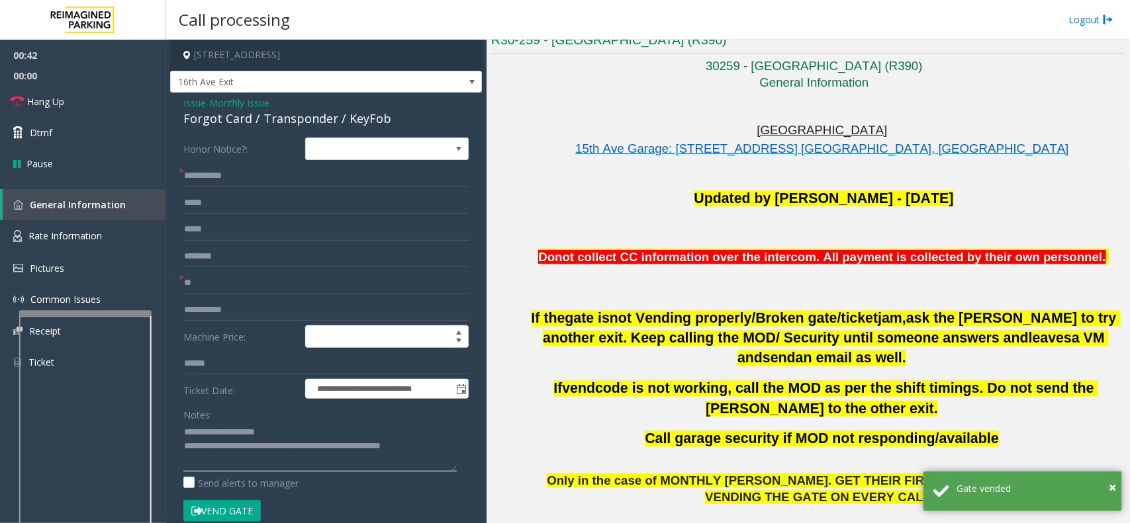
type textarea "**********"
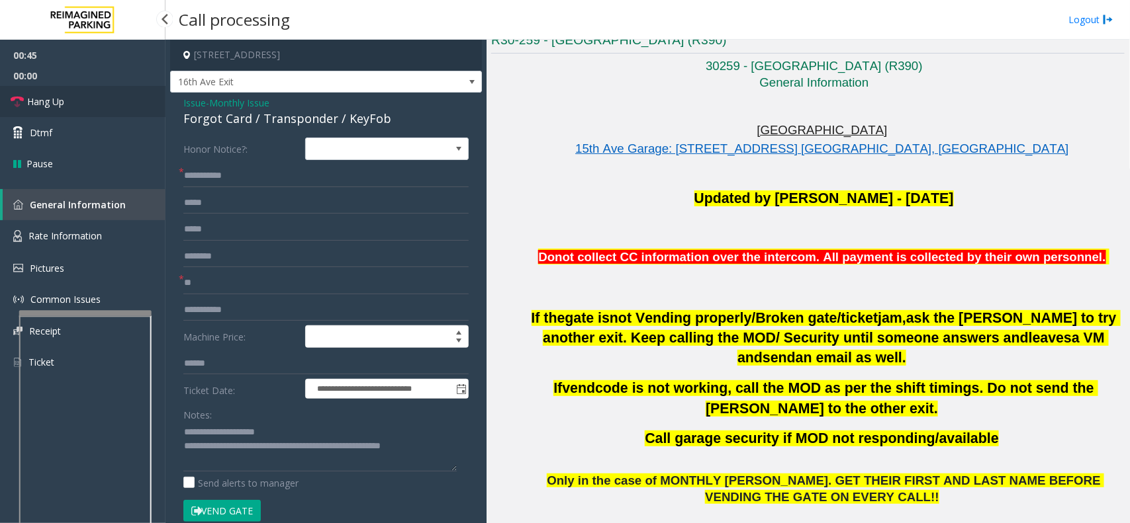
click at [87, 96] on link "Hang Up" at bounding box center [82, 101] width 165 height 31
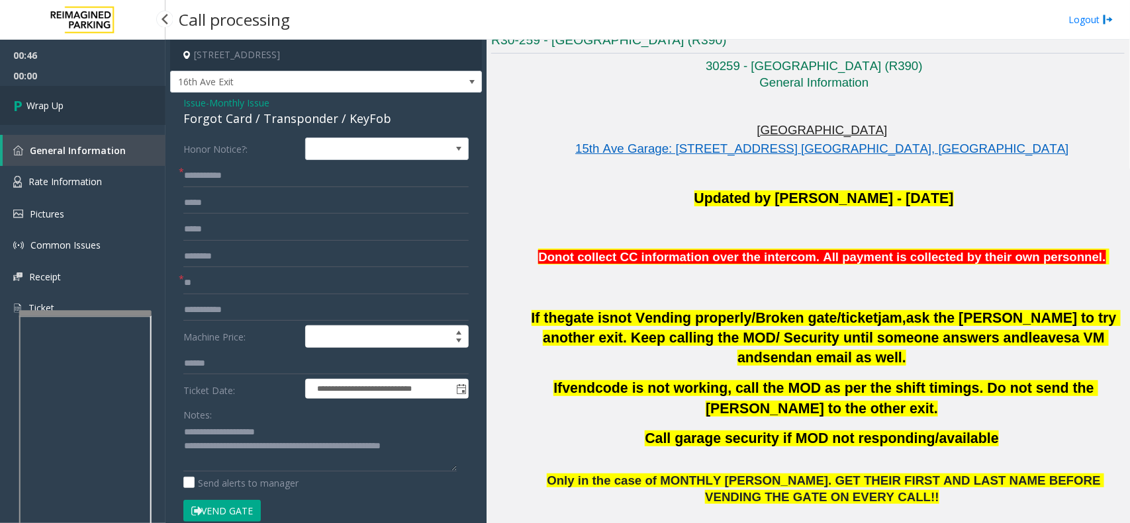
click at [87, 96] on link "Wrap Up" at bounding box center [82, 105] width 165 height 39
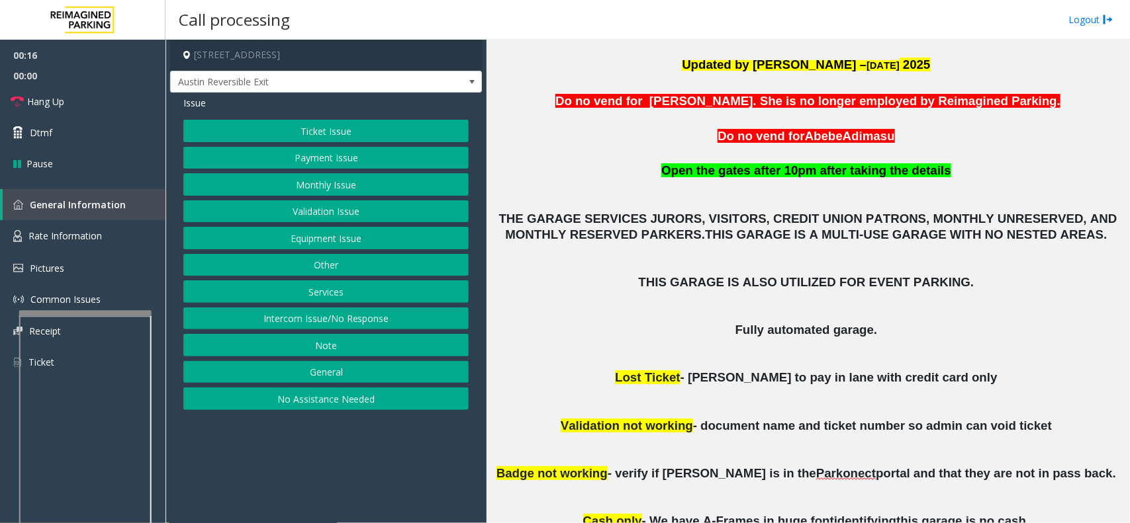
scroll to position [365, 0]
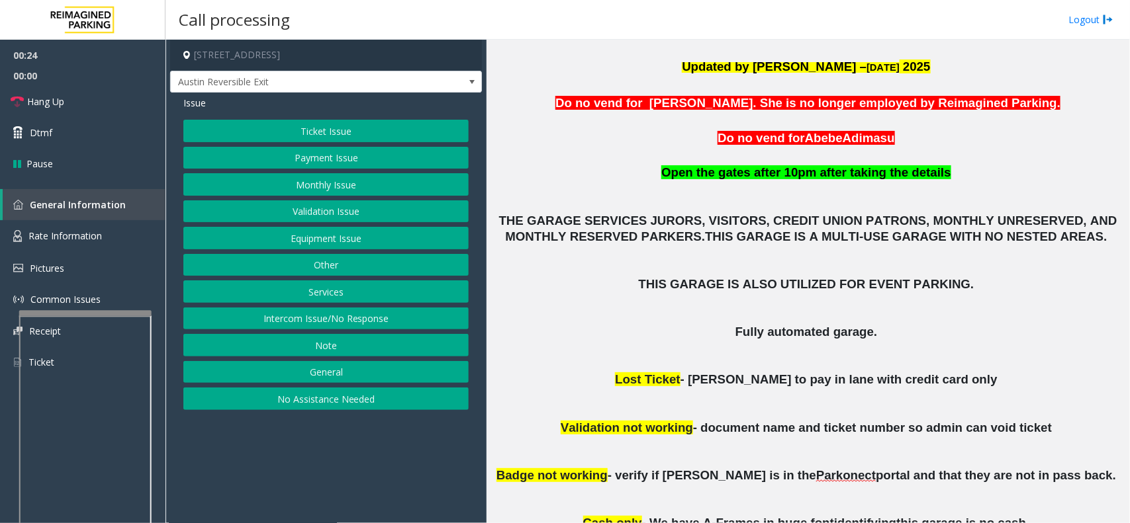
click at [346, 240] on button "Equipment Issue" at bounding box center [325, 238] width 285 height 22
click at [346, 240] on button "Gate / Door Won't Open" at bounding box center [325, 238] width 285 height 22
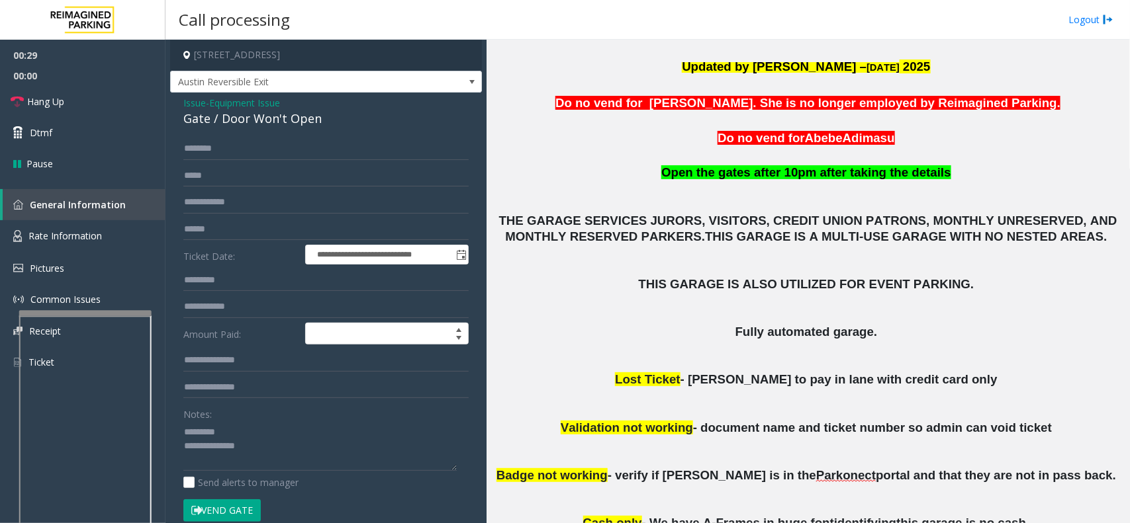
click at [237, 116] on div "Gate / Door Won't Open" at bounding box center [325, 119] width 285 height 18
type textarea "**********"
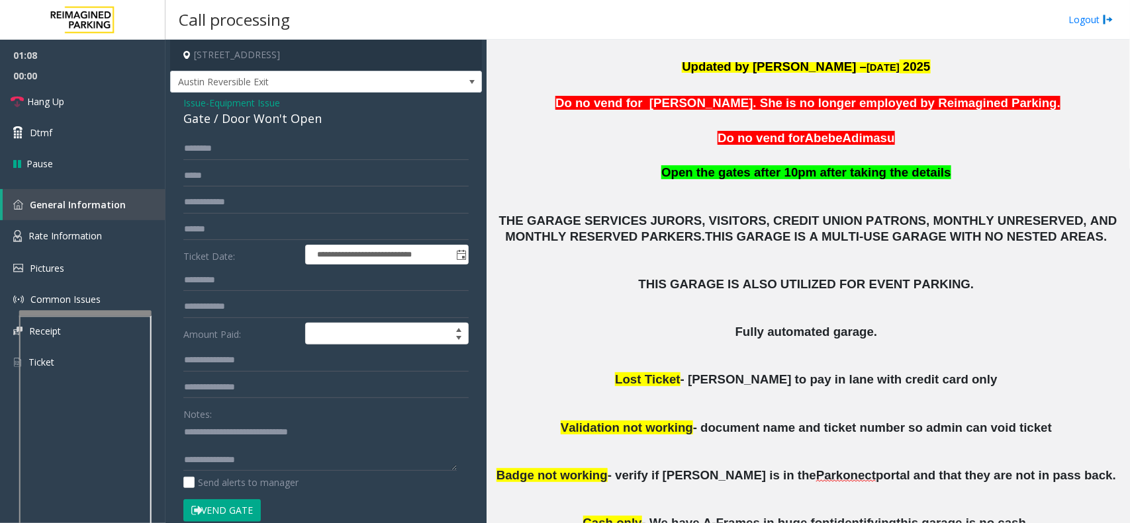
click at [230, 113] on div "Gate / Door Won't Open" at bounding box center [325, 119] width 285 height 18
click at [242, 113] on div "Gate / Door Won't Open" at bounding box center [325, 119] width 285 height 18
click at [225, 104] on span "Equipment Issue" at bounding box center [244, 103] width 71 height 14
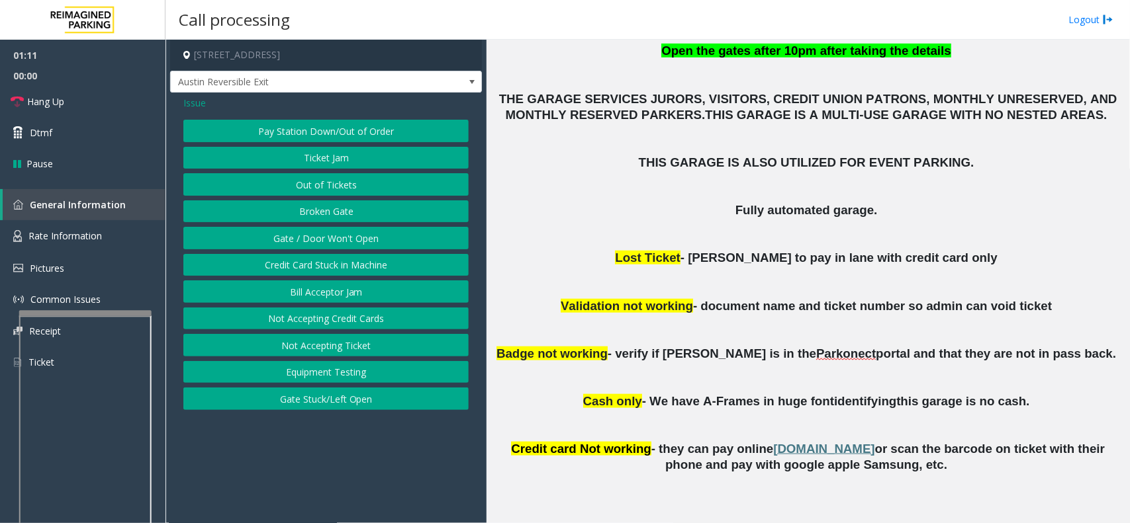
scroll to position [613, 0]
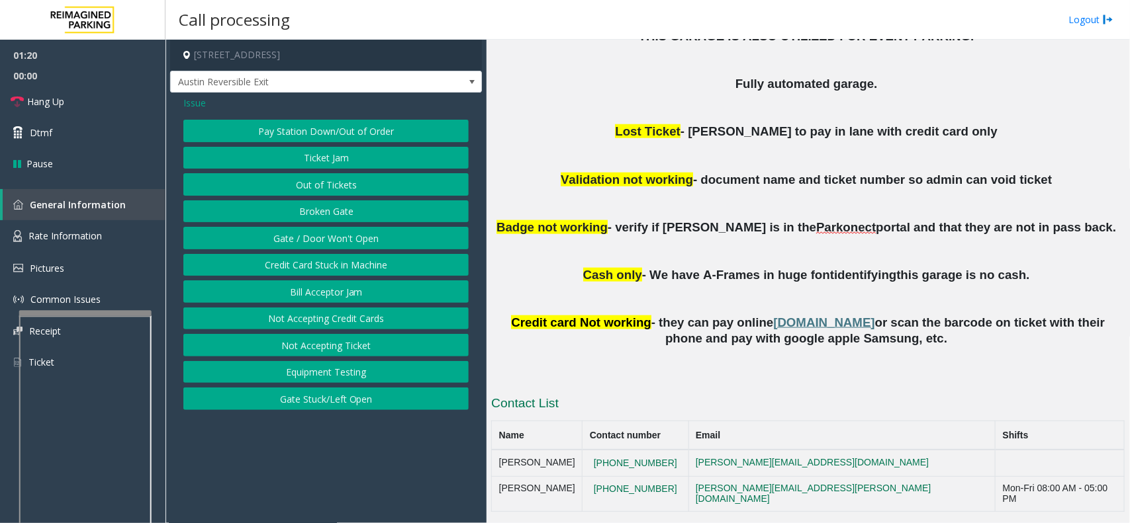
click at [199, 107] on span "Issue" at bounding box center [194, 103] width 22 height 14
click at [333, 157] on button "Payment Issue" at bounding box center [325, 158] width 285 height 22
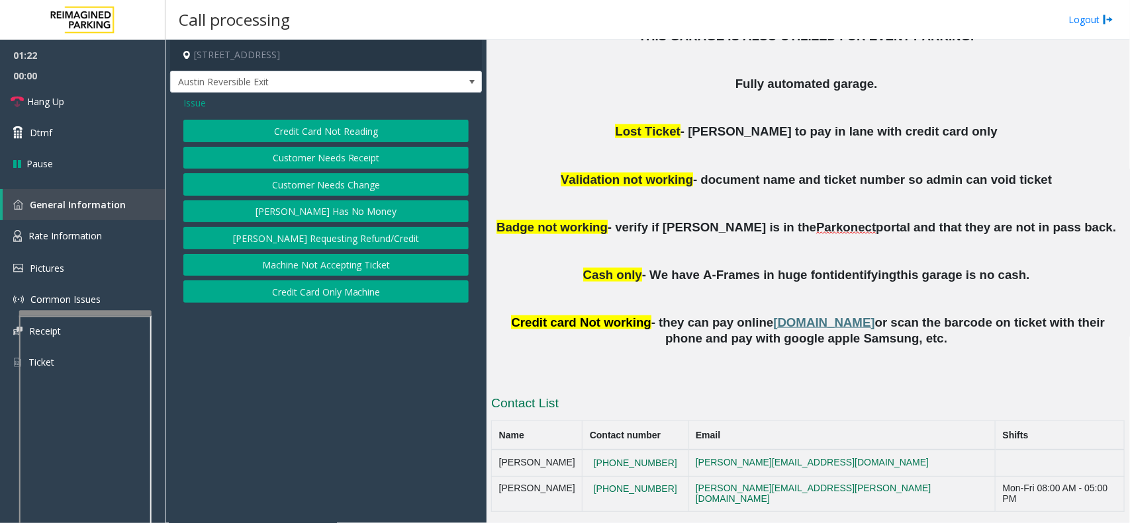
click at [339, 131] on button "Credit Card Not Reading" at bounding box center [325, 131] width 285 height 22
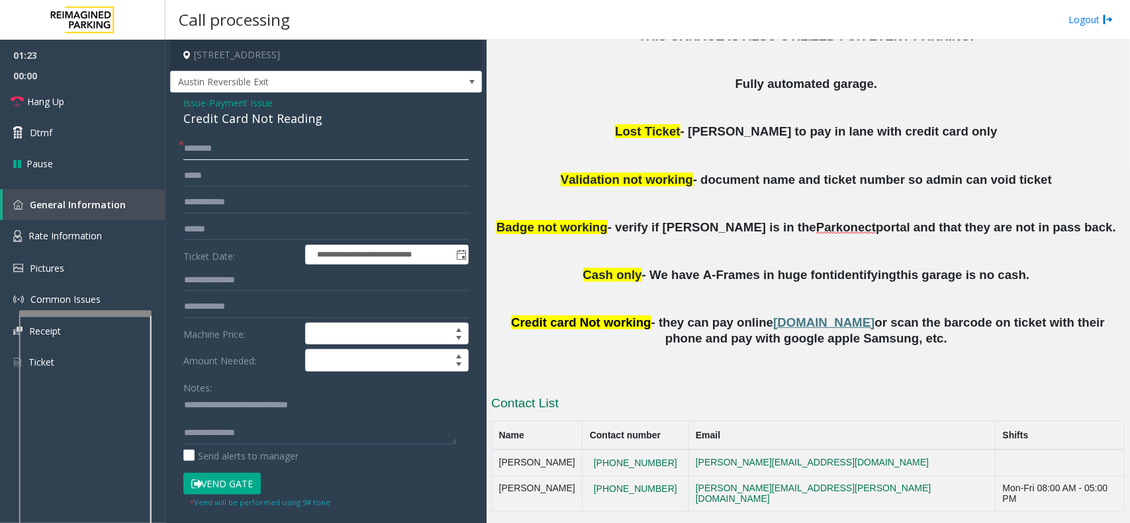
click at [230, 156] on input "text" at bounding box center [325, 149] width 285 height 22
type input "******"
click at [238, 122] on div "Credit Card Not Reading" at bounding box center [325, 119] width 285 height 18
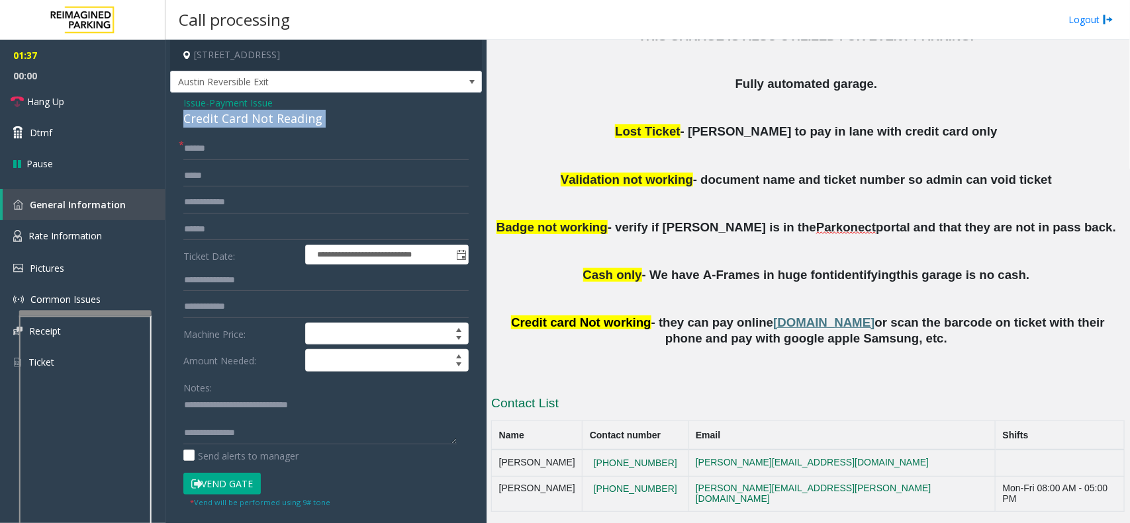
copy div "Credit Card Not Reading"
drag, startPoint x: 216, startPoint y: 401, endPoint x: 374, endPoint y: 404, distance: 158.2
click at [388, 404] on textarea at bounding box center [319, 420] width 273 height 50
paste textarea "*"
type textarea "**********"
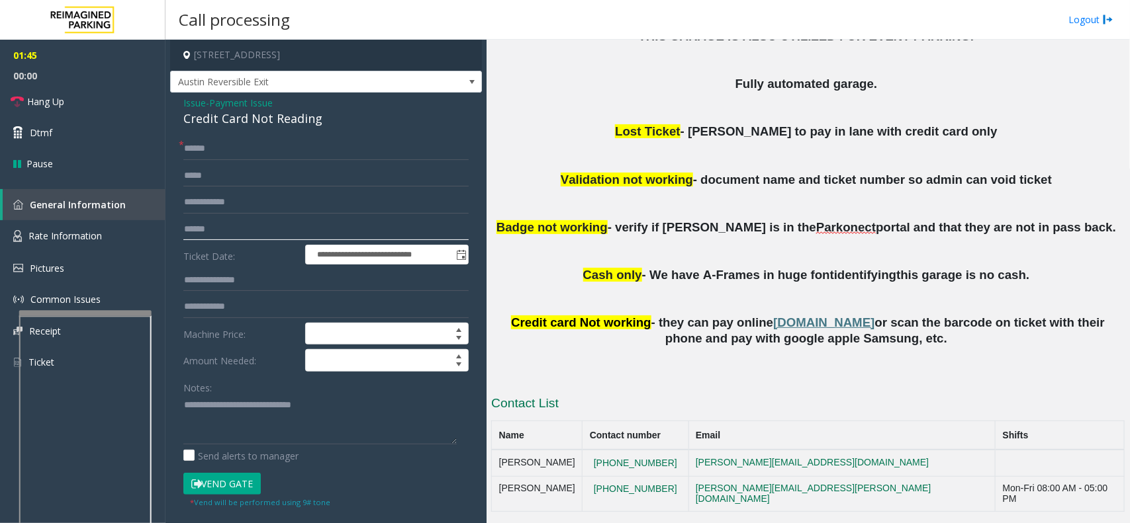
click at [252, 235] on input "text" at bounding box center [325, 229] width 285 height 22
type input "**********"
type textarea "**********"
click at [248, 475] on button "Vend Gate" at bounding box center [221, 484] width 77 height 22
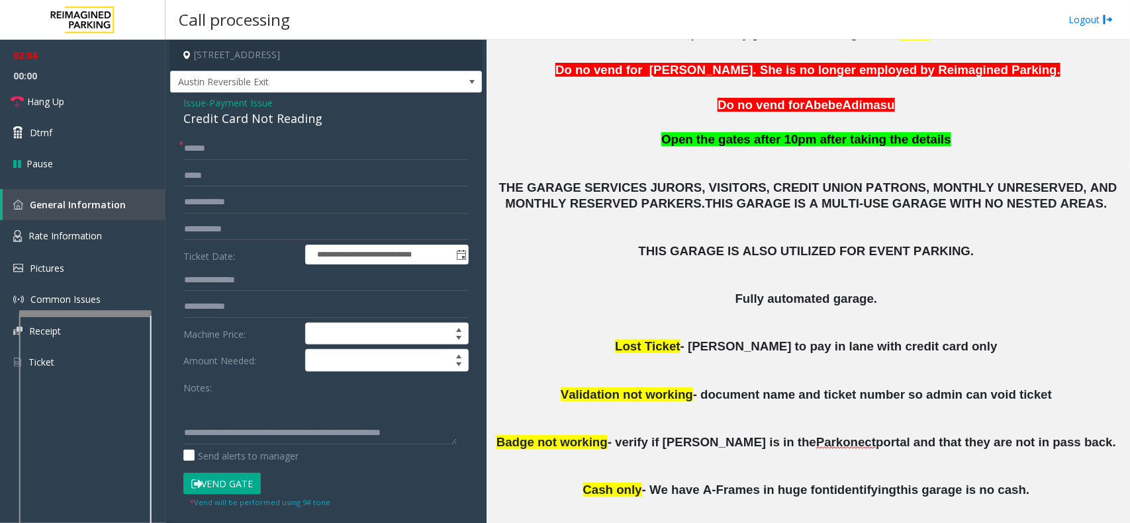
scroll to position [283, 0]
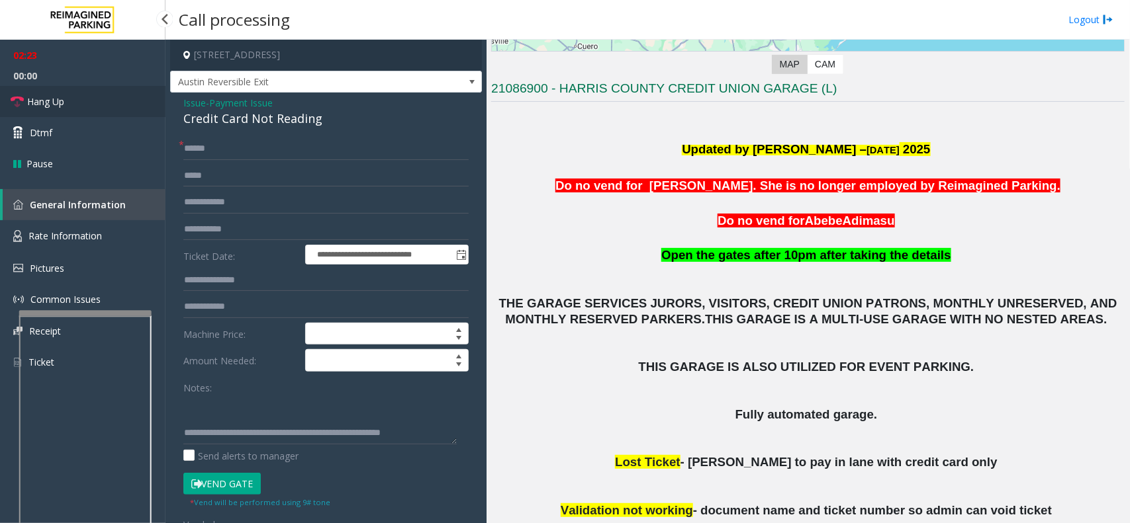
click at [17, 90] on link "Hang Up" at bounding box center [82, 101] width 165 height 31
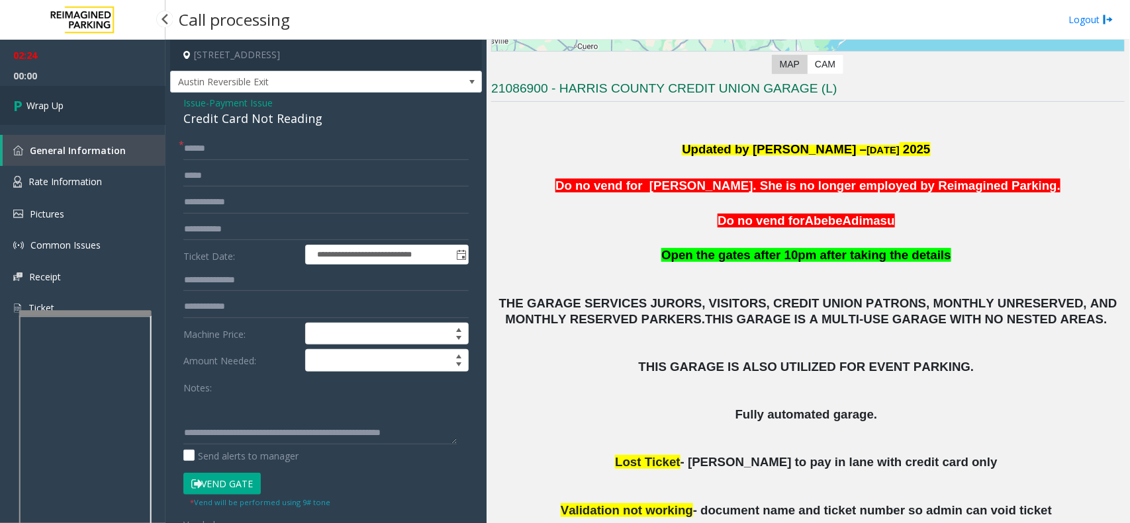
click at [17, 90] on link "Wrap Up" at bounding box center [82, 105] width 165 height 39
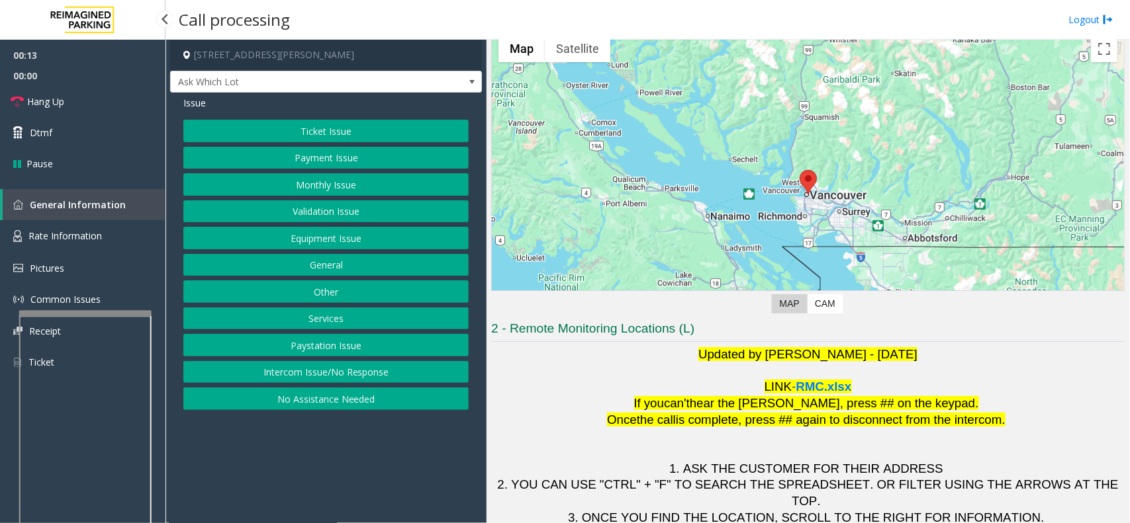
scroll to position [110, 0]
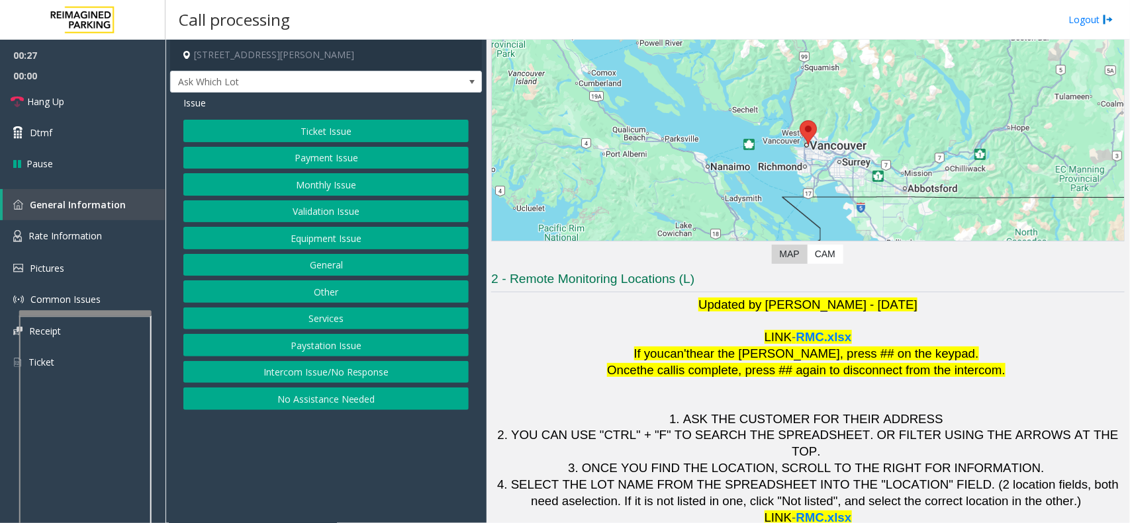
click at [355, 140] on button "Ticket Issue" at bounding box center [325, 131] width 285 height 22
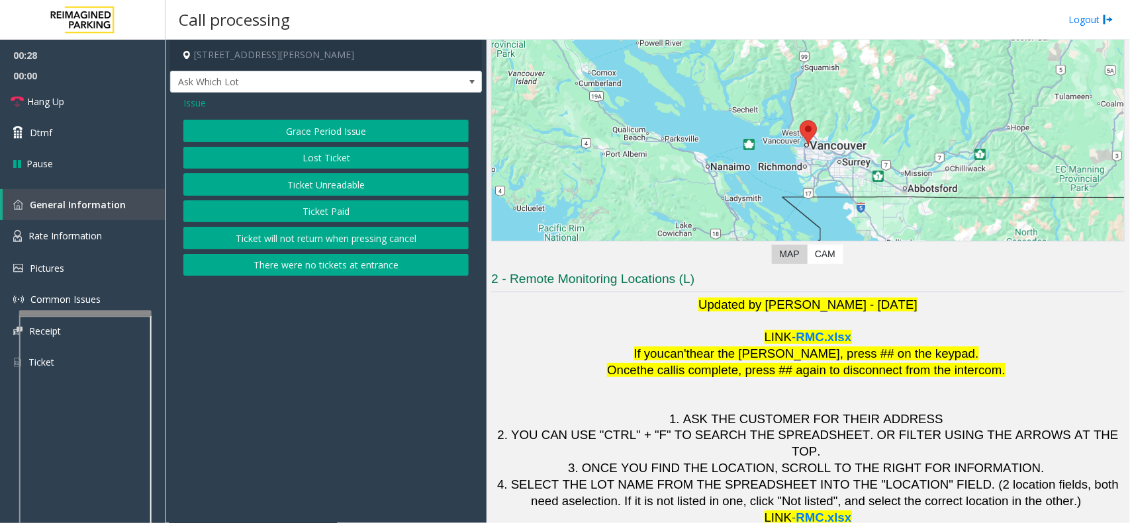
click at [344, 191] on button "Ticket Unreadable" at bounding box center [325, 184] width 285 height 22
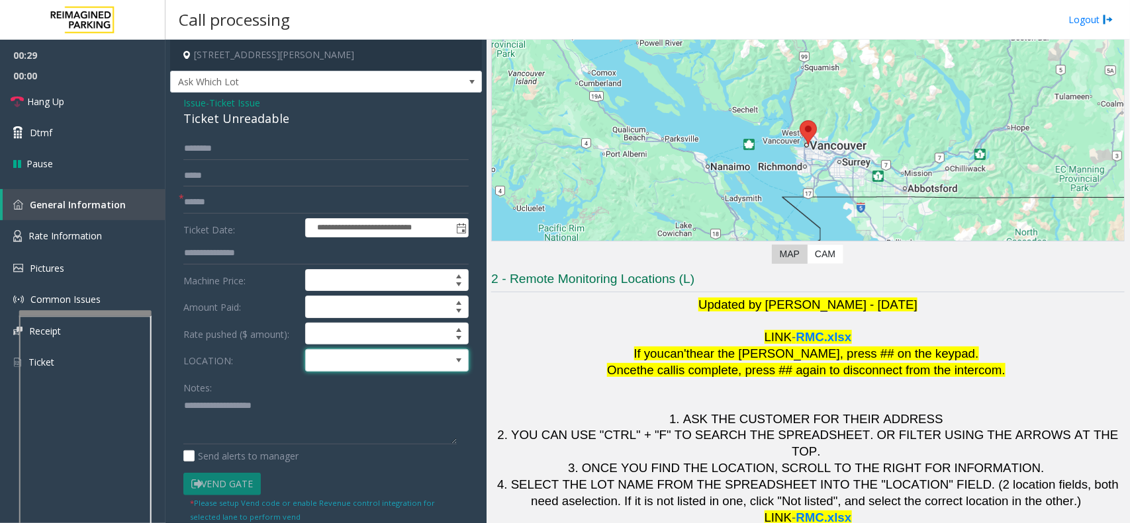
click at [339, 371] on span at bounding box center [371, 360] width 130 height 21
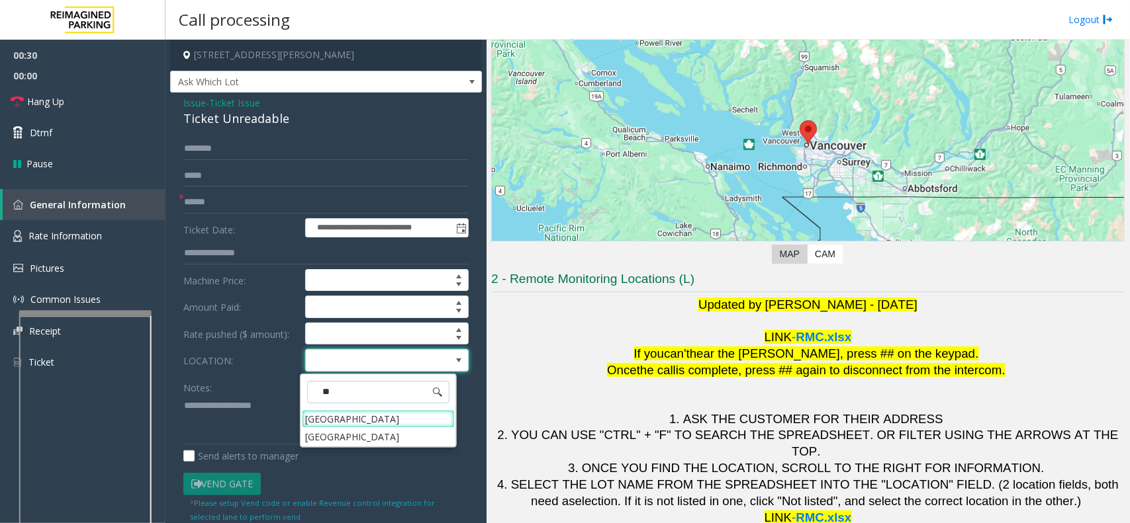
type input "***"
click at [418, 422] on Village "Mount Royal Village" at bounding box center [378, 419] width 153 height 18
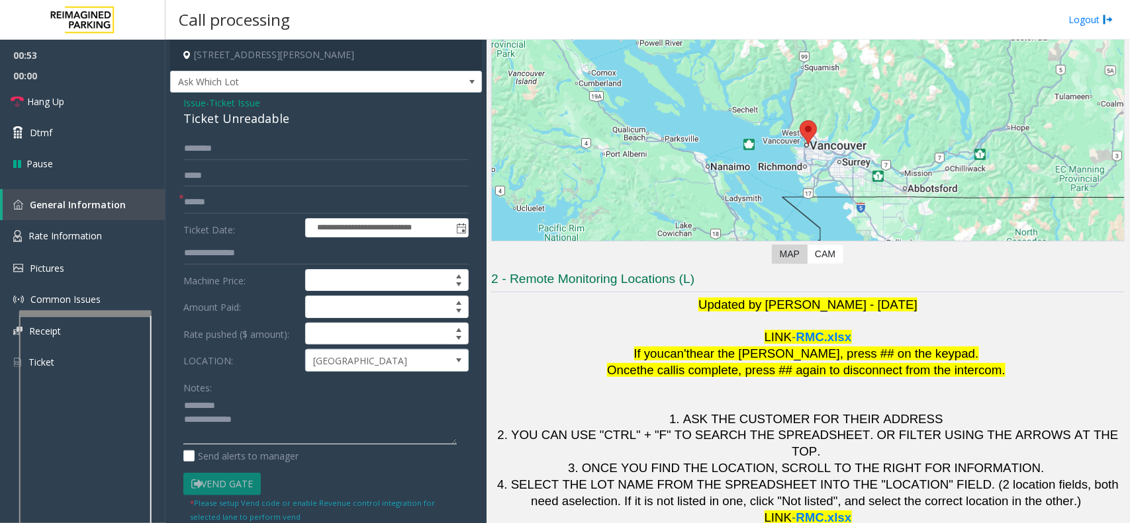
type textarea "**********"
drag, startPoint x: 177, startPoint y: 124, endPoint x: 280, endPoint y: 131, distance: 103.4
click at [335, 106] on div "**********" at bounding box center [326, 408] width 312 height 630
click at [226, 214] on form "**********" at bounding box center [325, 330] width 285 height 385
click at [242, 201] on input "text" at bounding box center [325, 202] width 285 height 22
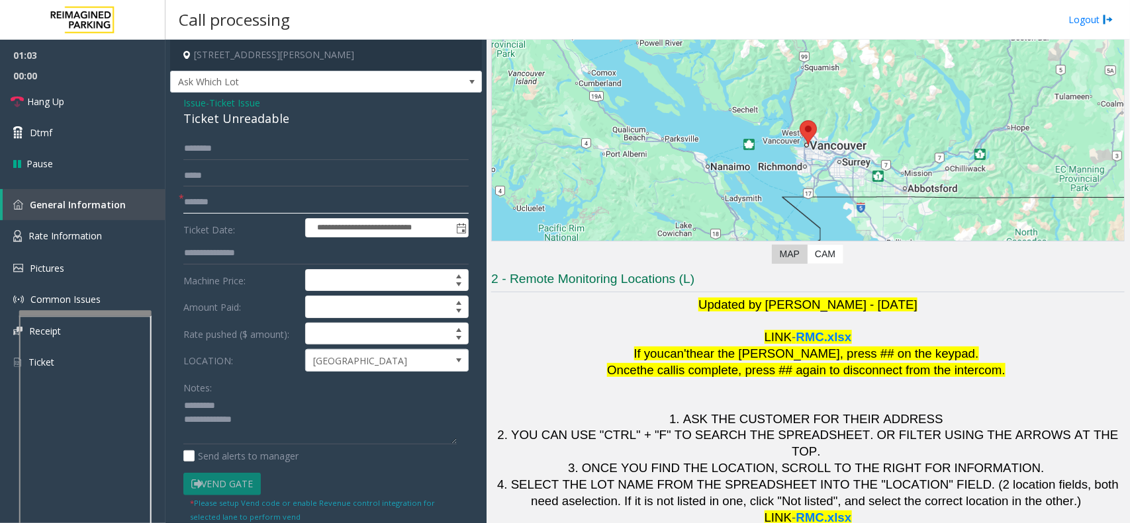
type input "*******"
type textarea "**********"
click at [217, 463] on label "Send alerts to manager" at bounding box center [240, 456] width 115 height 14
click at [47, 127] on span "Dtmf" at bounding box center [41, 133] width 22 height 14
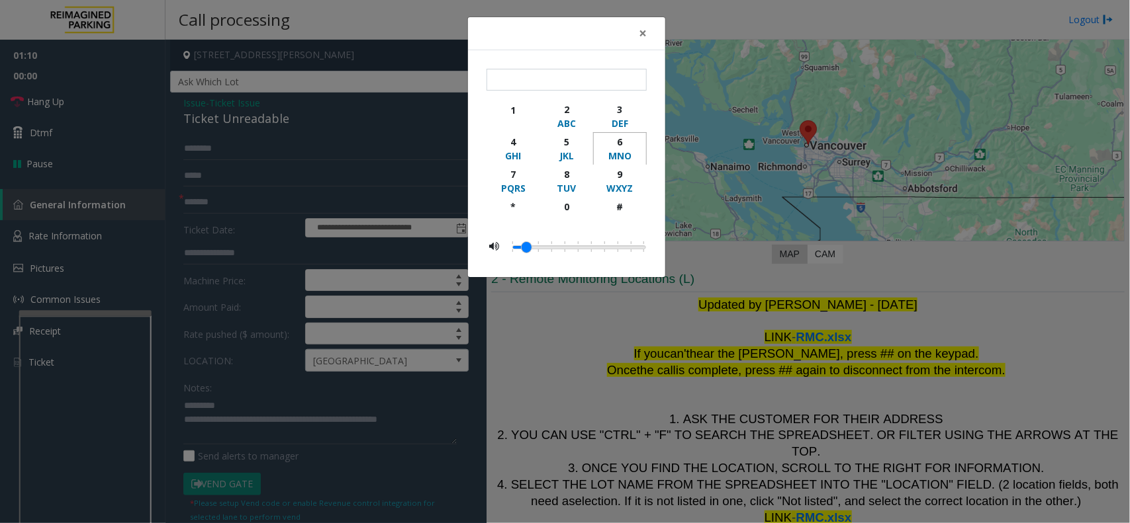
click at [623, 150] on div "MNO" at bounding box center [620, 156] width 36 height 14
type input "*"
click at [347, 181] on div "× * 1 2 ABC 3 DEF 4 GHI 5 JKL 6 MNO 7 PQRS 8 TUV 9 WXYZ * 0 #" at bounding box center [565, 261] width 1130 height 523
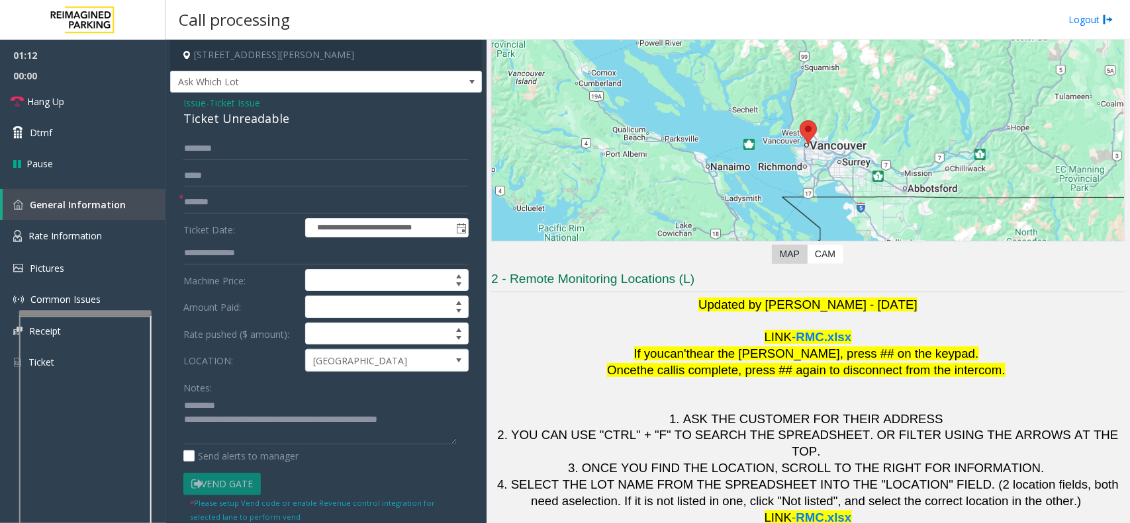
click at [201, 117] on div "Ticket Unreadable" at bounding box center [325, 119] width 285 height 18
click at [201, 116] on div "Ticket Unreadable" at bounding box center [325, 119] width 285 height 18
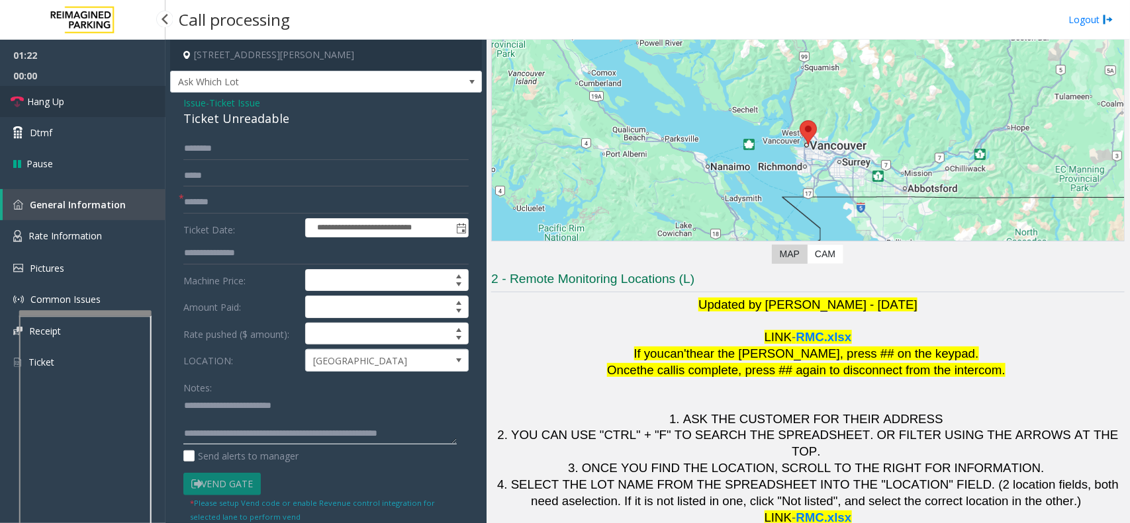
type textarea "**********"
click at [113, 93] on link "Hang Up" at bounding box center [82, 101] width 165 height 31
click at [109, 90] on link "Hang Up" at bounding box center [82, 101] width 165 height 31
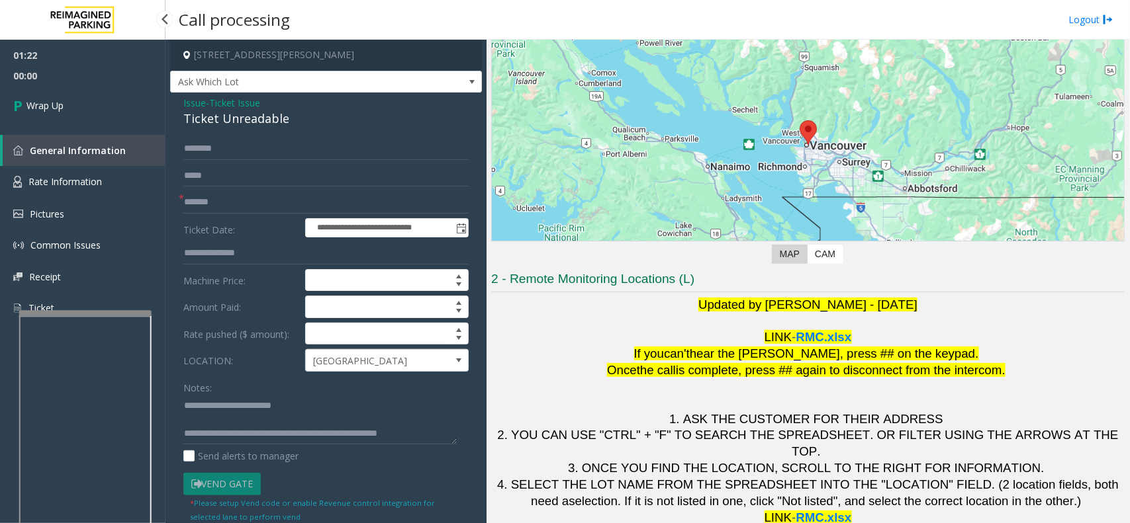
click at [109, 90] on link "Wrap Up" at bounding box center [82, 105] width 165 height 39
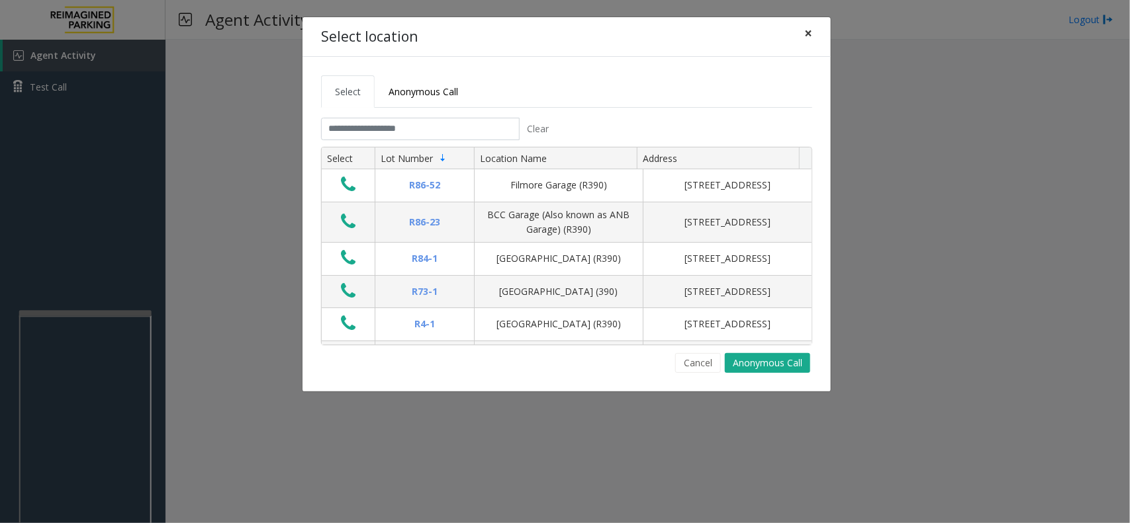
click at [815, 34] on button "×" at bounding box center [808, 33] width 26 height 32
click at [813, 36] on button "×" at bounding box center [808, 33] width 26 height 32
click at [804, 44] on button "×" at bounding box center [808, 33] width 26 height 32
click at [347, 123] on input "text" at bounding box center [420, 129] width 199 height 22
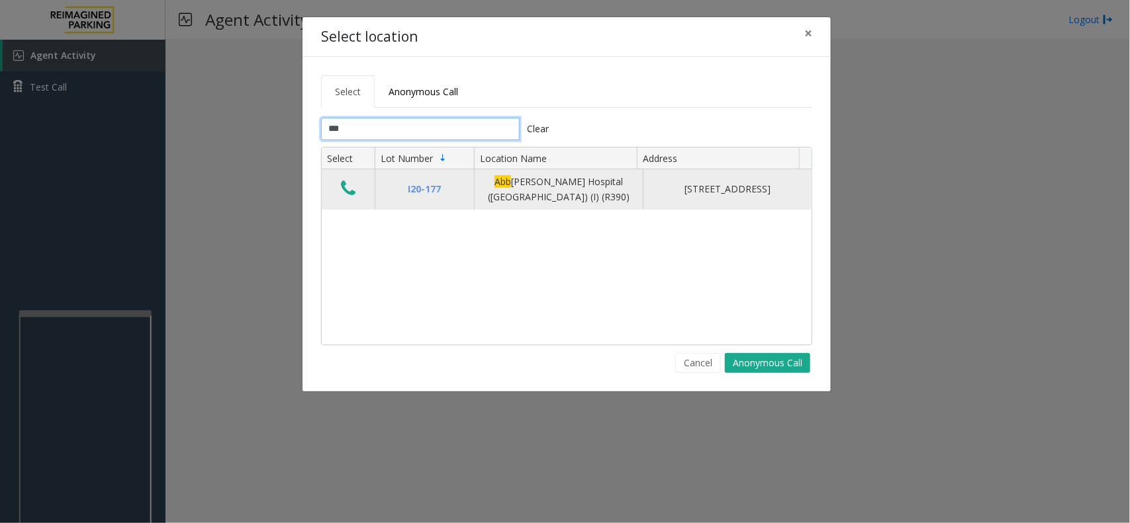
type input "***"
click at [338, 202] on td "Data table" at bounding box center [348, 189] width 53 height 40
click at [346, 196] on icon "Data table" at bounding box center [348, 188] width 15 height 19
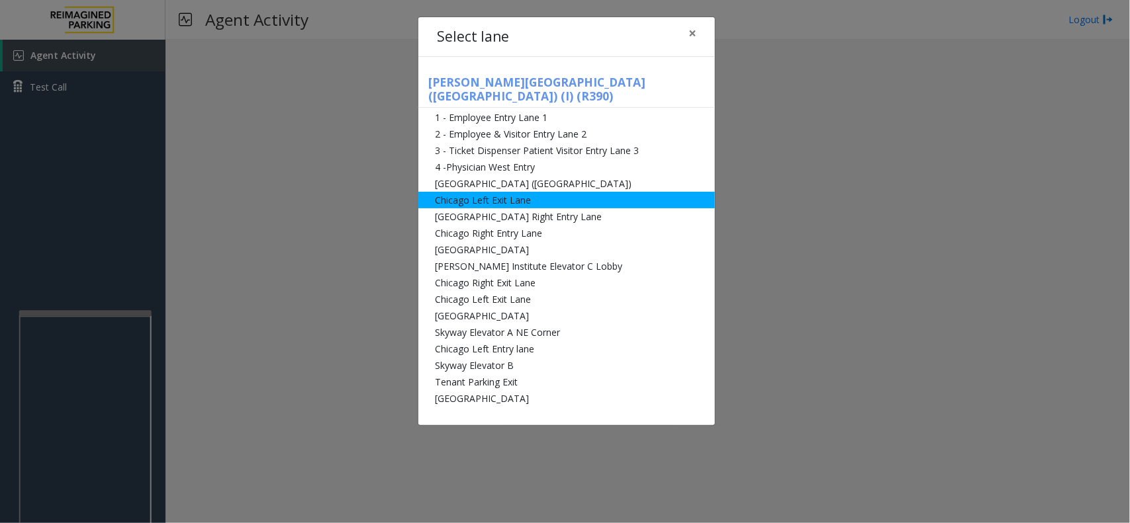
click at [504, 192] on li "Chicago Left Exit Lane" at bounding box center [566, 200] width 296 height 17
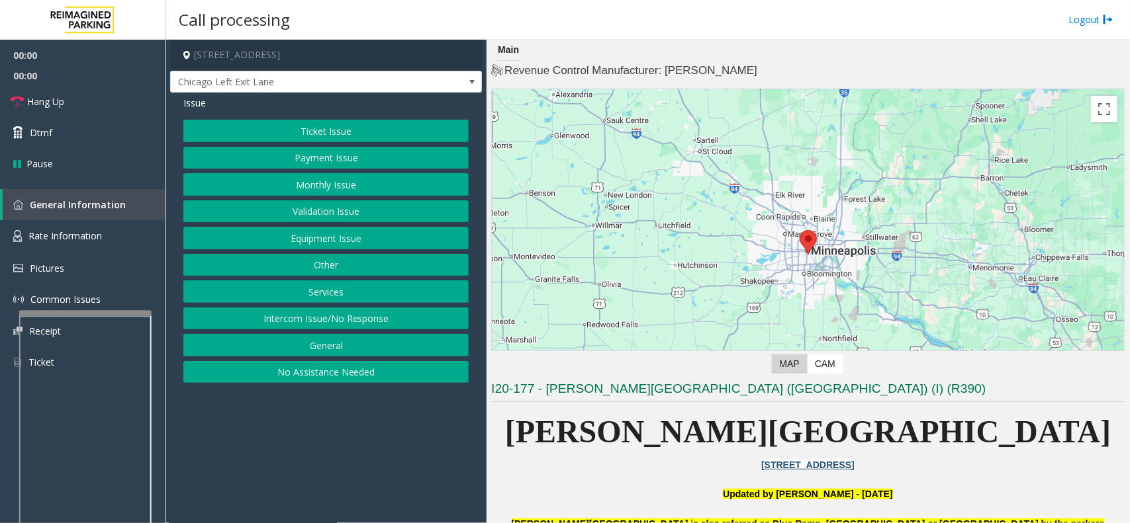
click at [302, 191] on button "Monthly Issue" at bounding box center [325, 184] width 285 height 22
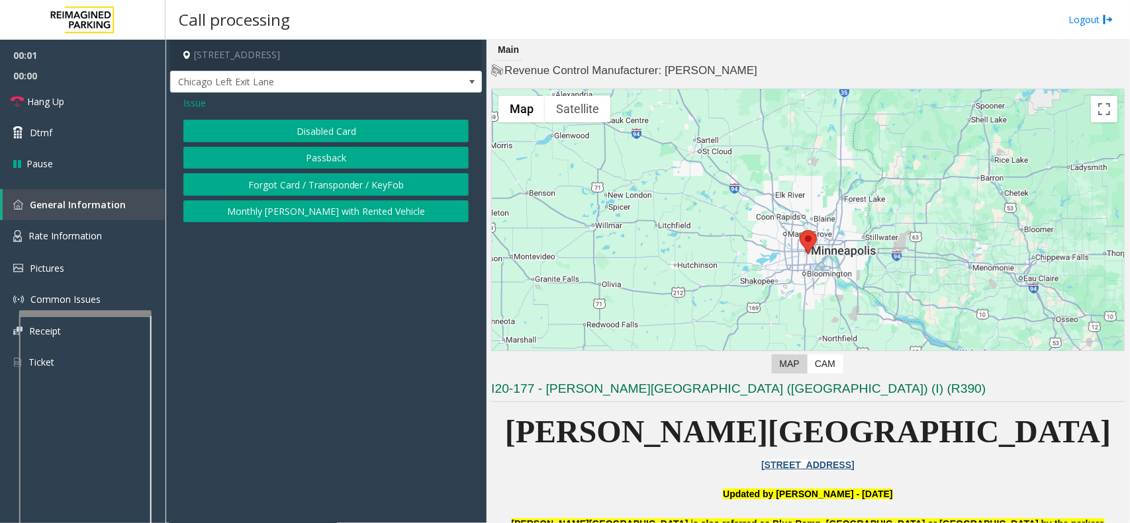
click at [286, 136] on button "Disabled Card" at bounding box center [325, 131] width 285 height 22
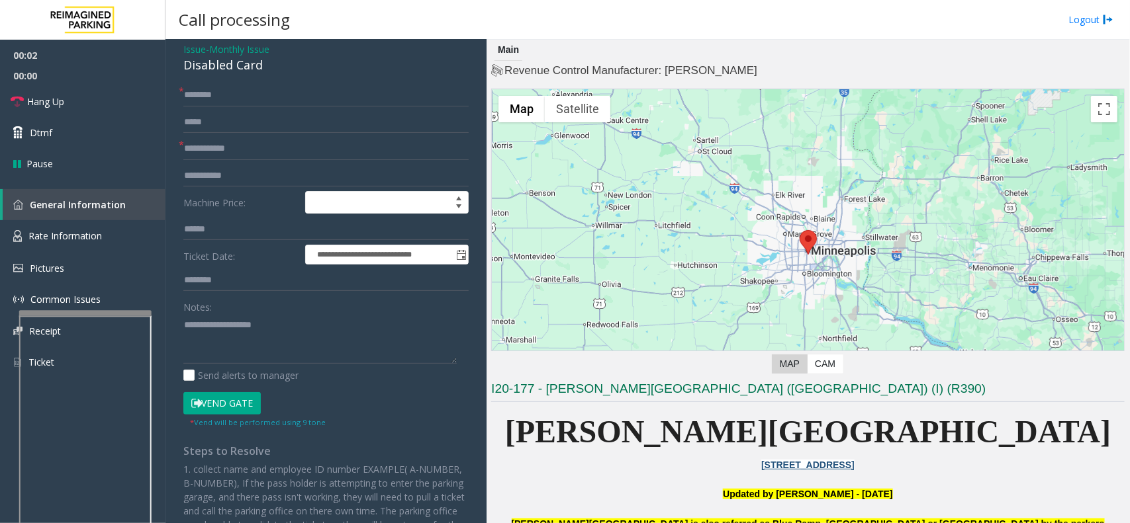
scroll to position [83, 0]
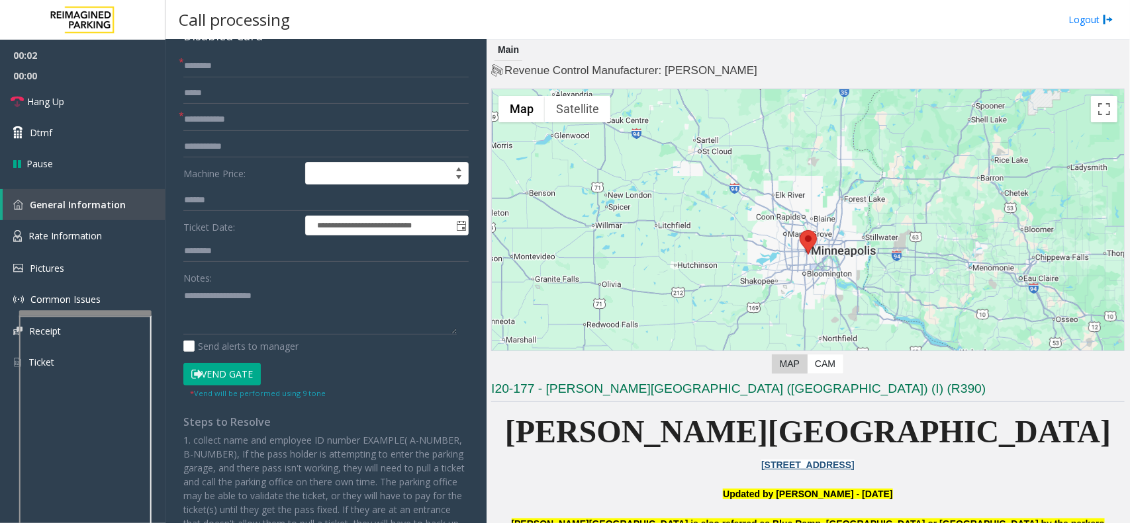
click at [215, 382] on button "Vend Gate" at bounding box center [221, 374] width 77 height 22
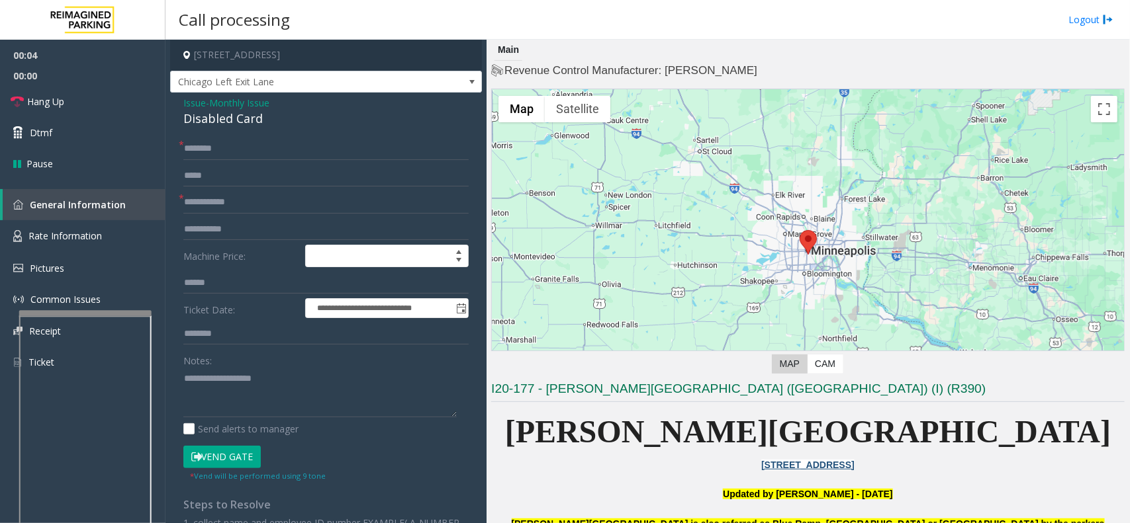
click at [244, 103] on span "Monthly Issue" at bounding box center [239, 103] width 60 height 14
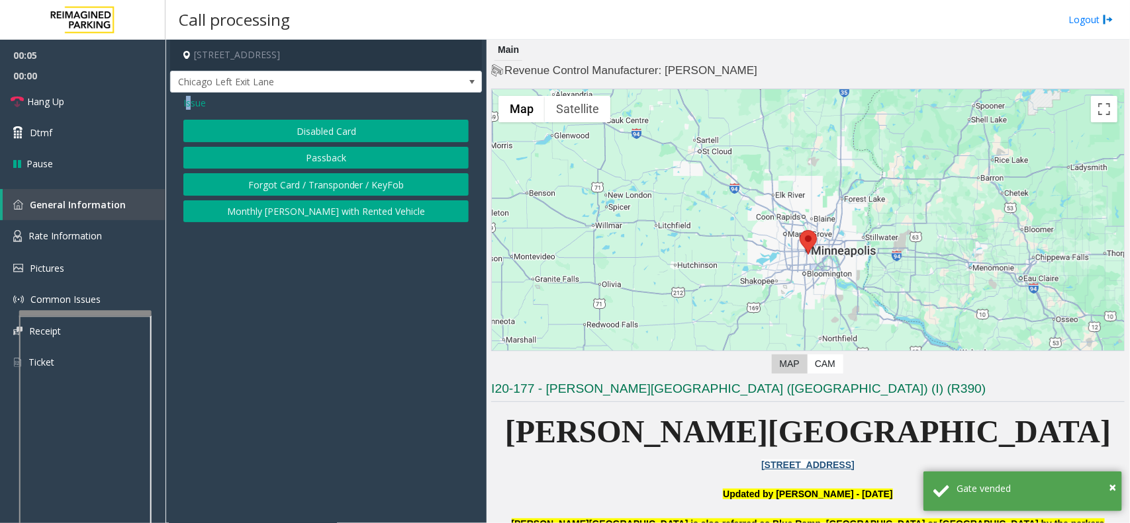
click at [191, 108] on span "Issue" at bounding box center [194, 103] width 22 height 14
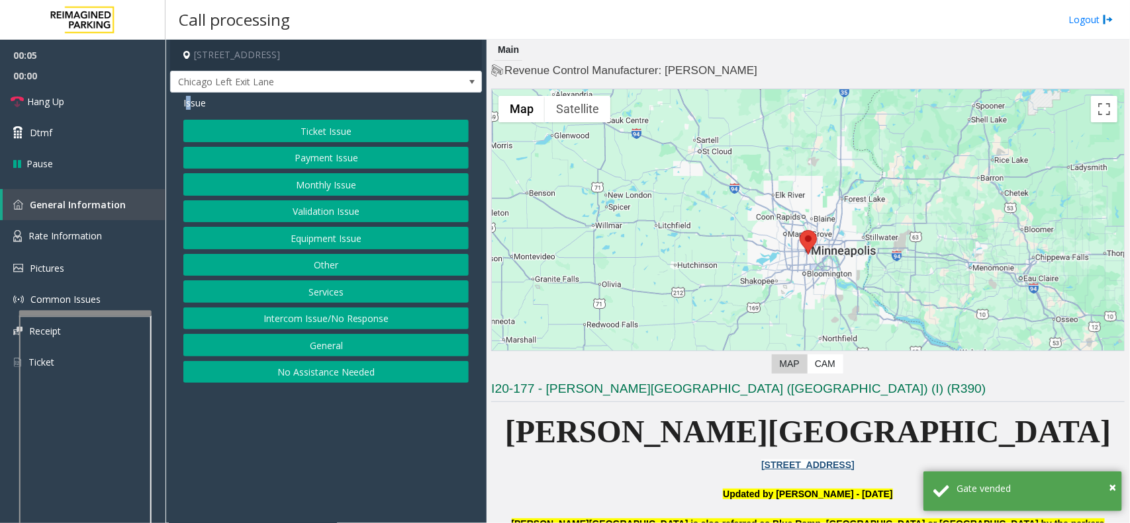
click at [319, 244] on button "Equipment Issue" at bounding box center [325, 238] width 285 height 22
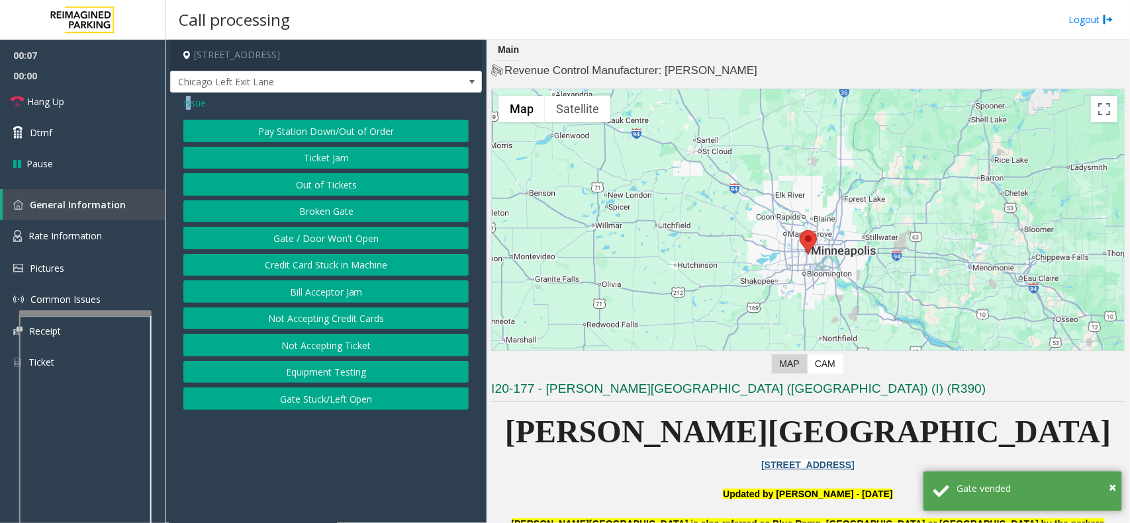
click at [273, 234] on button "Gate / Door Won't Open" at bounding box center [325, 238] width 285 height 22
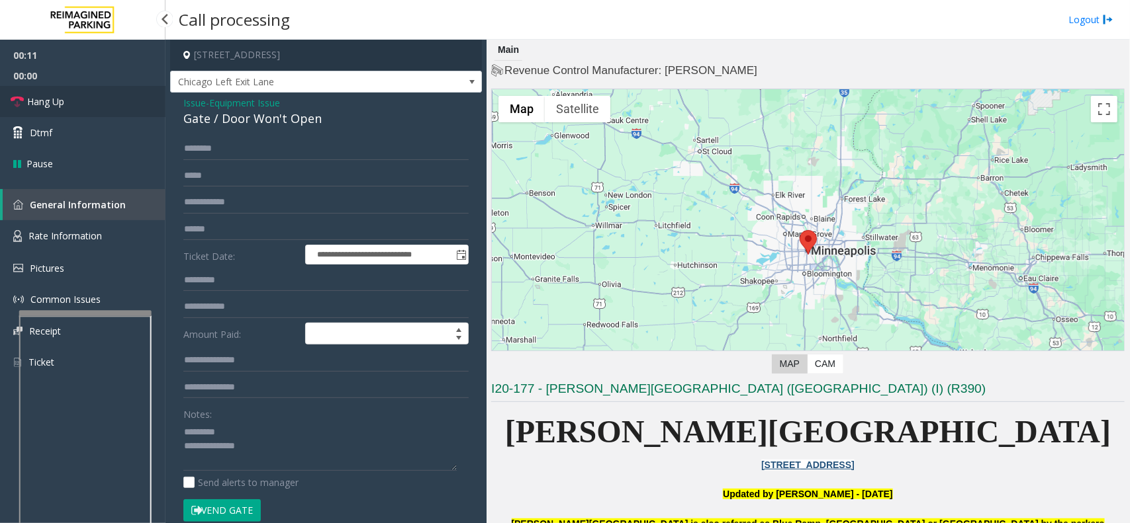
click at [105, 116] on link "Hang Up" at bounding box center [82, 101] width 165 height 31
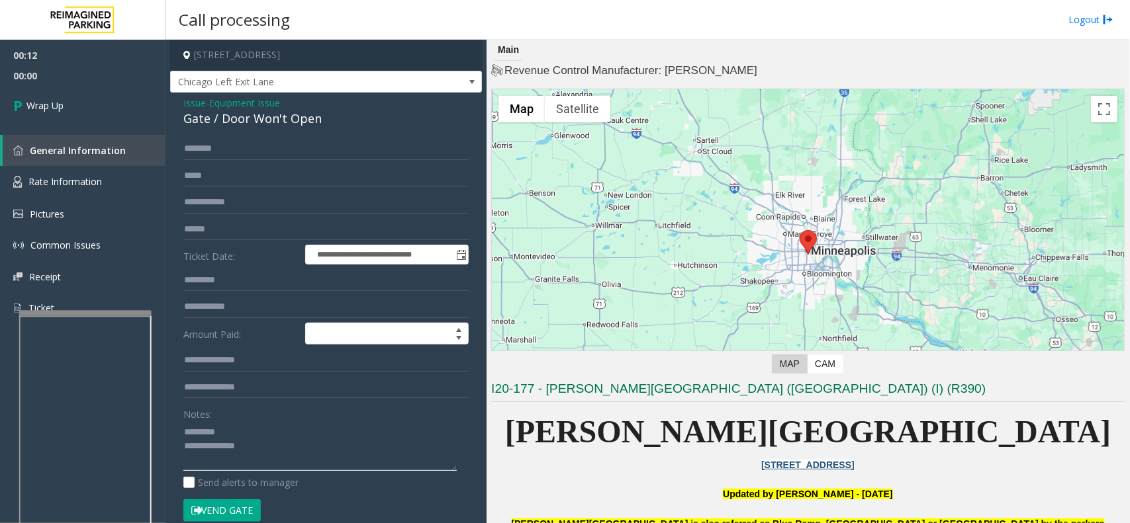
click at [305, 431] on textarea at bounding box center [319, 447] width 273 height 50
click at [322, 459] on textarea at bounding box center [319, 447] width 273 height 50
drag, startPoint x: 304, startPoint y: 435, endPoint x: 296, endPoint y: 433, distance: 8.2
click at [292, 430] on textarea at bounding box center [319, 447] width 273 height 50
click at [296, 433] on textarea at bounding box center [319, 447] width 273 height 50
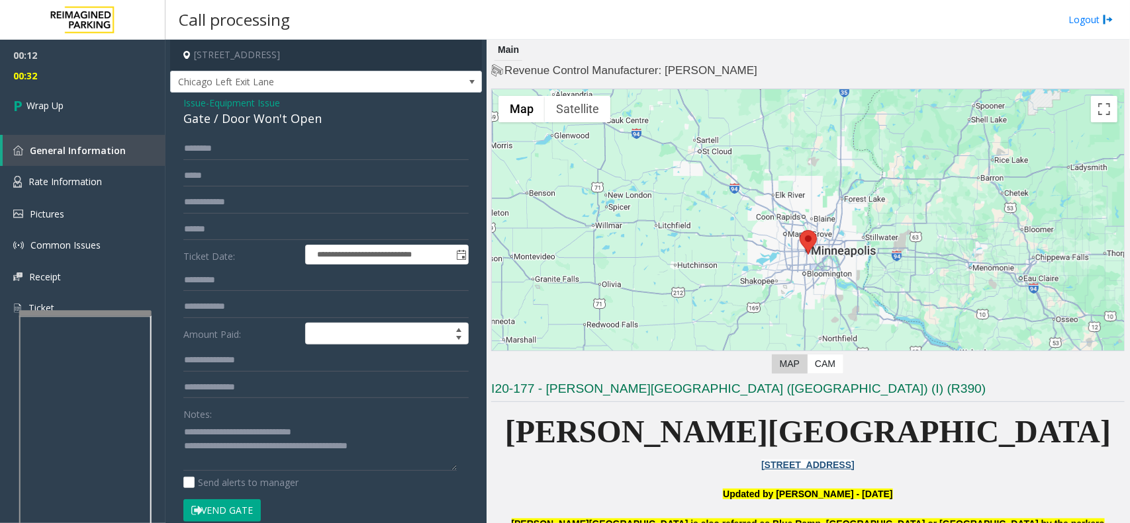
drag, startPoint x: 296, startPoint y: 433, endPoint x: 260, endPoint y: 419, distance: 39.2
click at [260, 419] on div "Notes:" at bounding box center [325, 437] width 285 height 68
click at [300, 434] on textarea at bounding box center [319, 447] width 273 height 50
drag, startPoint x: 328, startPoint y: 427, endPoint x: 356, endPoint y: 431, distance: 28.7
click at [356, 431] on textarea at bounding box center [319, 447] width 273 height 50
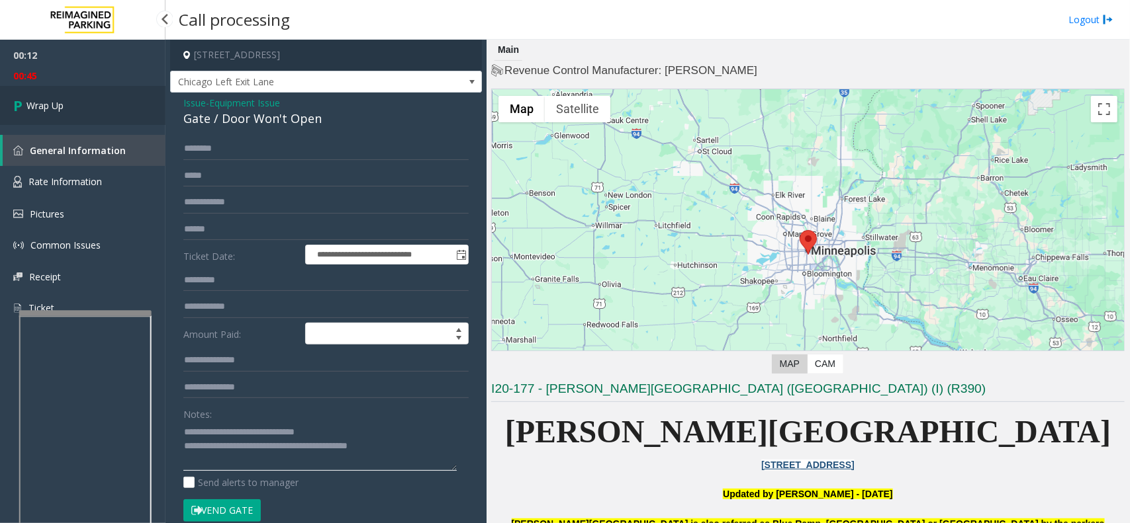
type textarea "**********"
click at [81, 91] on link "Wrap Up" at bounding box center [82, 105] width 165 height 39
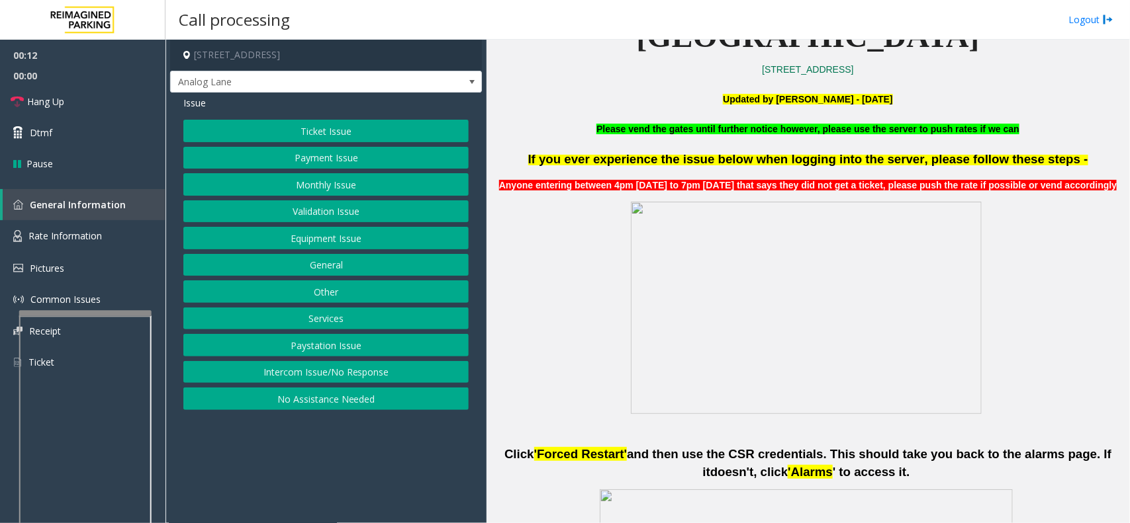
scroll to position [496, 0]
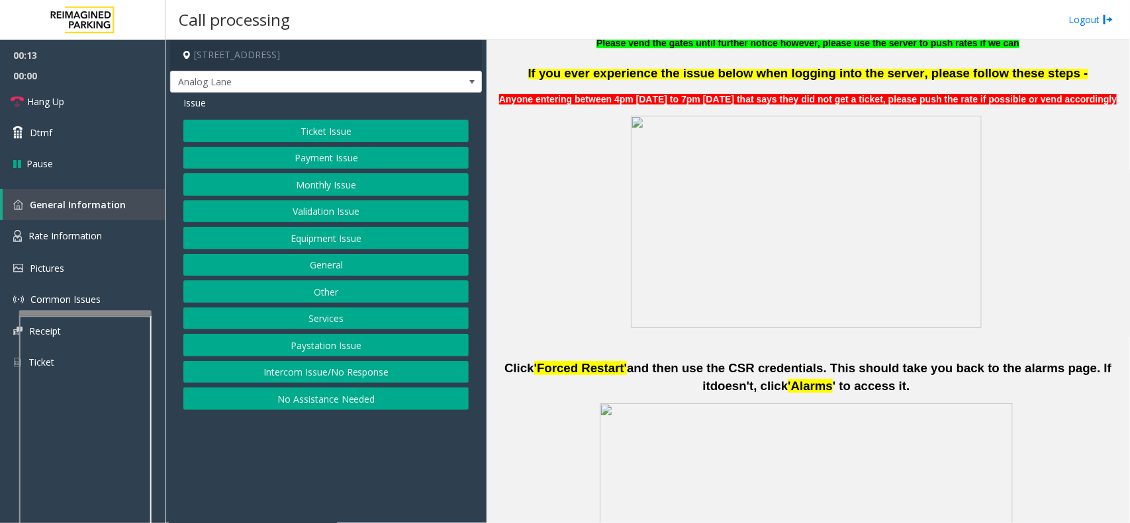
click at [332, 321] on button "Services" at bounding box center [325, 319] width 285 height 22
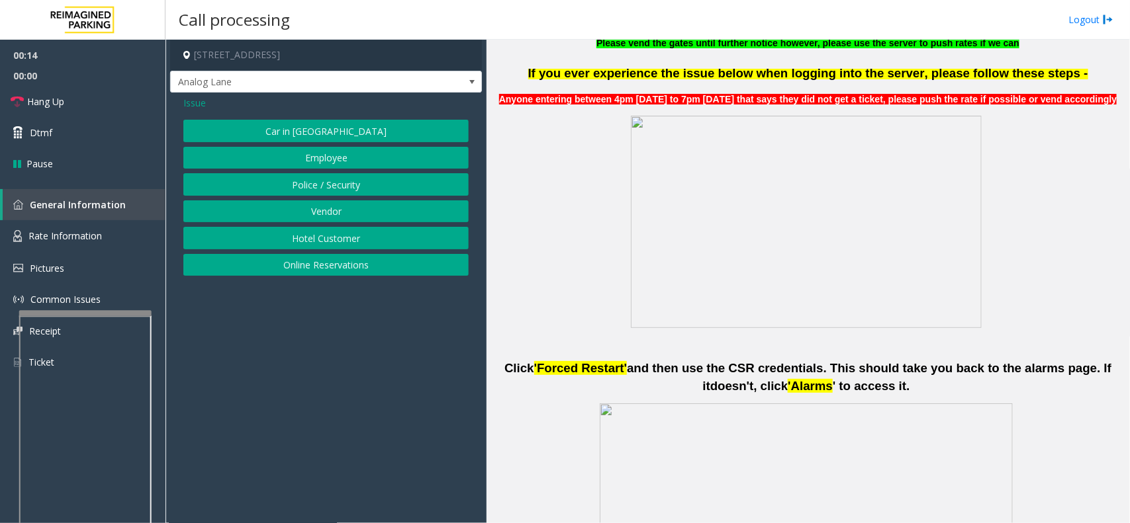
click at [331, 268] on button "Online Reservations" at bounding box center [325, 265] width 285 height 22
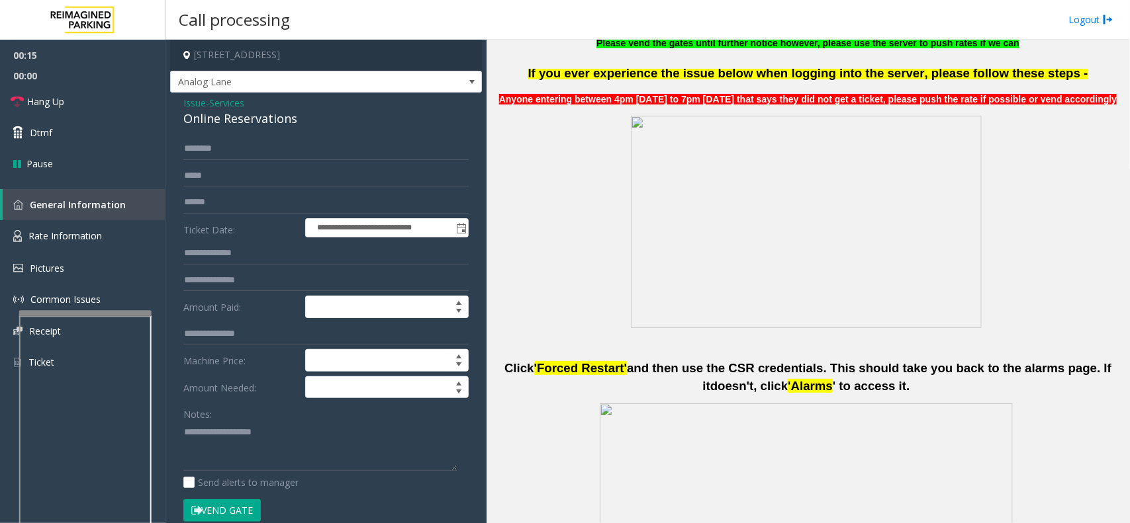
click at [236, 411] on div "Notes:" at bounding box center [325, 437] width 285 height 68
click at [246, 433] on textarea at bounding box center [319, 447] width 273 height 50
click at [210, 124] on div "Online Reservations" at bounding box center [325, 119] width 285 height 18
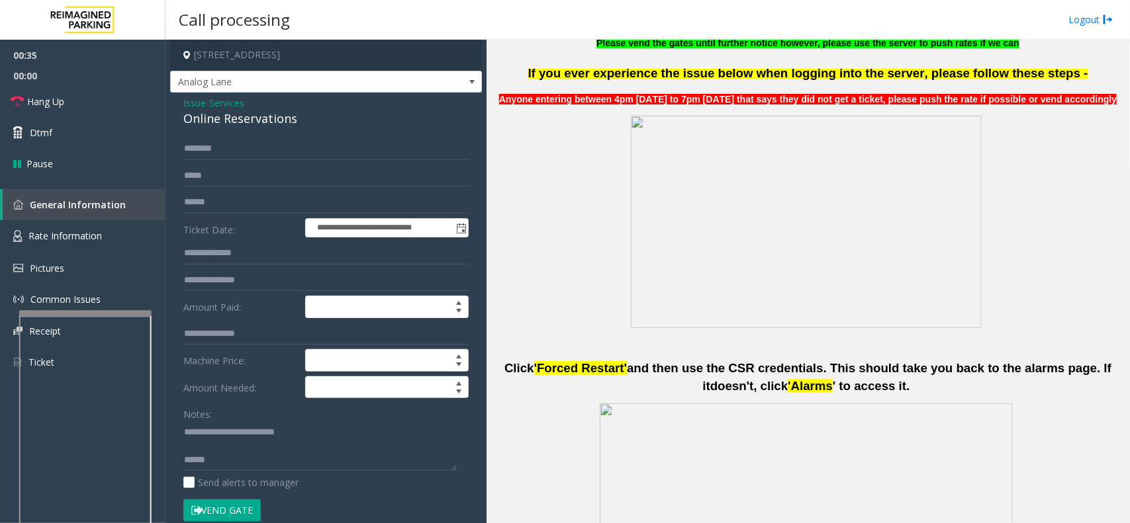
click at [226, 510] on button "Vend Gate" at bounding box center [221, 511] width 77 height 22
click at [316, 448] on textarea at bounding box center [319, 447] width 273 height 50
click at [326, 432] on textarea at bounding box center [319, 447] width 273 height 50
click at [32, 99] on span "Hang Up" at bounding box center [45, 102] width 37 height 14
click at [388, 439] on textarea at bounding box center [319, 447] width 273 height 50
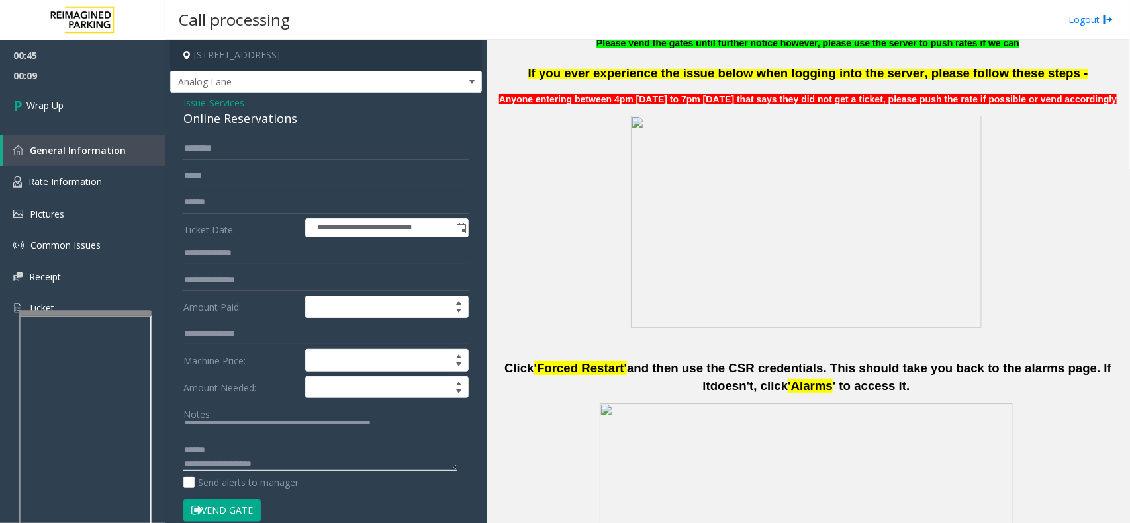
scroll to position [13, 0]
click at [244, 447] on textarea at bounding box center [319, 447] width 273 height 50
type textarea "**********"
click at [111, 128] on div "00:45 00:17 Wrap Up General Information Rate Information Pictures Common Issues…" at bounding box center [82, 187] width 165 height 295
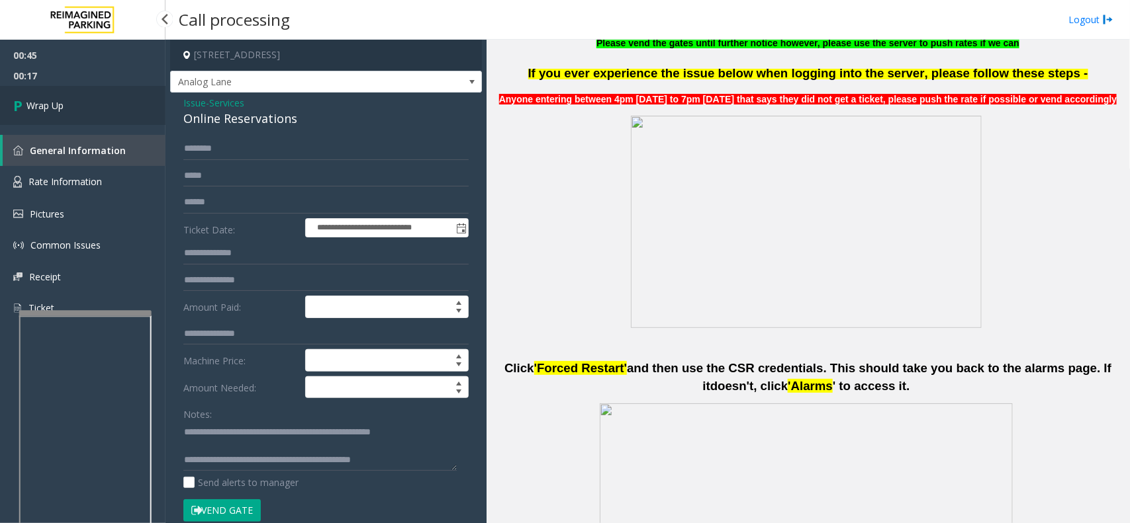
click at [86, 86] on link "Wrap Up" at bounding box center [82, 105] width 165 height 39
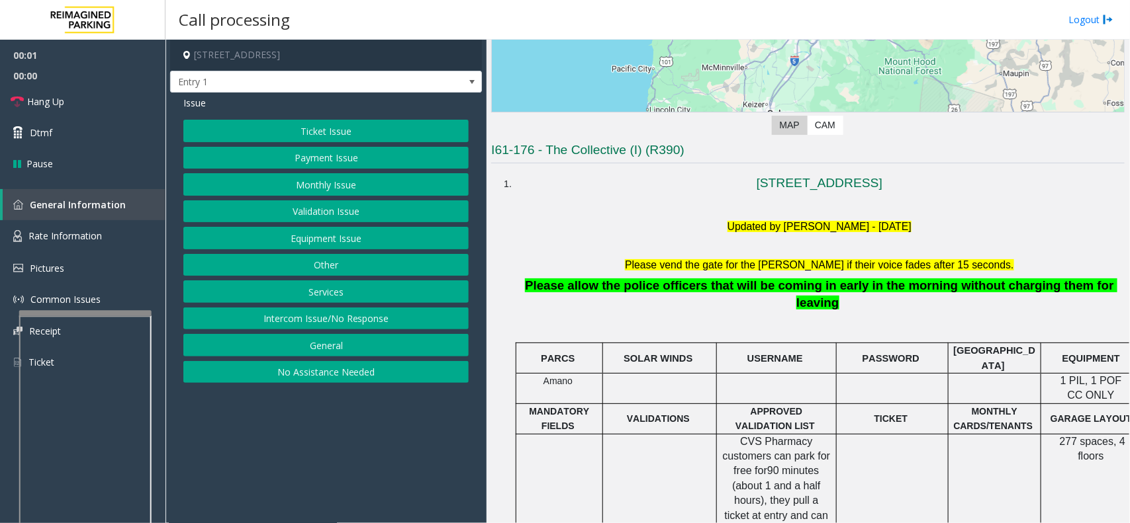
scroll to position [248, 0]
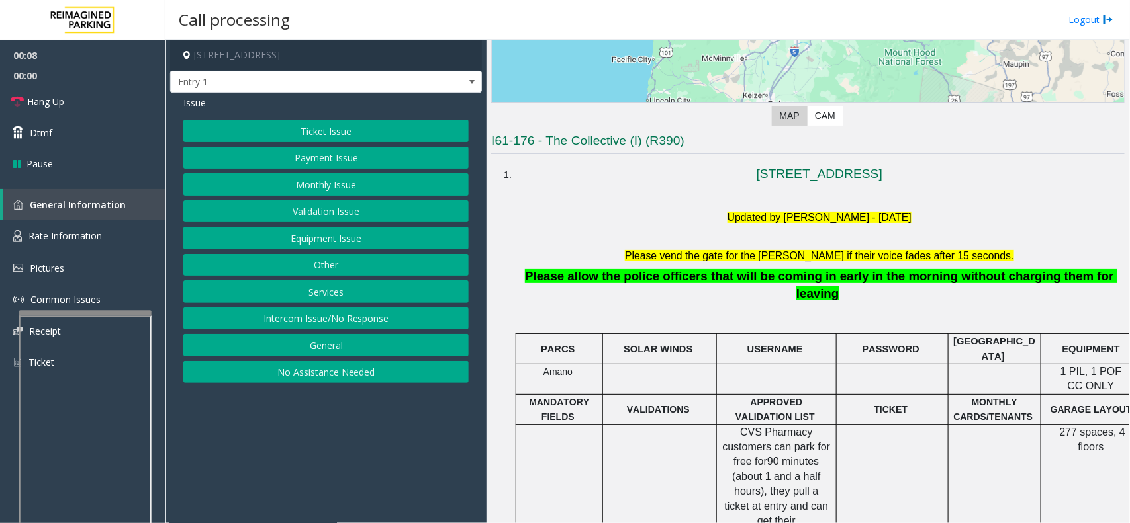
click at [303, 320] on button "Intercom Issue/No Response" at bounding box center [325, 319] width 285 height 22
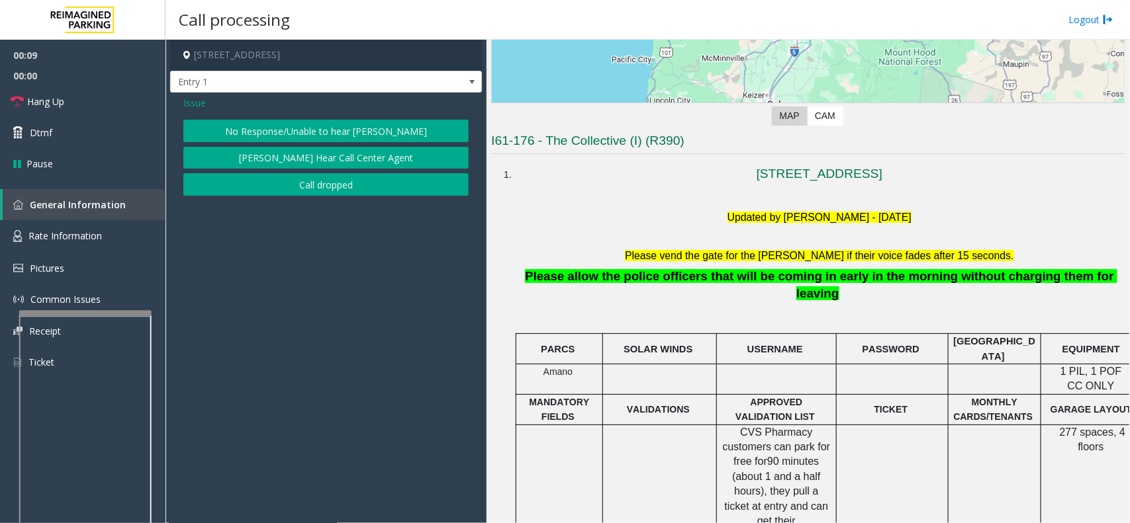
click at [335, 123] on button "No Response/Unable to hear [PERSON_NAME]" at bounding box center [325, 131] width 285 height 22
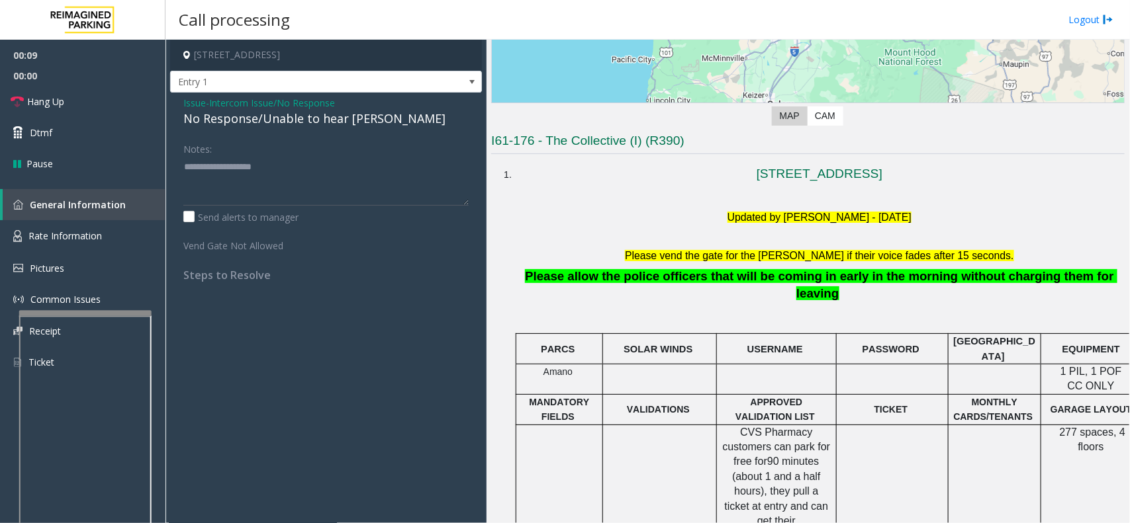
click at [302, 113] on div "No Response/Unable to hear [PERSON_NAME]" at bounding box center [325, 119] width 285 height 18
type textarea "**********"
click at [88, 106] on link "Hang Up" at bounding box center [82, 101] width 165 height 31
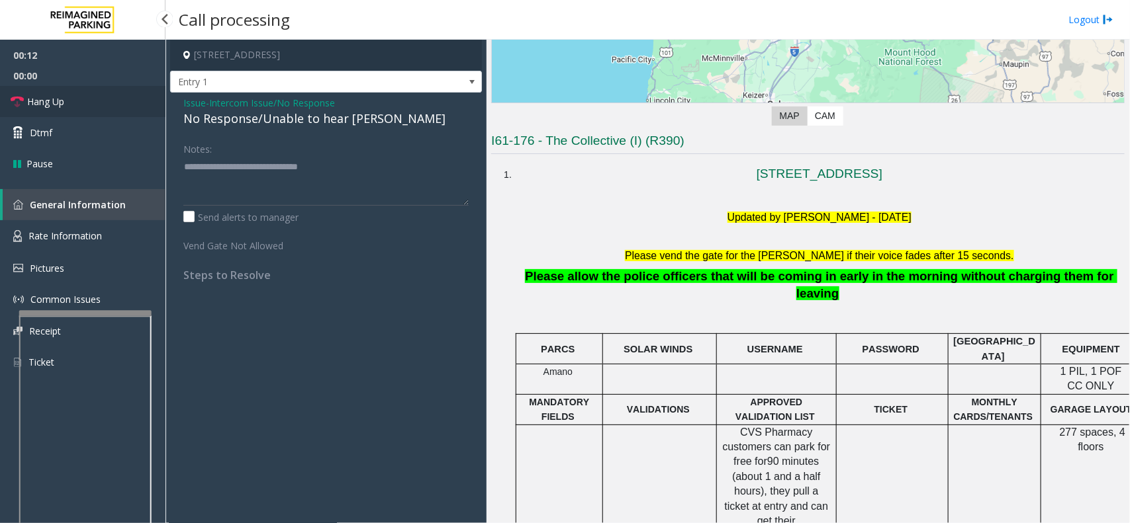
click at [88, 106] on link "Hang Up" at bounding box center [82, 101] width 165 height 31
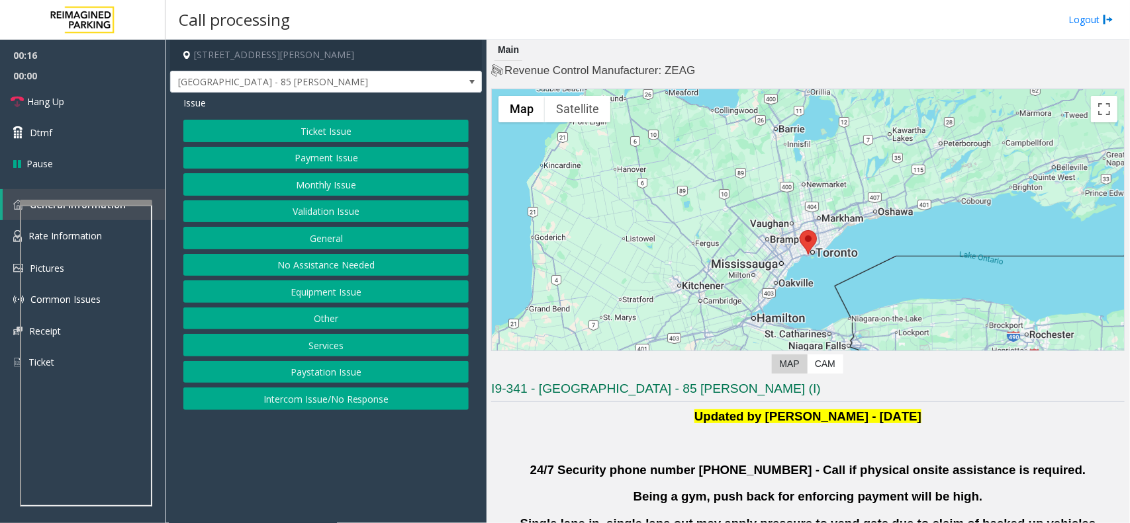
drag, startPoint x: 379, startPoint y: 401, endPoint x: 364, endPoint y: 378, distance: 27.4
click at [379, 401] on button "Intercom Issue/No Response" at bounding box center [325, 399] width 285 height 22
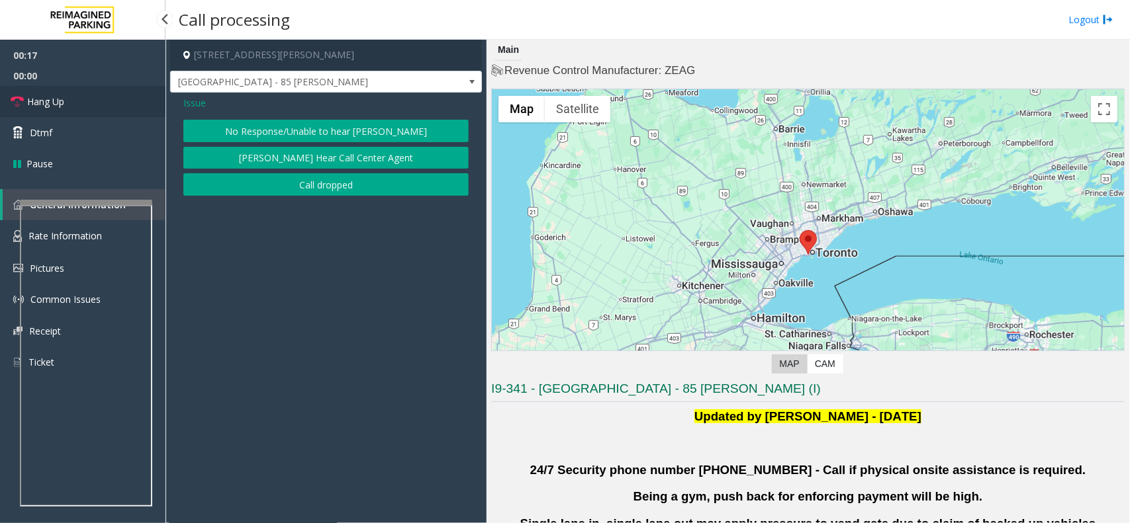
click at [96, 111] on link "Hang Up" at bounding box center [82, 101] width 165 height 31
click at [233, 127] on button "No Response/Unable to hear [PERSON_NAME]" at bounding box center [325, 131] width 285 height 22
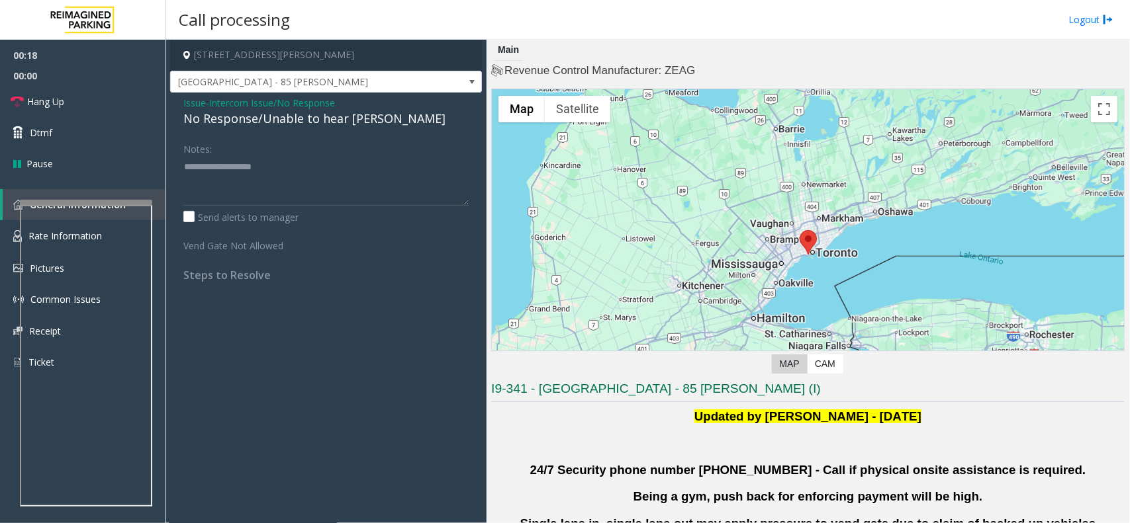
click at [223, 122] on div "No Response/Unable to hear [PERSON_NAME]" at bounding box center [325, 119] width 285 height 18
type textarea "**********"
click at [69, 105] on link "Hang Up" at bounding box center [82, 101] width 165 height 31
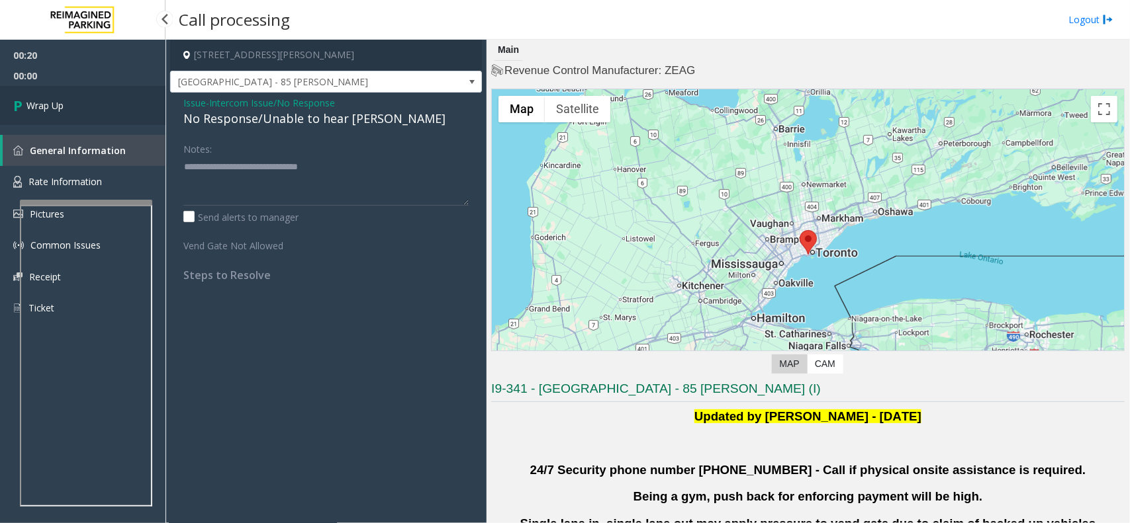
click at [69, 105] on link "Wrap Up" at bounding box center [82, 105] width 165 height 39
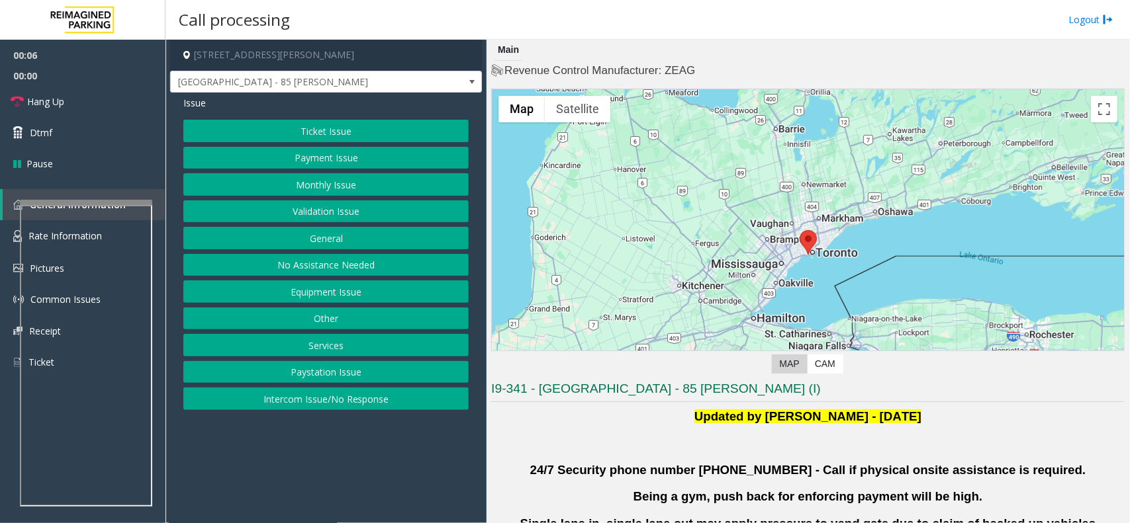
click at [283, 398] on button "Intercom Issue/No Response" at bounding box center [325, 399] width 285 height 22
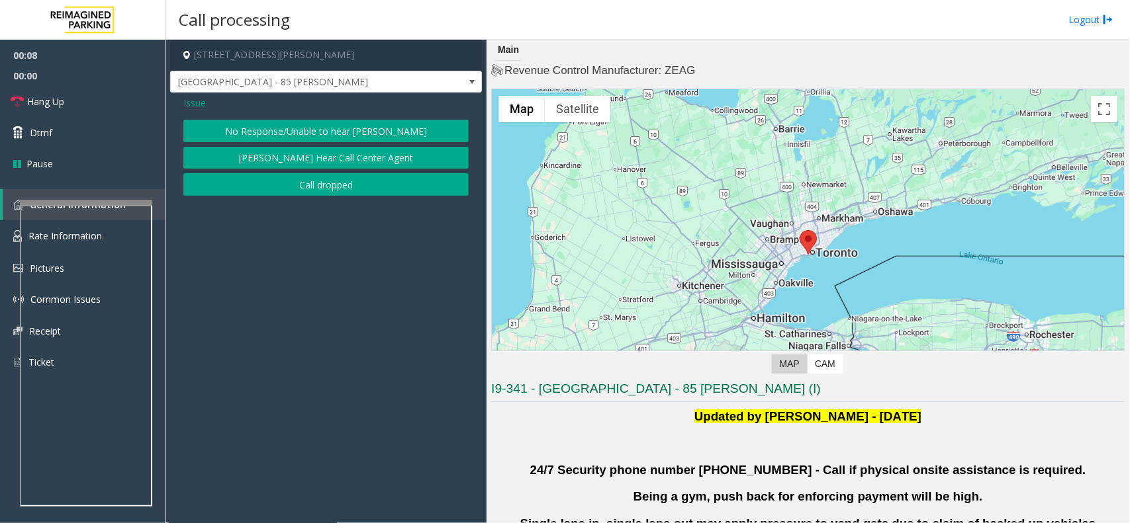
click at [223, 128] on button "No Response/Unable to hear [PERSON_NAME]" at bounding box center [325, 131] width 285 height 22
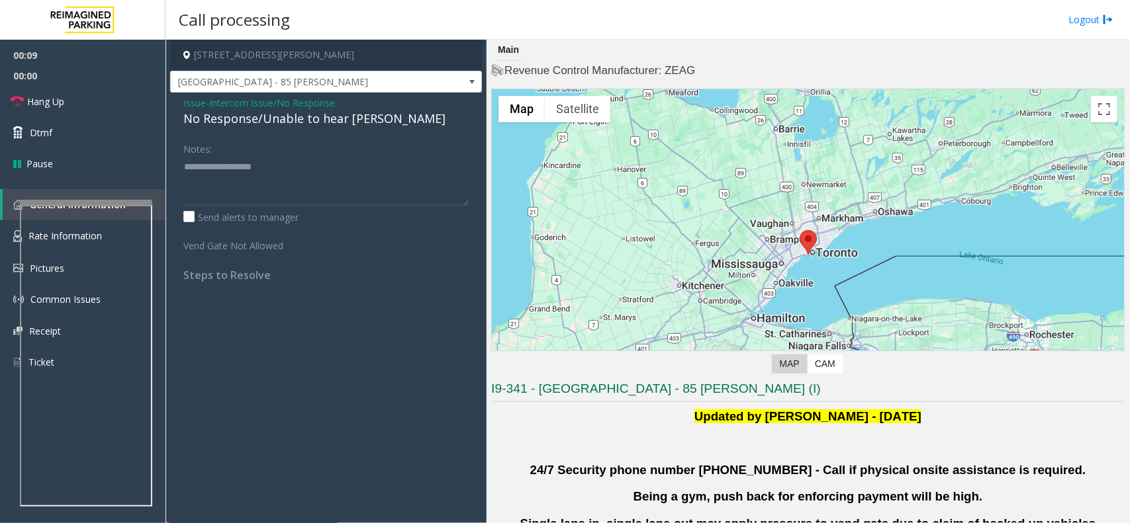
click at [218, 120] on div "No Response/Unable to hear [PERSON_NAME]" at bounding box center [325, 119] width 285 height 18
type textarea "**********"
click at [68, 117] on link "Dtmf" at bounding box center [82, 132] width 165 height 31
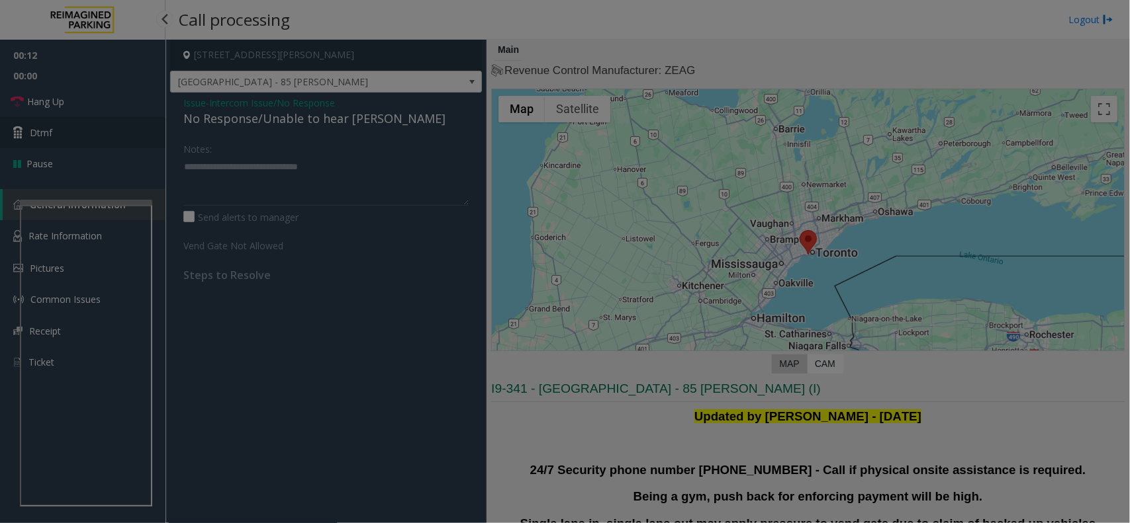
click at [67, 116] on body "00:12 00:00 Hang Up Dtmf Pause General Information Rate Information Pictures Co…" at bounding box center [565, 261] width 1130 height 523
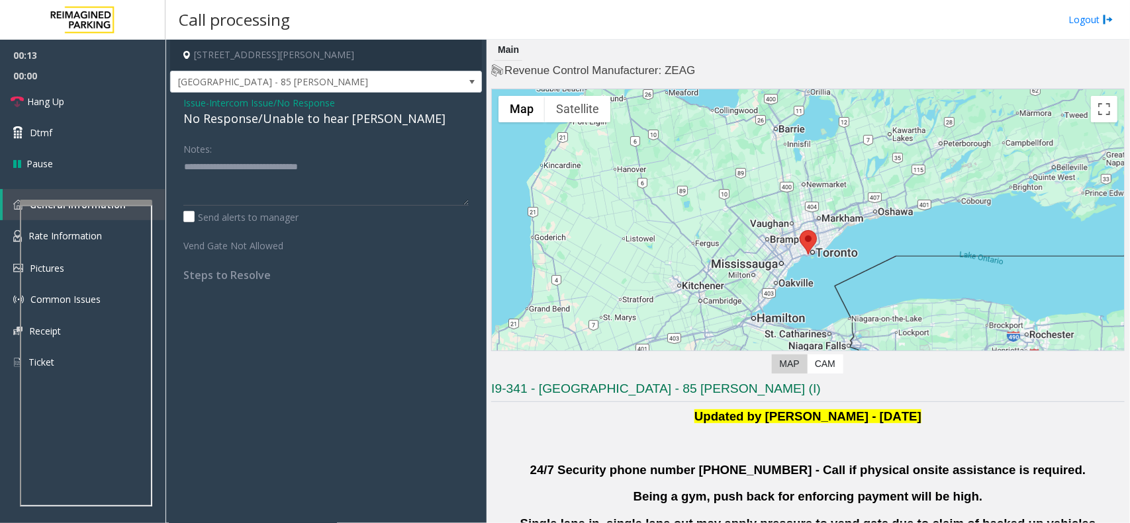
click at [67, 116] on bs-modal-backdrop at bounding box center [565, 261] width 1130 height 523
click at [64, 101] on span "Hang Up" at bounding box center [45, 102] width 37 height 14
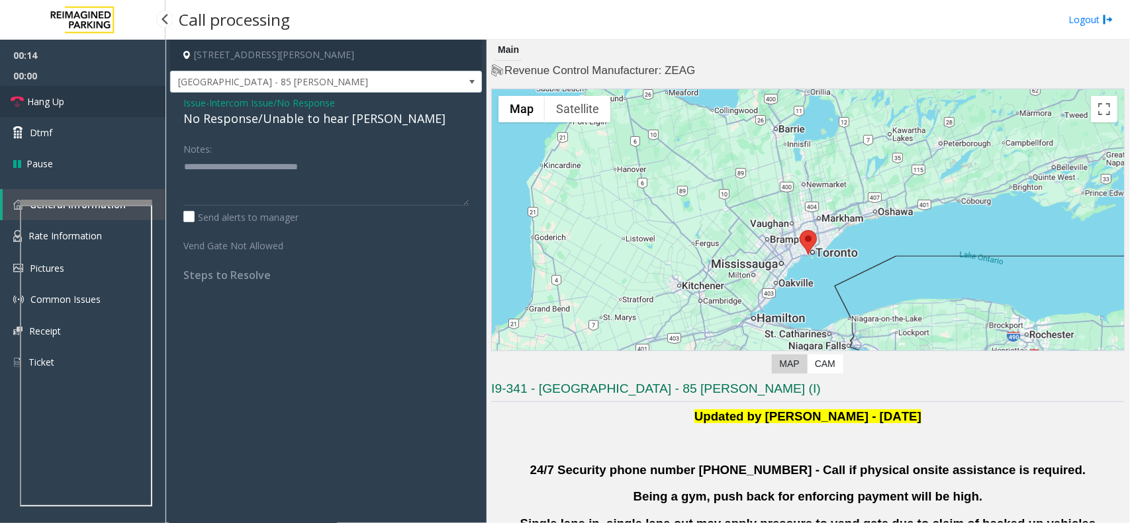
click at [64, 101] on span "Hang Up" at bounding box center [45, 102] width 37 height 14
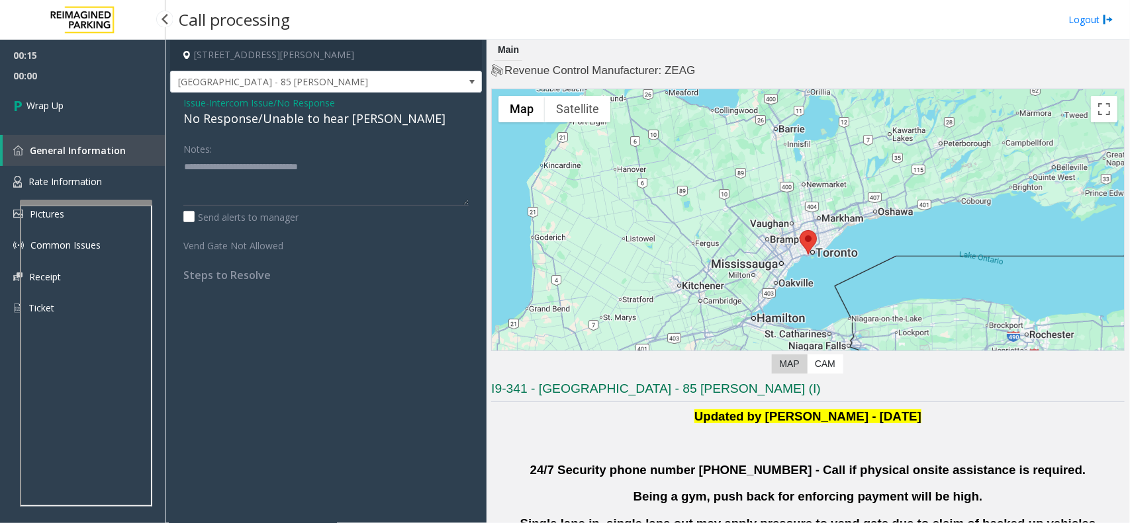
click at [64, 101] on link "Wrap Up" at bounding box center [82, 105] width 165 height 39
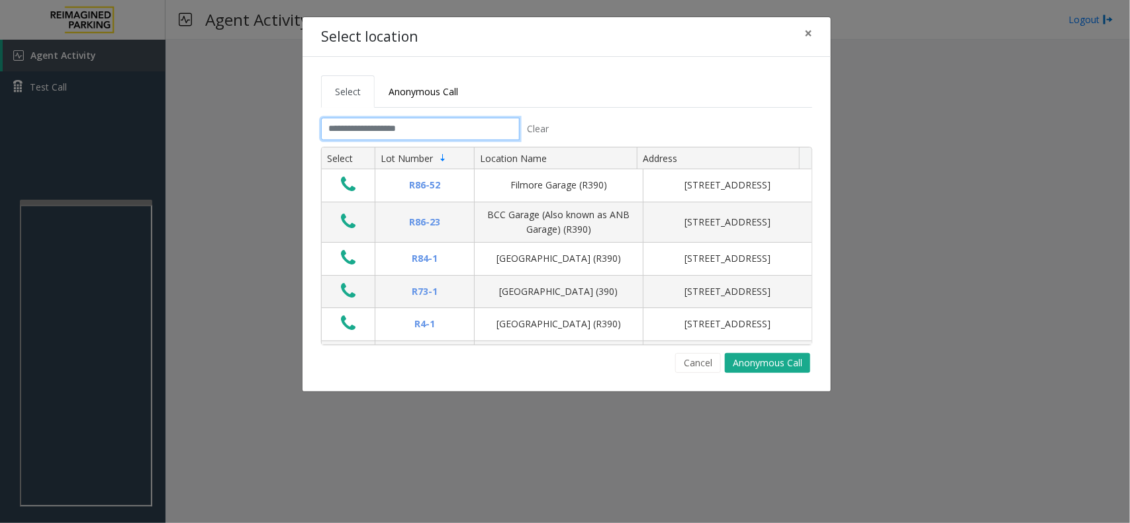
click at [361, 127] on input "text" at bounding box center [420, 129] width 199 height 22
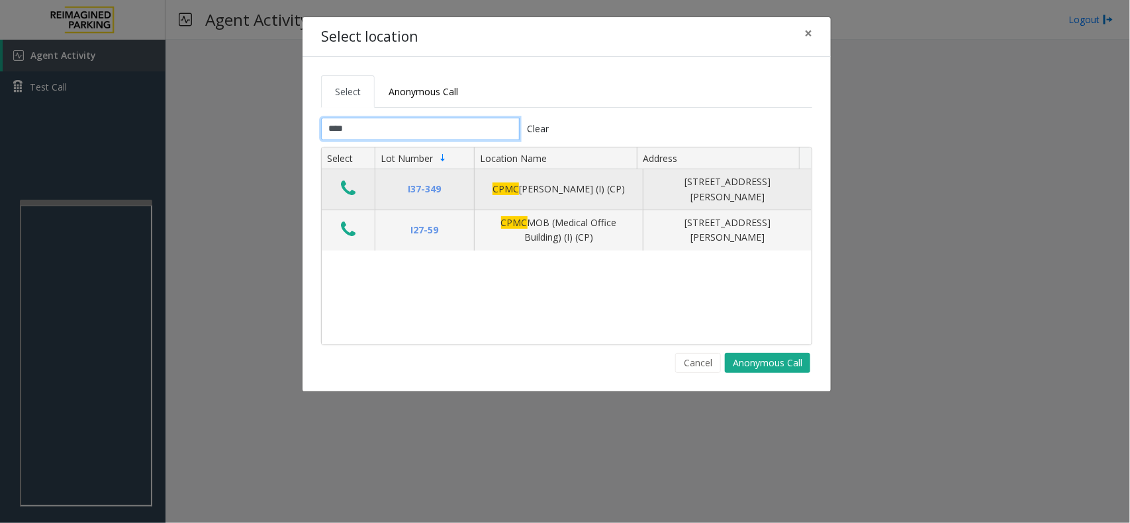
type input "****"
click at [351, 187] on icon "Data table" at bounding box center [348, 188] width 15 height 19
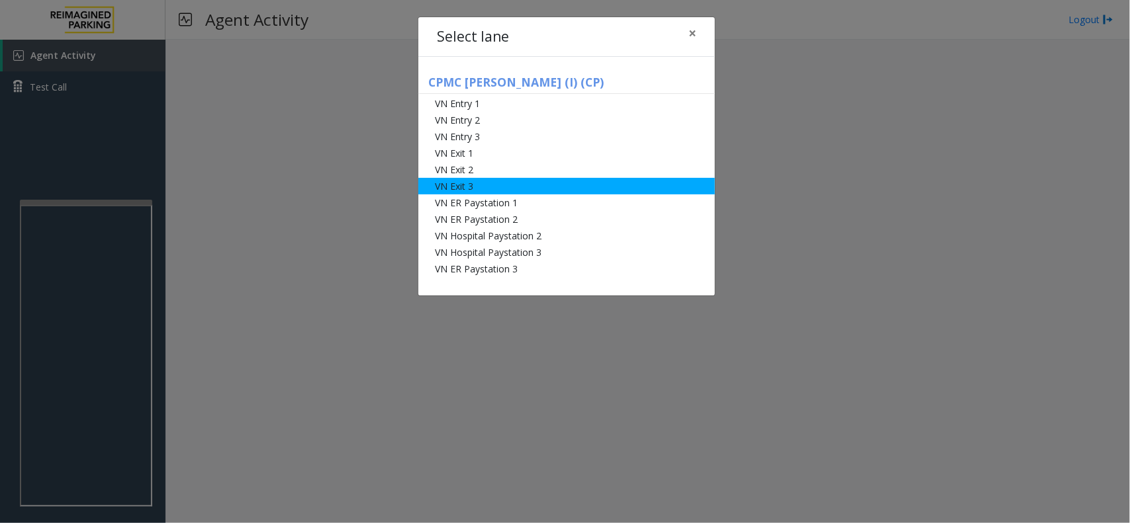
click at [457, 183] on li "VN Exit 3" at bounding box center [566, 186] width 296 height 17
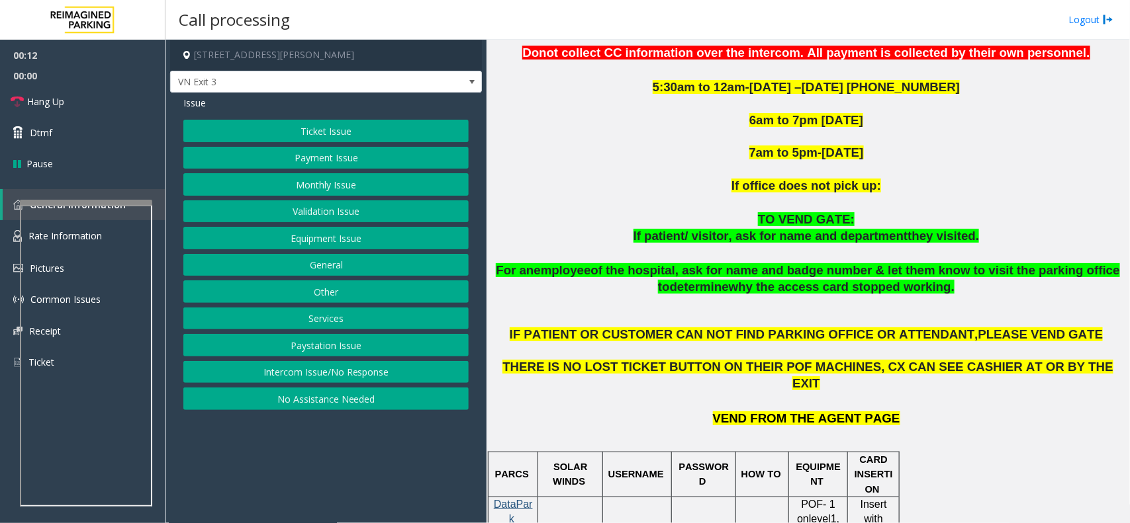
scroll to position [579, 0]
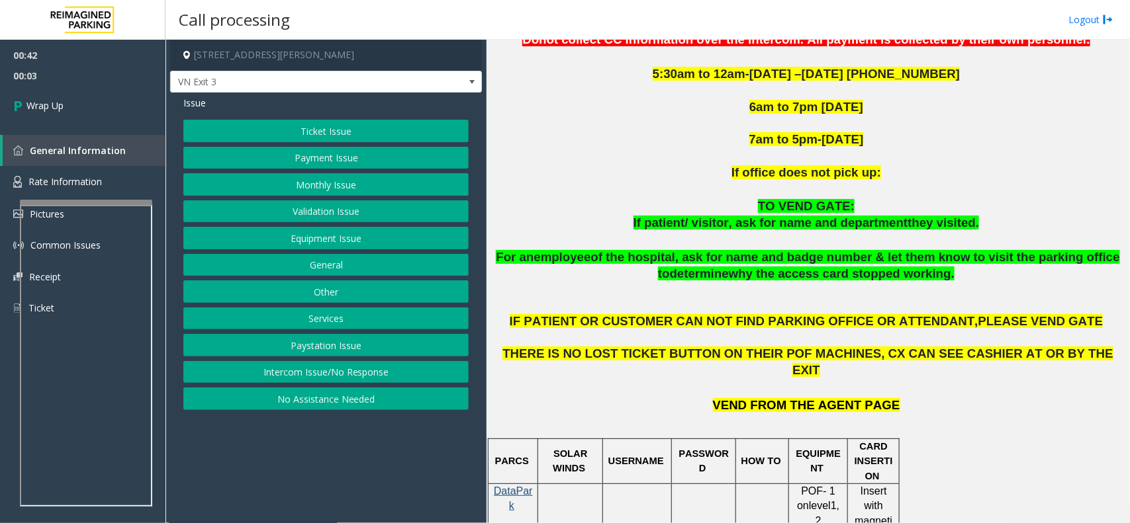
click at [365, 296] on button "Other" at bounding box center [325, 292] width 285 height 22
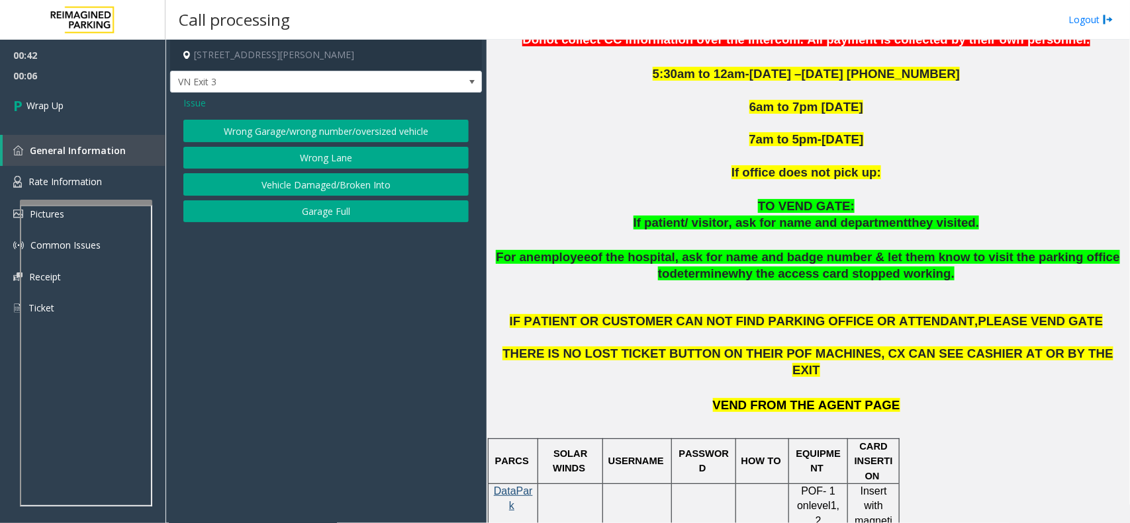
click at [197, 106] on span "Issue" at bounding box center [194, 103] width 22 height 14
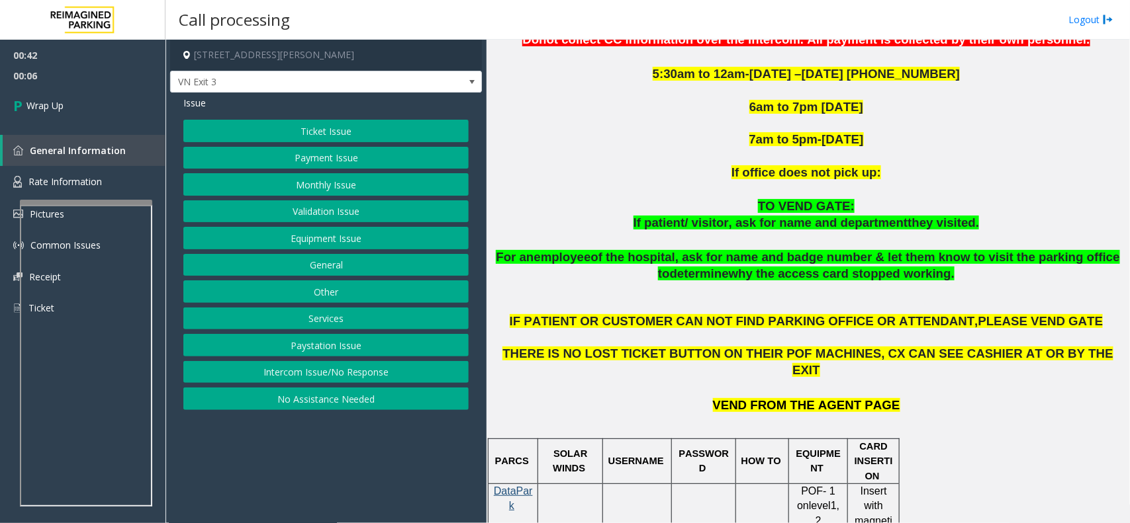
click at [310, 240] on button "Equipment Issue" at bounding box center [325, 238] width 285 height 22
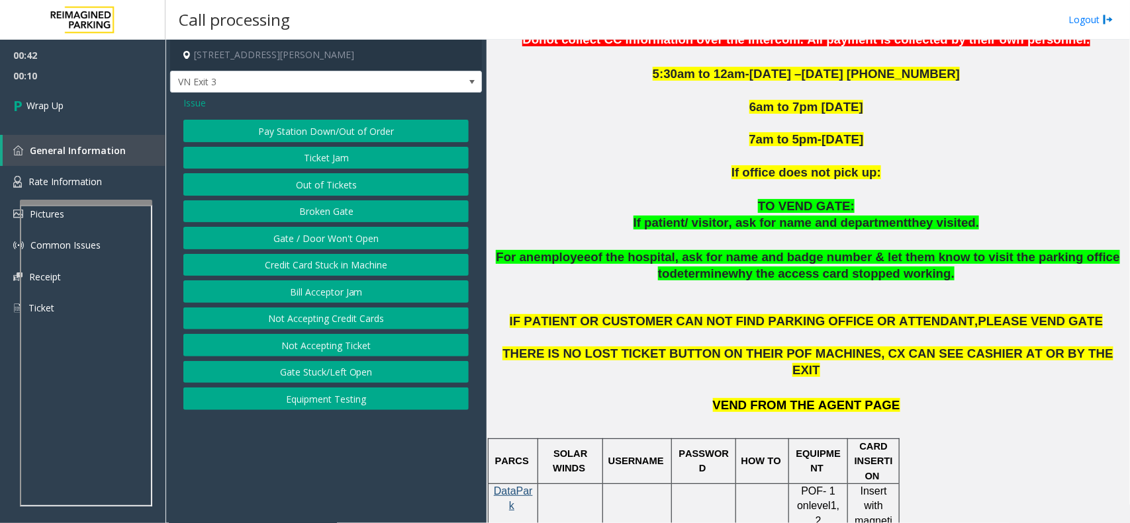
click at [345, 242] on button "Gate / Door Won't Open" at bounding box center [325, 238] width 285 height 22
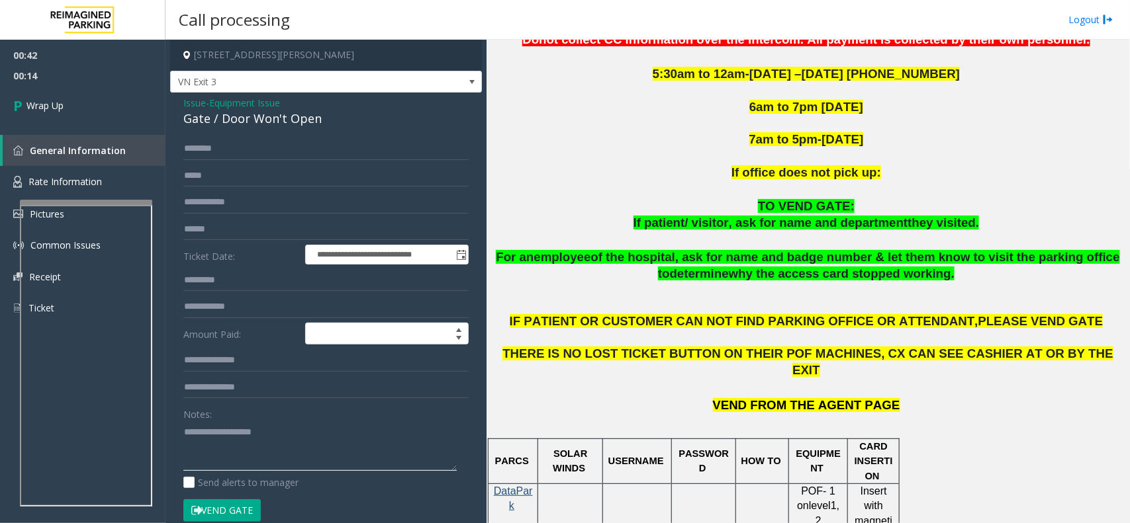
click at [304, 448] on textarea at bounding box center [319, 447] width 273 height 50
paste textarea "**********"
click at [194, 117] on div "Gate / Door Won't Open" at bounding box center [325, 119] width 285 height 18
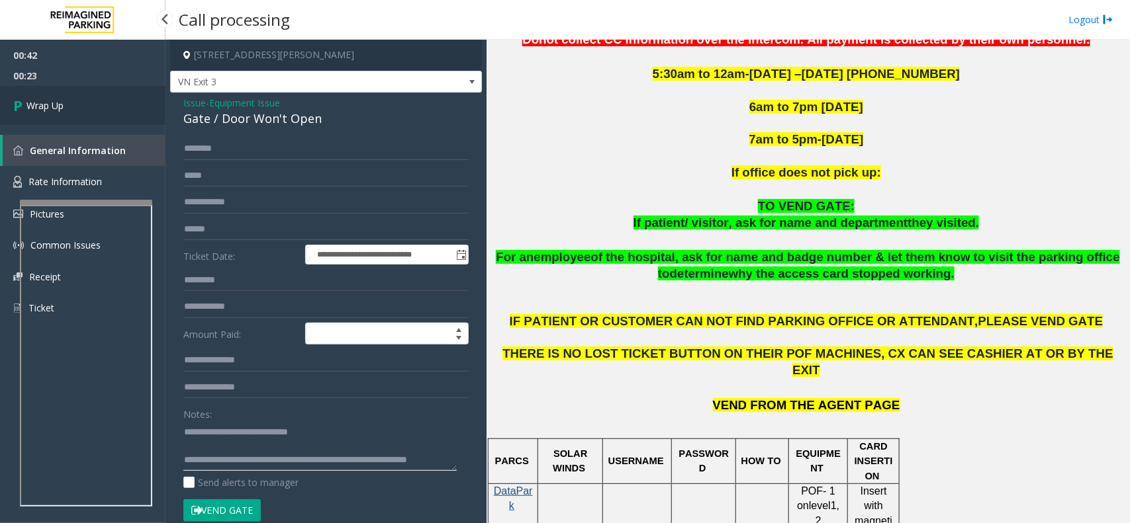
type textarea "**********"
click at [43, 110] on span "Wrap Up" at bounding box center [44, 106] width 37 height 14
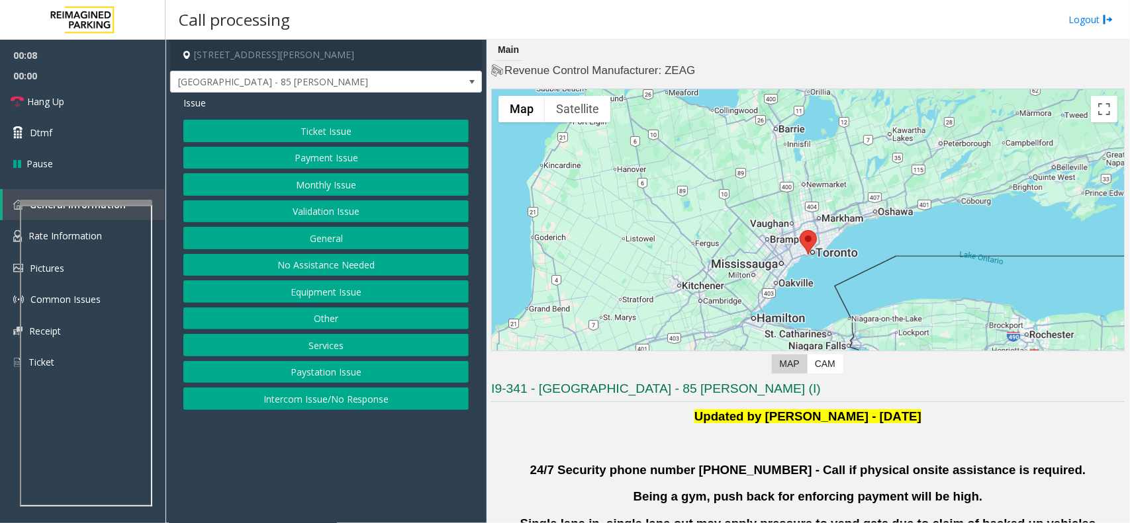
click at [330, 121] on button "Ticket Issue" at bounding box center [325, 131] width 285 height 22
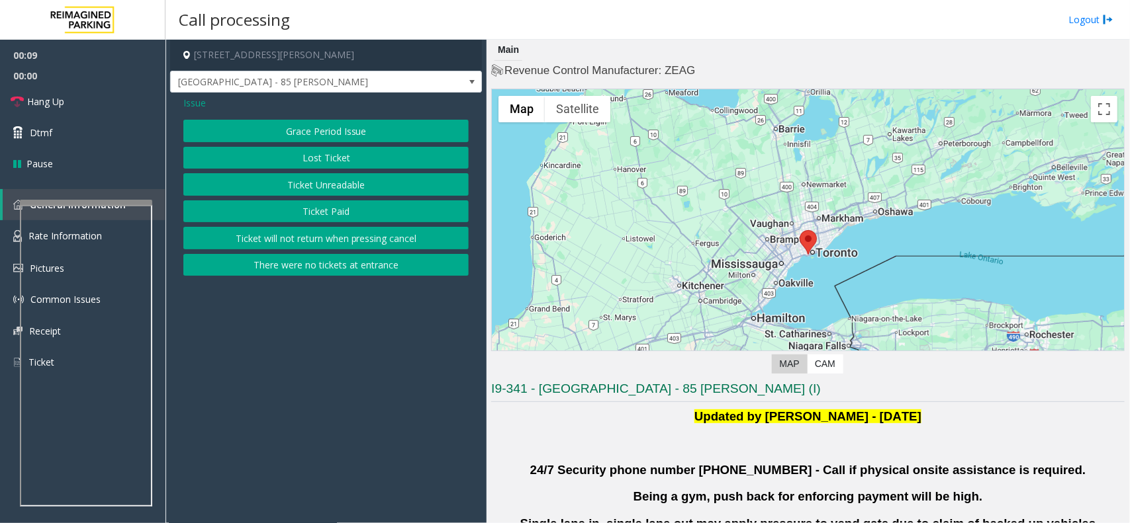
click at [347, 206] on button "Ticket Paid" at bounding box center [325, 212] width 285 height 22
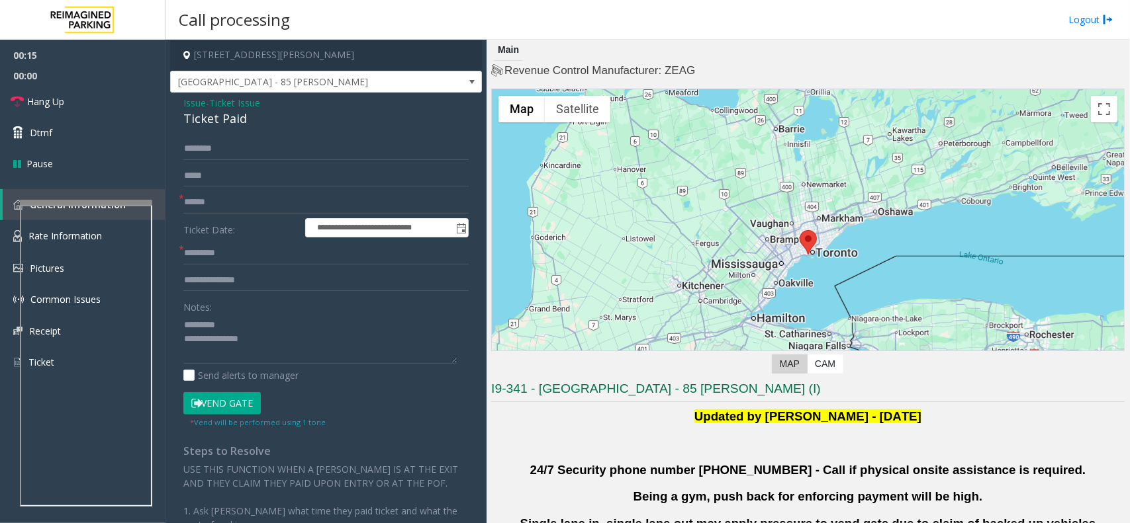
click at [207, 124] on div "Ticket Paid" at bounding box center [325, 119] width 285 height 18
drag, startPoint x: 270, startPoint y: 351, endPoint x: 260, endPoint y: 345, distance: 11.6
click at [268, 349] on textarea at bounding box center [319, 339] width 273 height 50
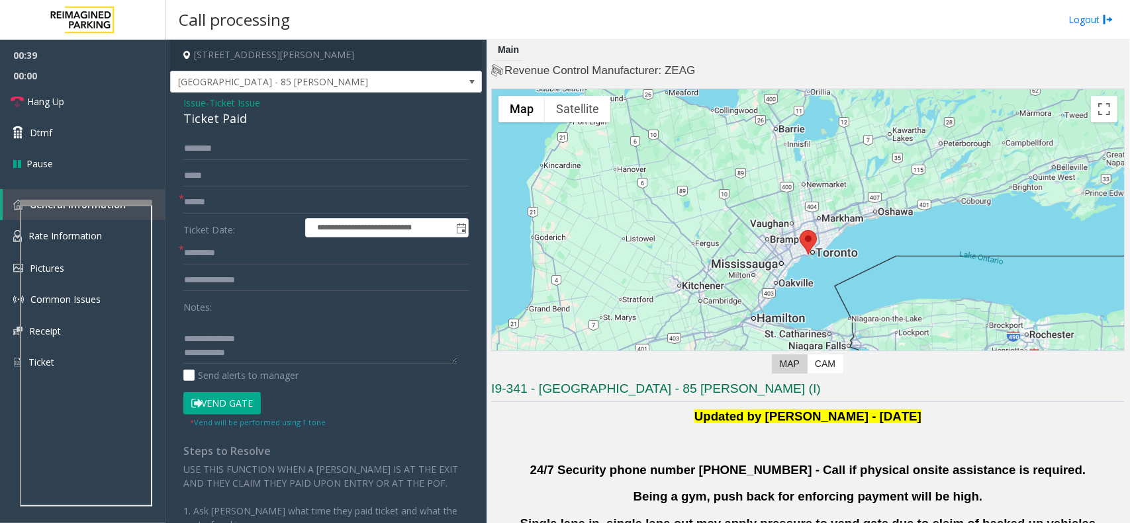
scroll to position [41, 0]
click at [252, 349] on textarea at bounding box center [319, 339] width 273 height 50
click at [270, 358] on textarea at bounding box center [319, 339] width 273 height 50
type textarea "**********"
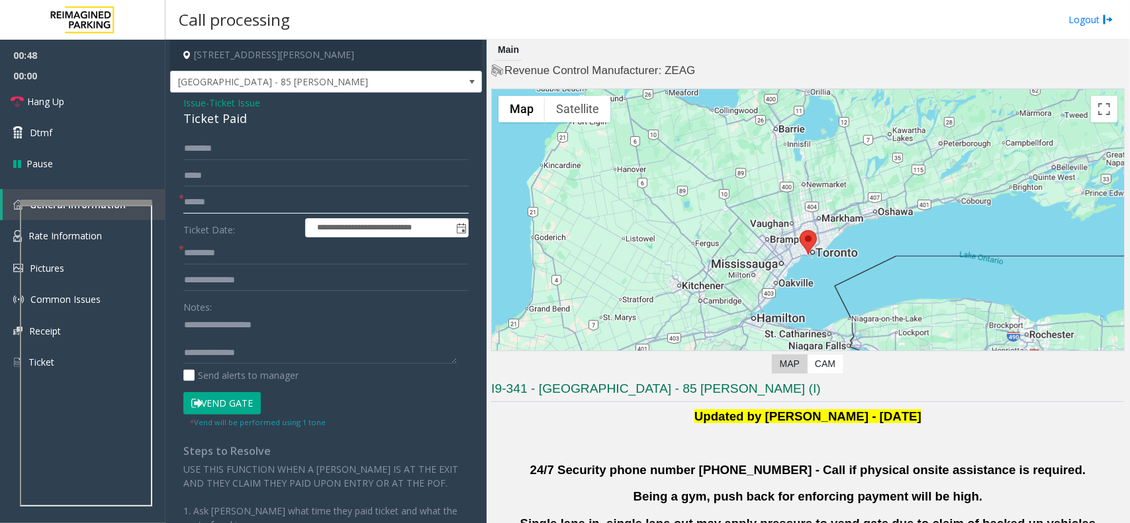
click at [210, 206] on input "text" at bounding box center [325, 202] width 285 height 22
click at [256, 351] on textarea at bounding box center [319, 339] width 273 height 50
click at [265, 355] on textarea at bounding box center [319, 339] width 273 height 50
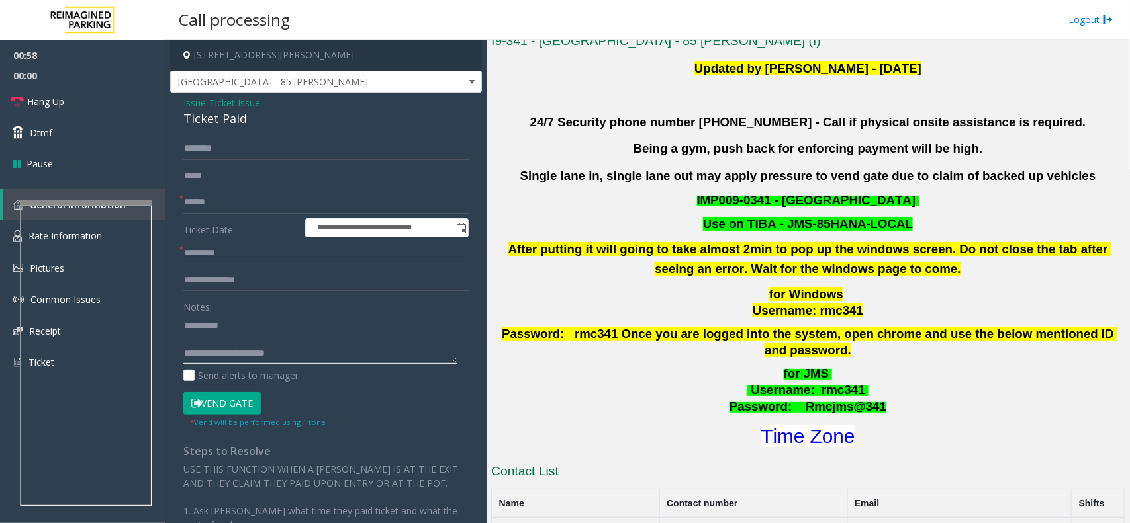
scroll to position [496, 0]
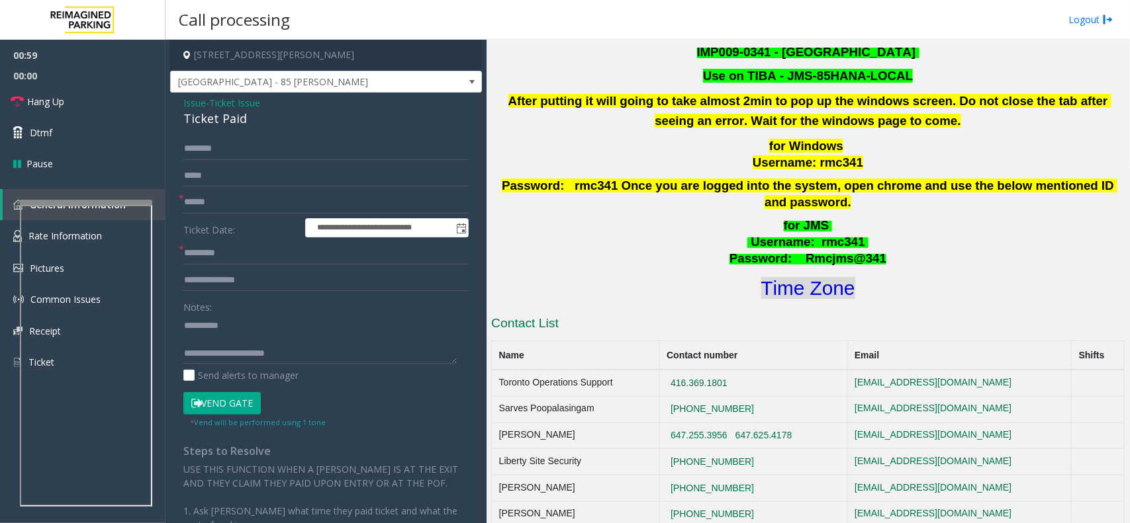
click at [766, 277] on font "Time Zone" at bounding box center [808, 288] width 94 height 22
click at [204, 207] on input "text" at bounding box center [325, 202] width 285 height 22
type input "*********"
click at [269, 338] on textarea at bounding box center [319, 339] width 273 height 50
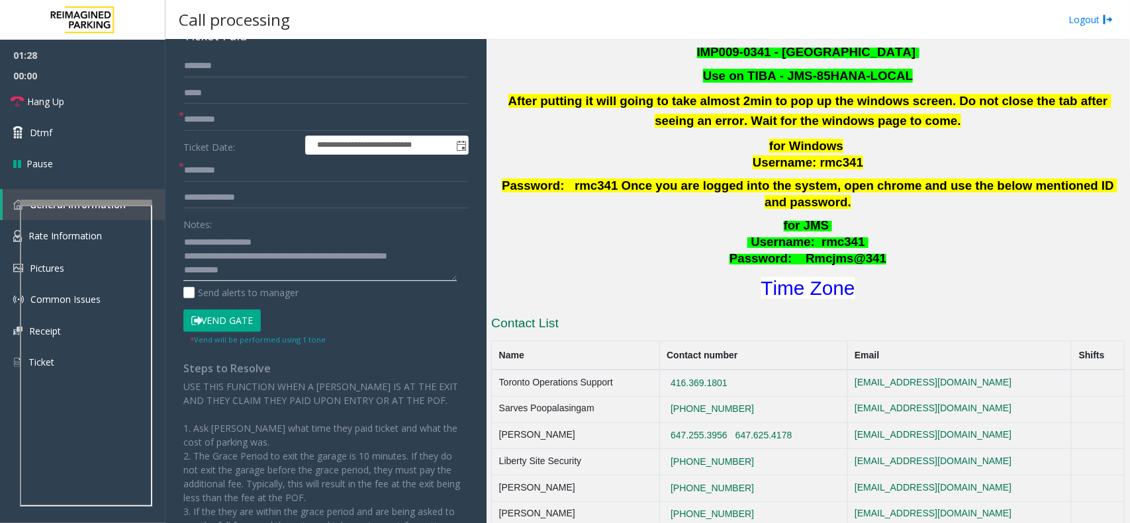
scroll to position [27, 0]
type textarea "**********"
click at [246, 324] on button "Vend Gate" at bounding box center [221, 321] width 77 height 22
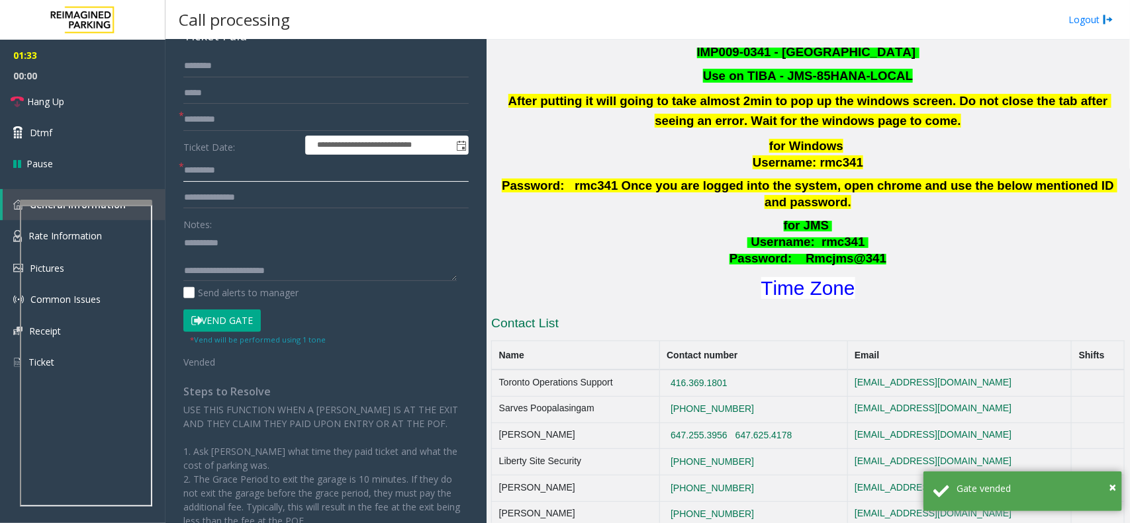
click at [208, 174] on input "text" at bounding box center [325, 170] width 285 height 22
type input "****"
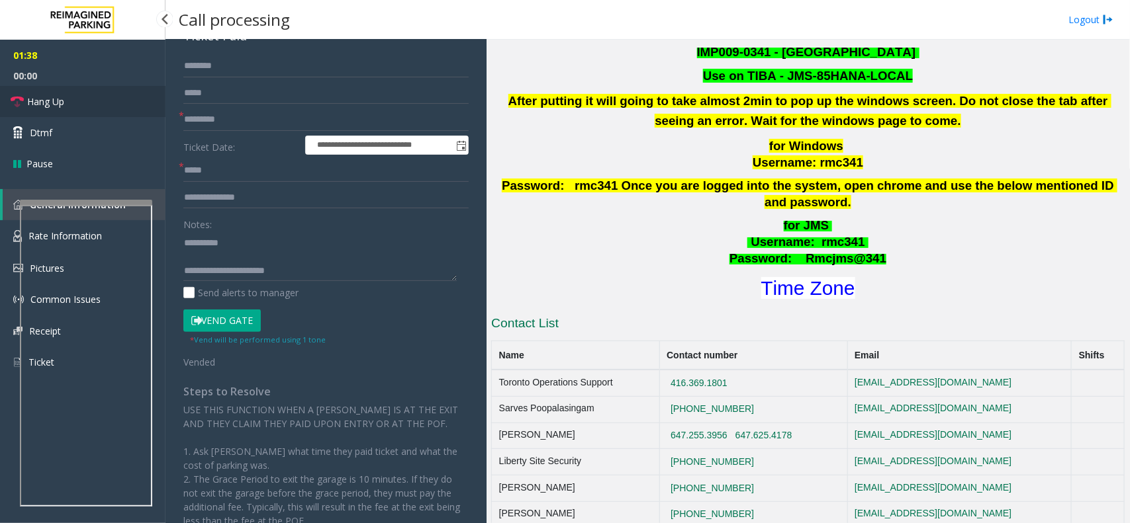
click at [96, 103] on link "Hang Up" at bounding box center [82, 101] width 165 height 31
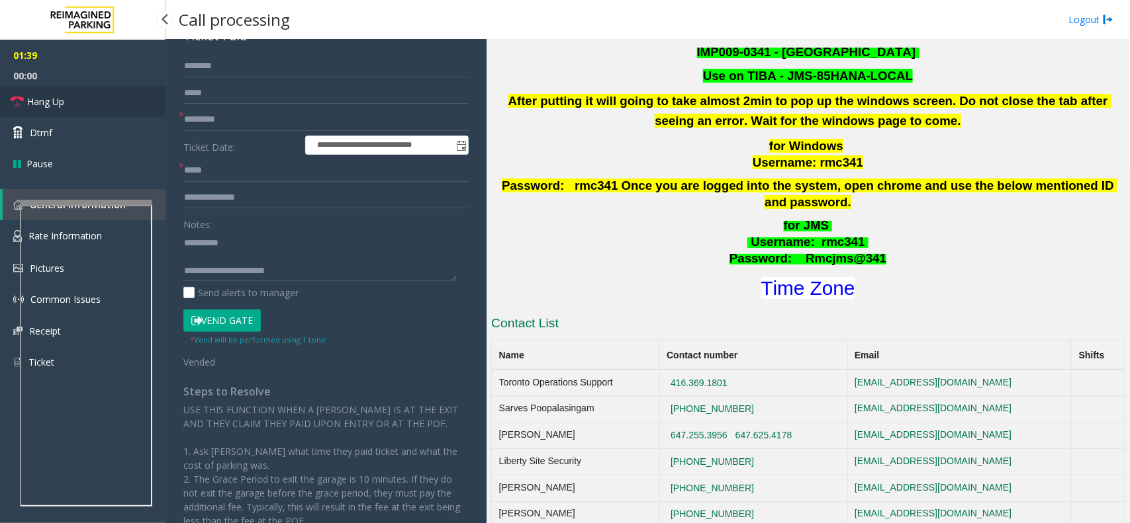
click at [96, 103] on link "Hang Up" at bounding box center [82, 101] width 165 height 31
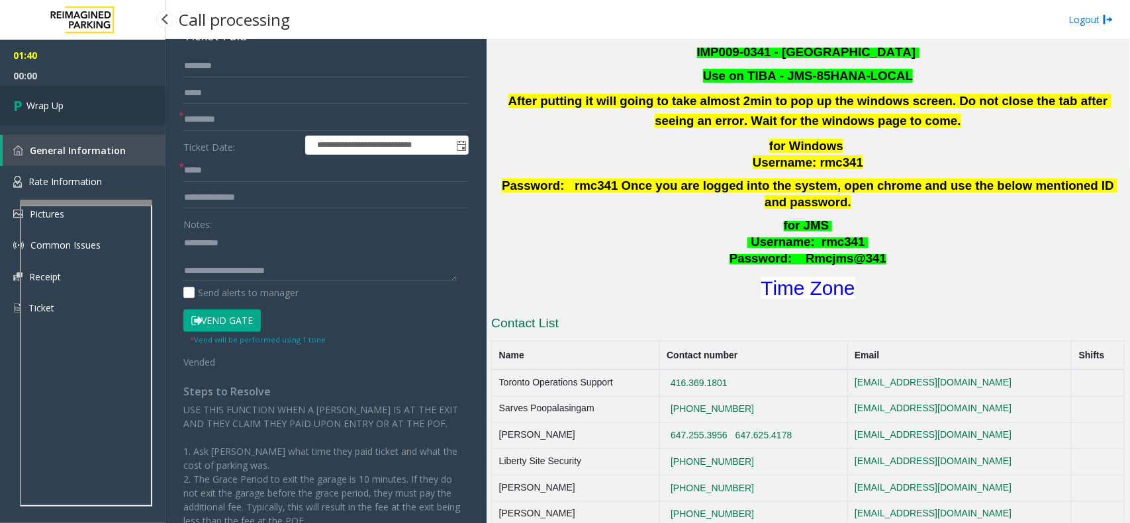
click at [96, 107] on link "Wrap Up" at bounding box center [82, 105] width 165 height 39
